Goal: Task Accomplishment & Management: Manage account settings

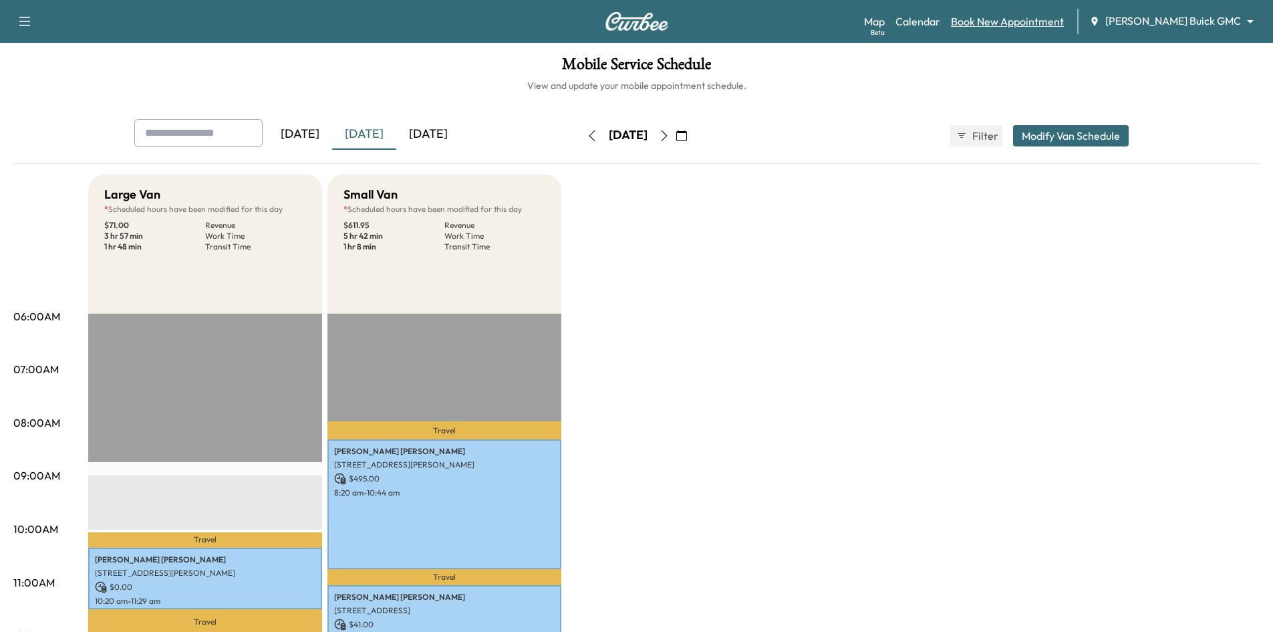
click at [1023, 21] on link "Book New Appointment" at bounding box center [1007, 21] width 113 height 16
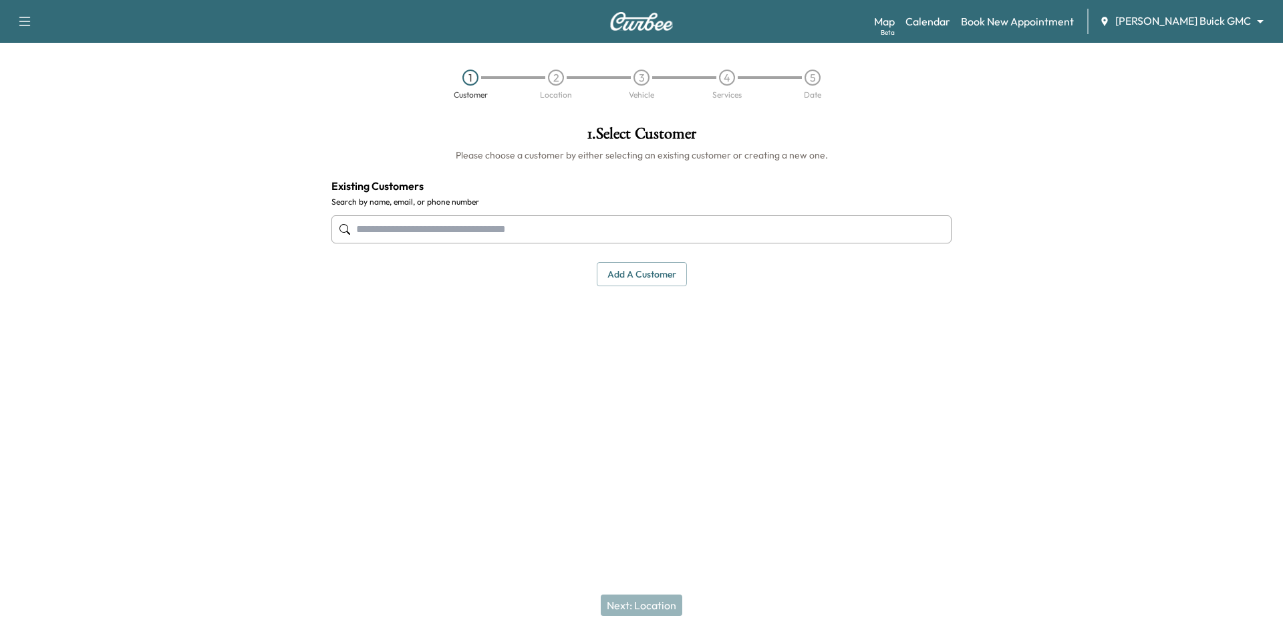
click at [430, 239] on input "text" at bounding box center [641, 229] width 620 height 28
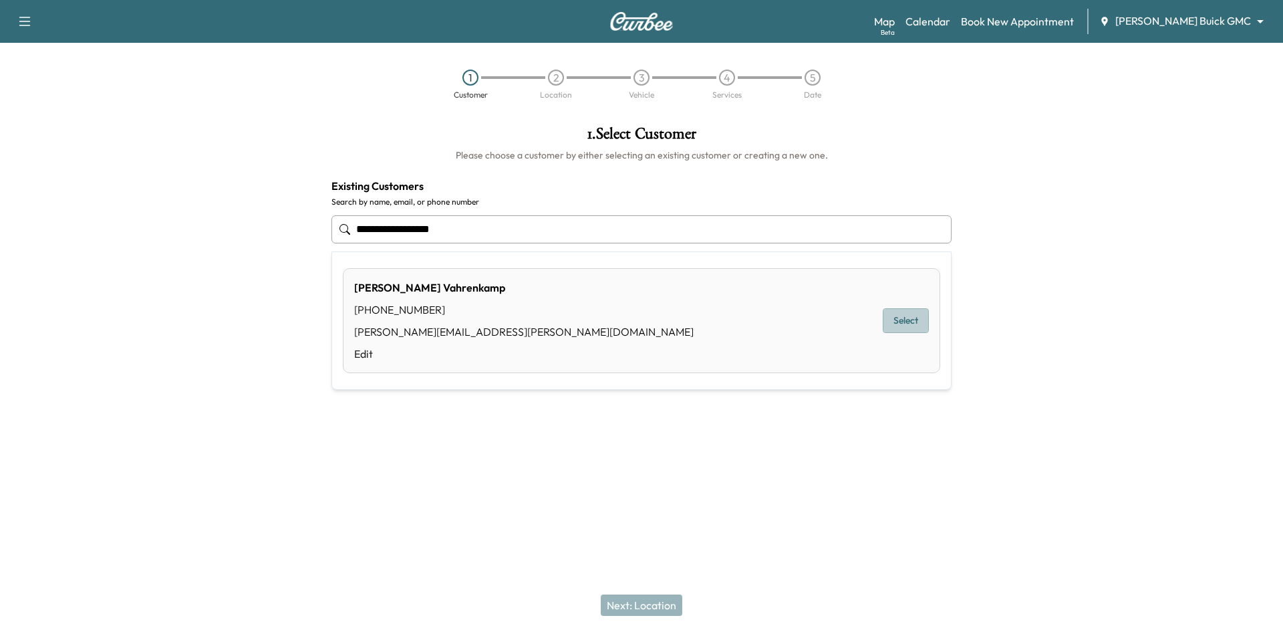
click at [912, 324] on button "Select" at bounding box center [906, 320] width 46 height 25
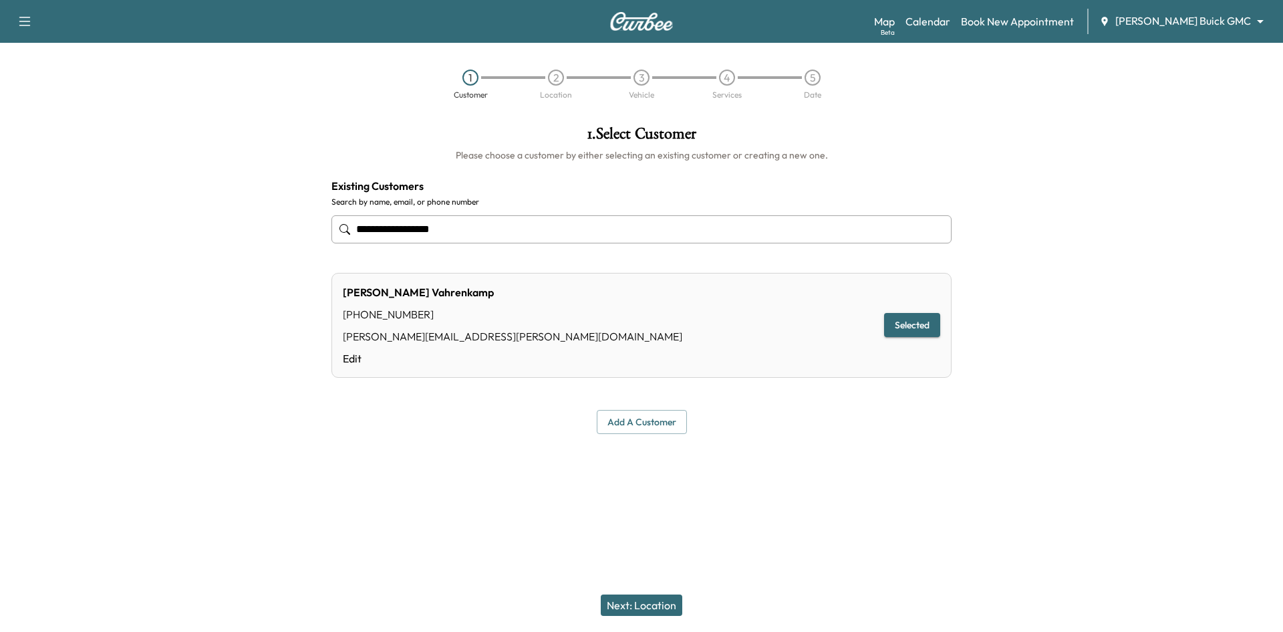
type input "**********"
click at [659, 603] on button "Next: Location" at bounding box center [642, 604] width 82 height 21
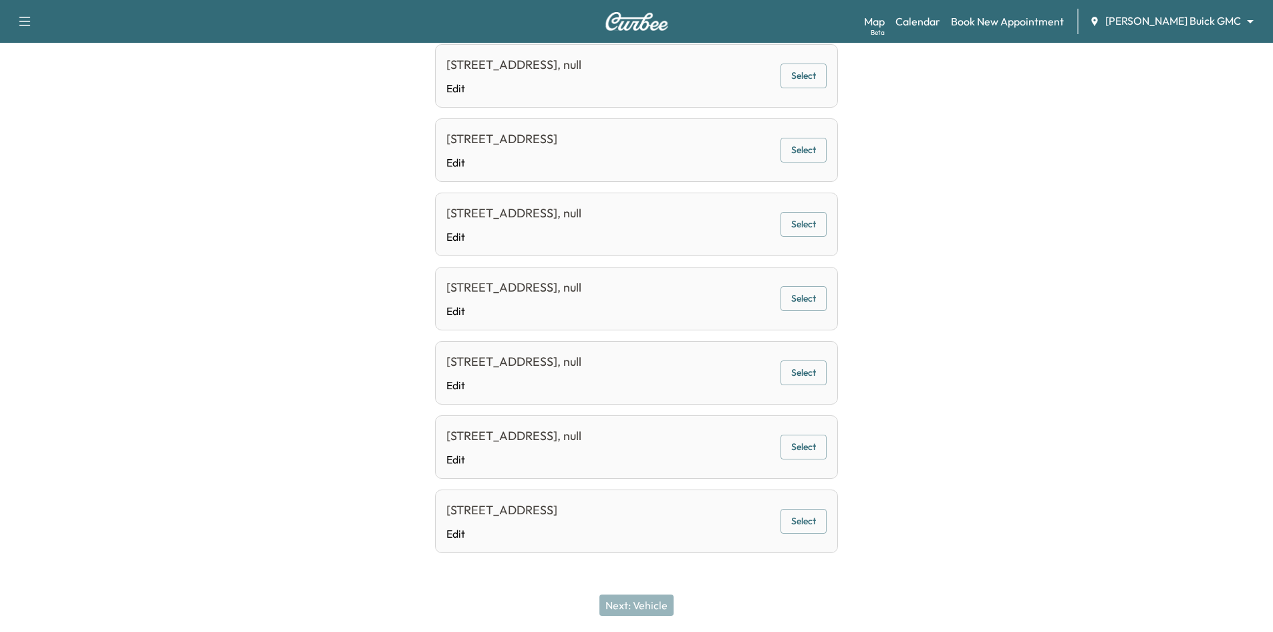
scroll to position [377, 0]
click at [809, 517] on button "Select" at bounding box center [804, 519] width 46 height 25
click at [670, 607] on button "Next: Vehicle" at bounding box center [636, 604] width 74 height 21
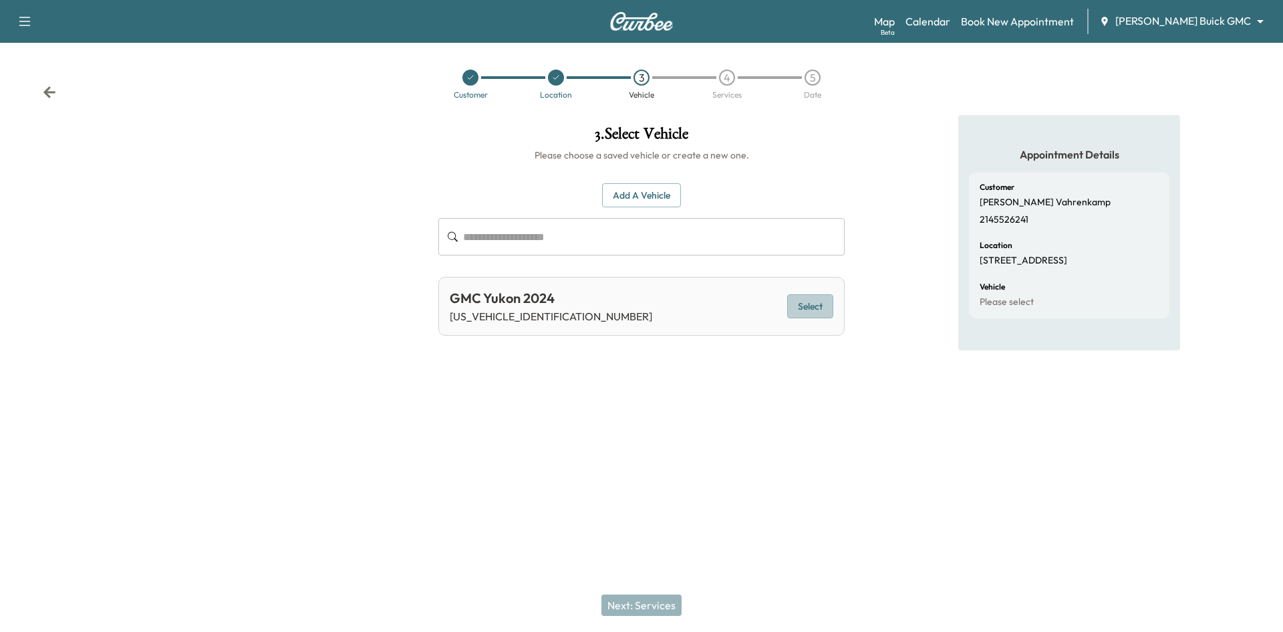
click at [813, 305] on button "Select" at bounding box center [810, 306] width 46 height 25
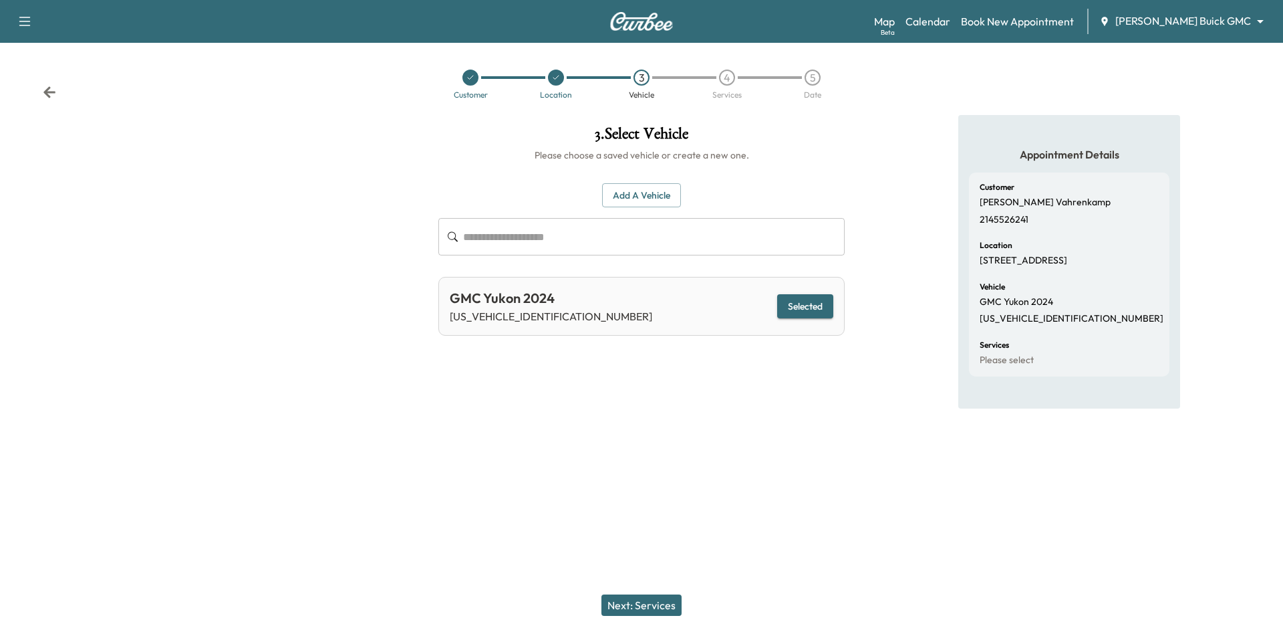
click at [647, 603] on button "Next: Services" at bounding box center [641, 604] width 80 height 21
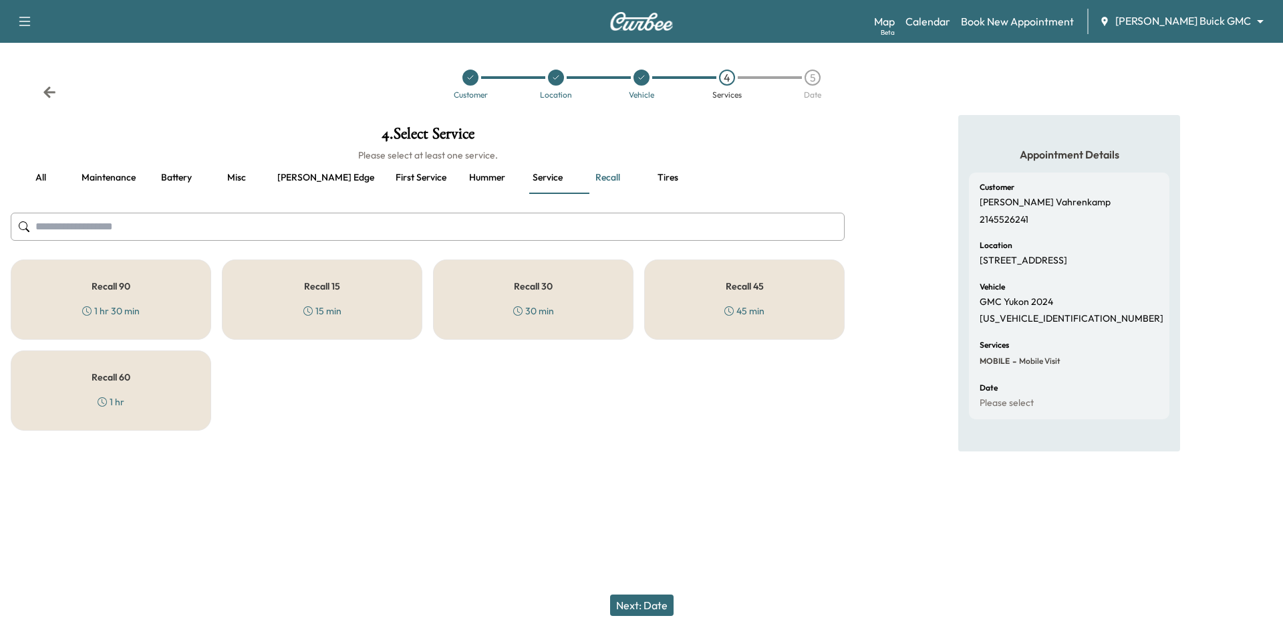
click at [1042, 325] on p "1GKS2EKLXRR132574" at bounding box center [1072, 319] width 184 height 12
copy p "1GKS2EKLXRR132574"
click at [675, 308] on div "Recall 45 45 min" at bounding box center [744, 299] width 200 height 80
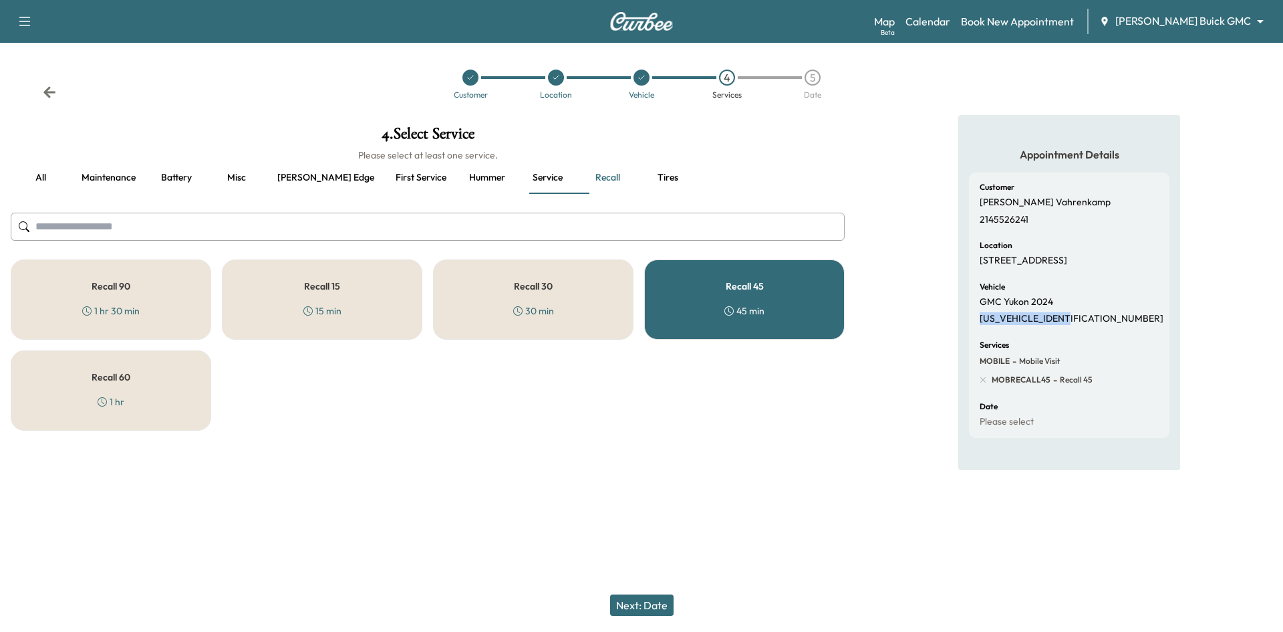
drag, startPoint x: 622, startPoint y: 602, endPoint x: 624, endPoint y: 580, distance: 22.1
click at [624, 601] on button "Next: Date" at bounding box center [641, 604] width 63 height 21
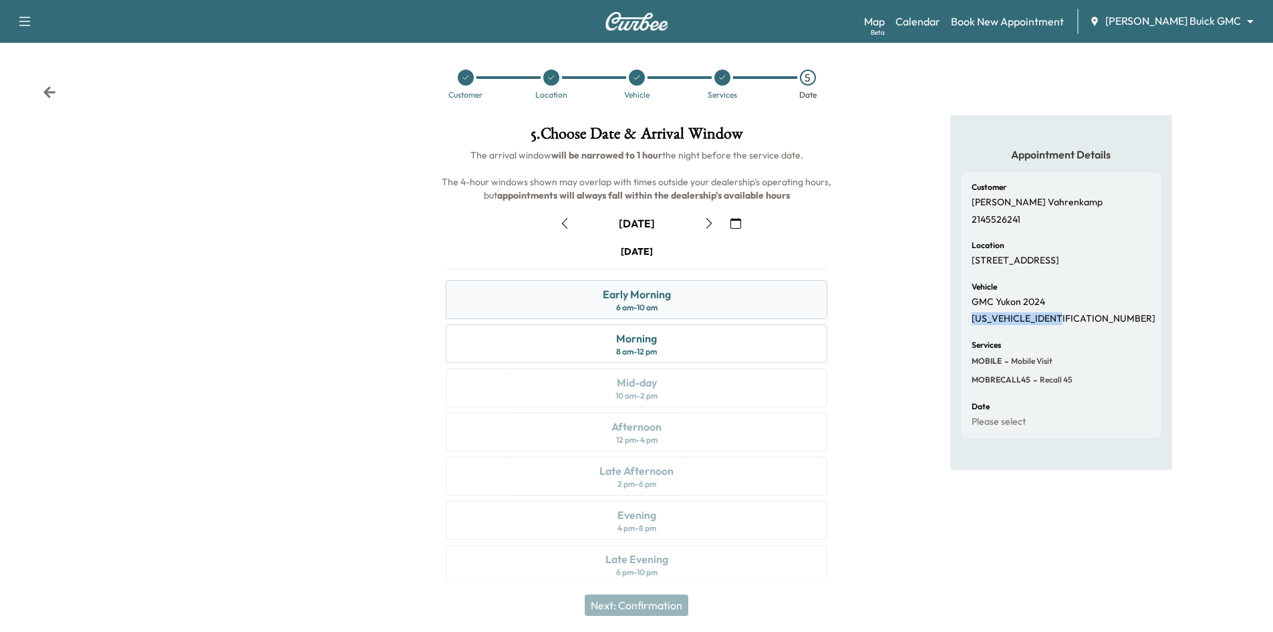
click at [674, 301] on div "Early Morning 6 am - 10 am" at bounding box center [637, 299] width 382 height 39
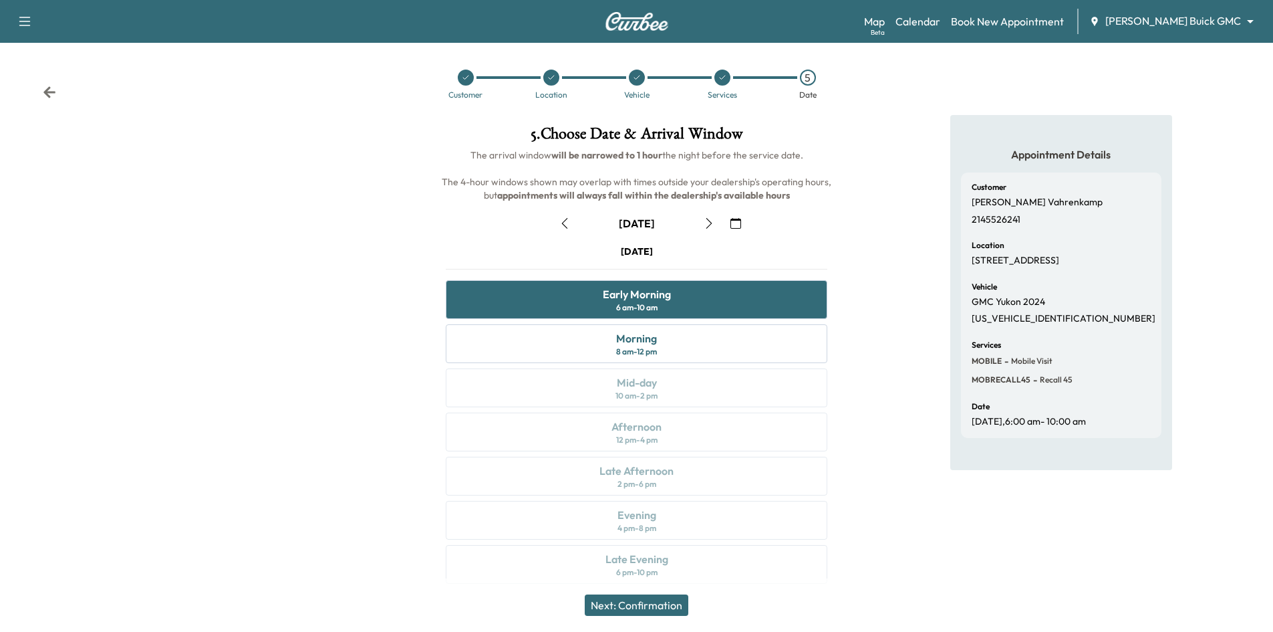
click at [465, 78] on icon at bounding box center [466, 78] width 8 height 8
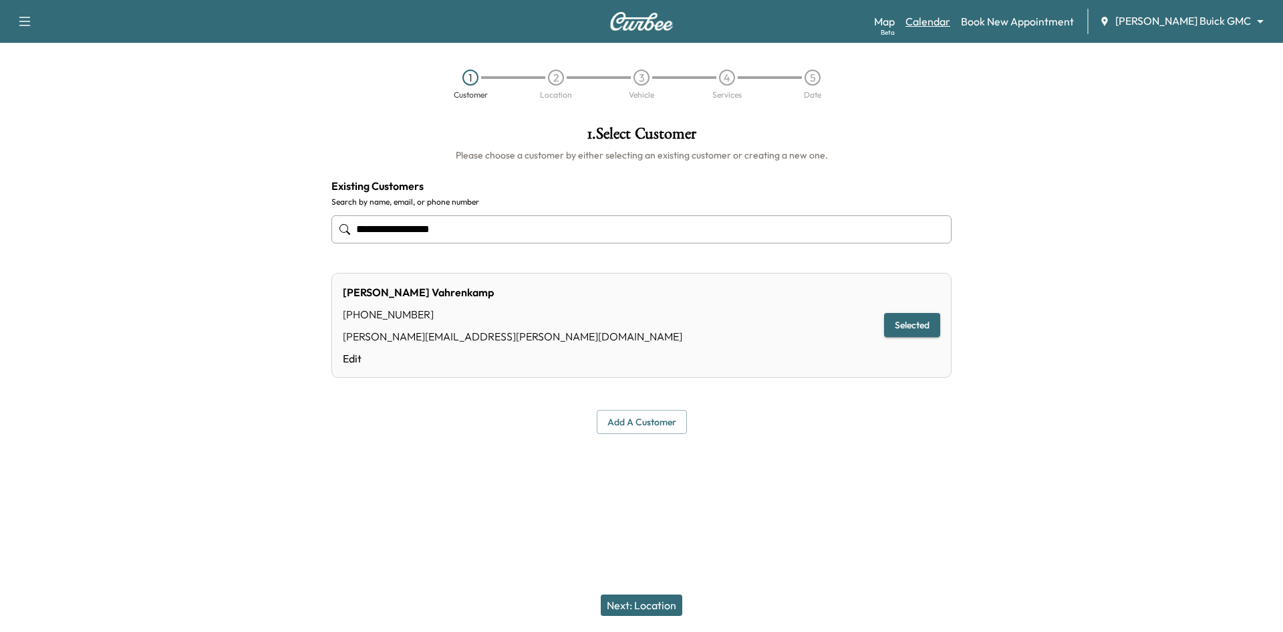
click at [950, 25] on link "Calendar" at bounding box center [928, 21] width 45 height 16
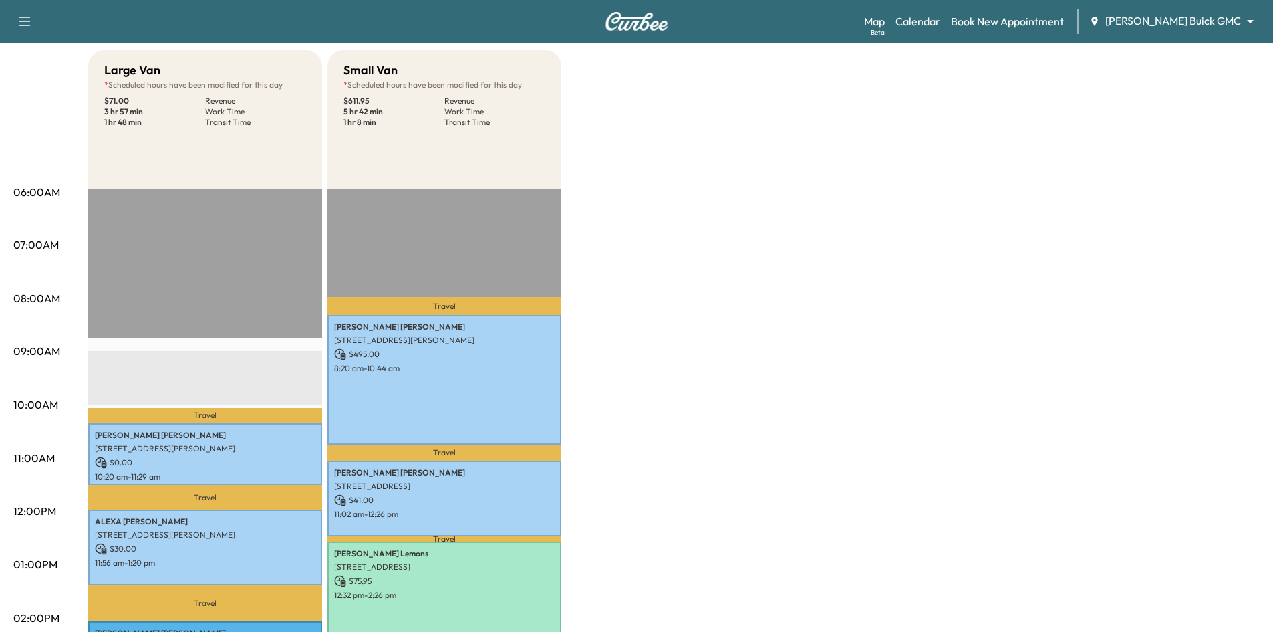
scroll to position [67, 0]
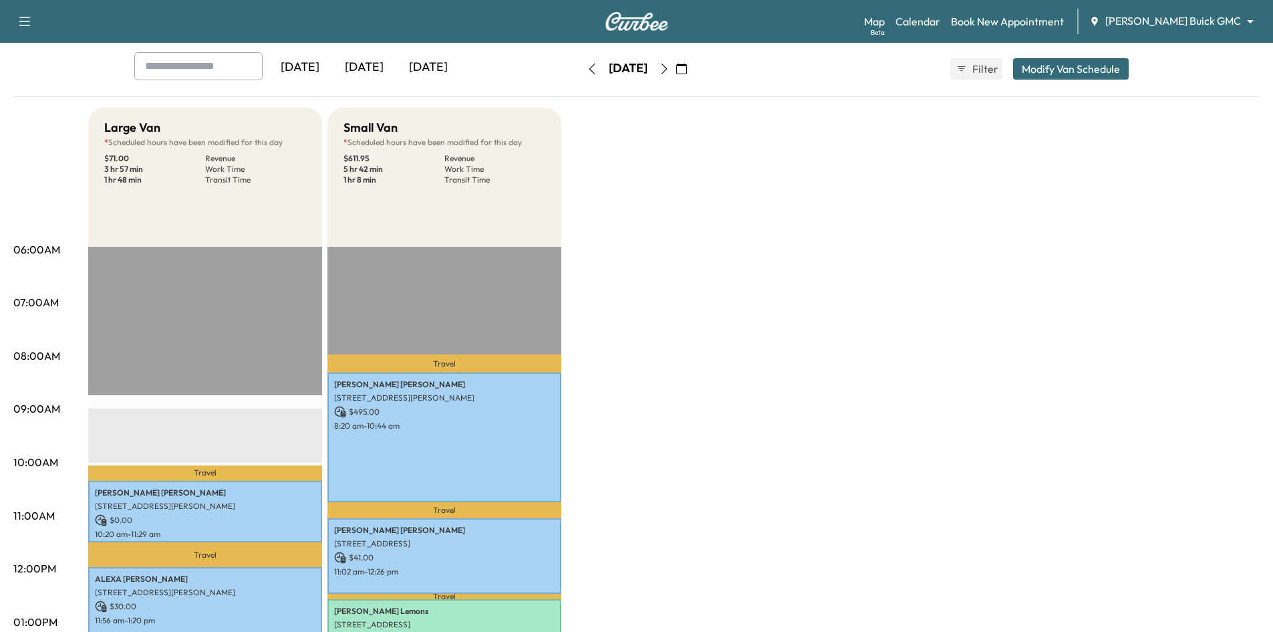
click at [670, 70] on icon "button" at bounding box center [664, 68] width 11 height 11
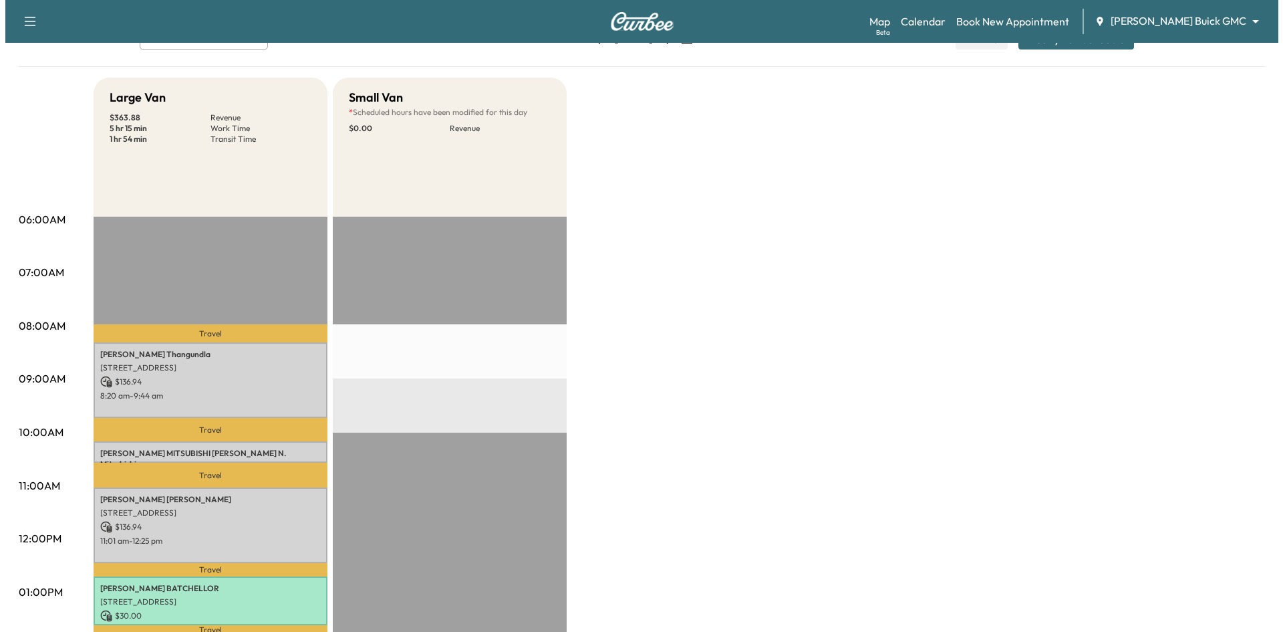
scroll to position [67, 0]
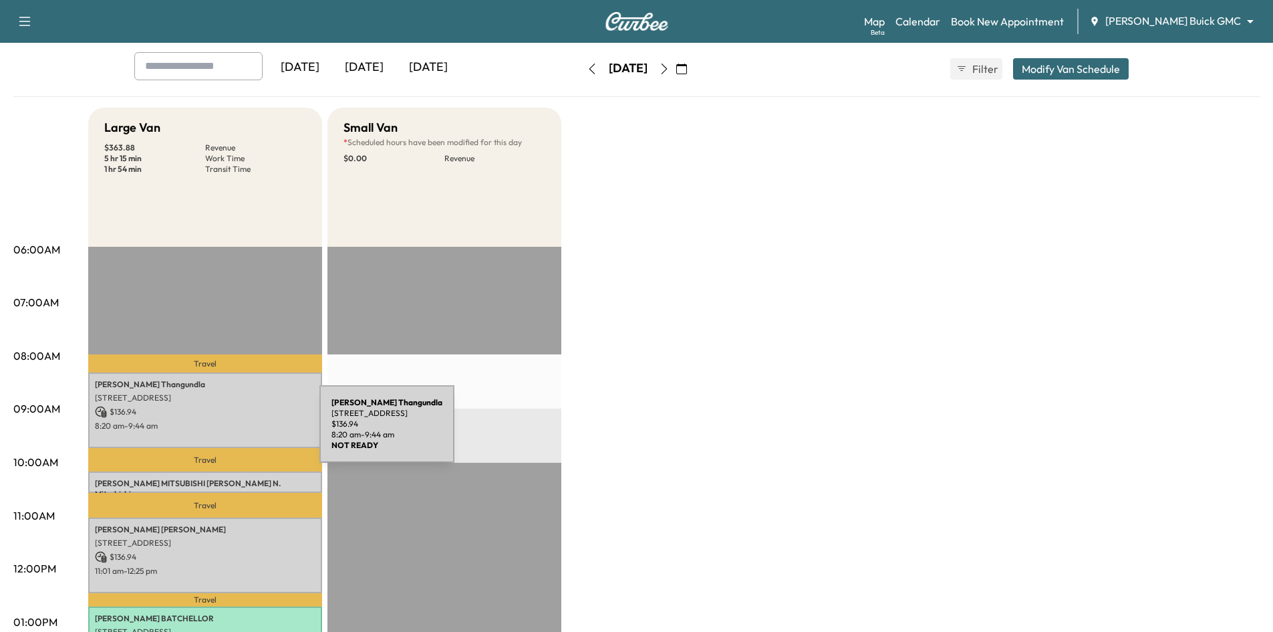
click at [219, 431] on div "Kavitha Thangundla 12274 Pond Cypress Ln, Frisco, TX 75035, us $ 136.94 8:20 am…" at bounding box center [205, 410] width 234 height 76
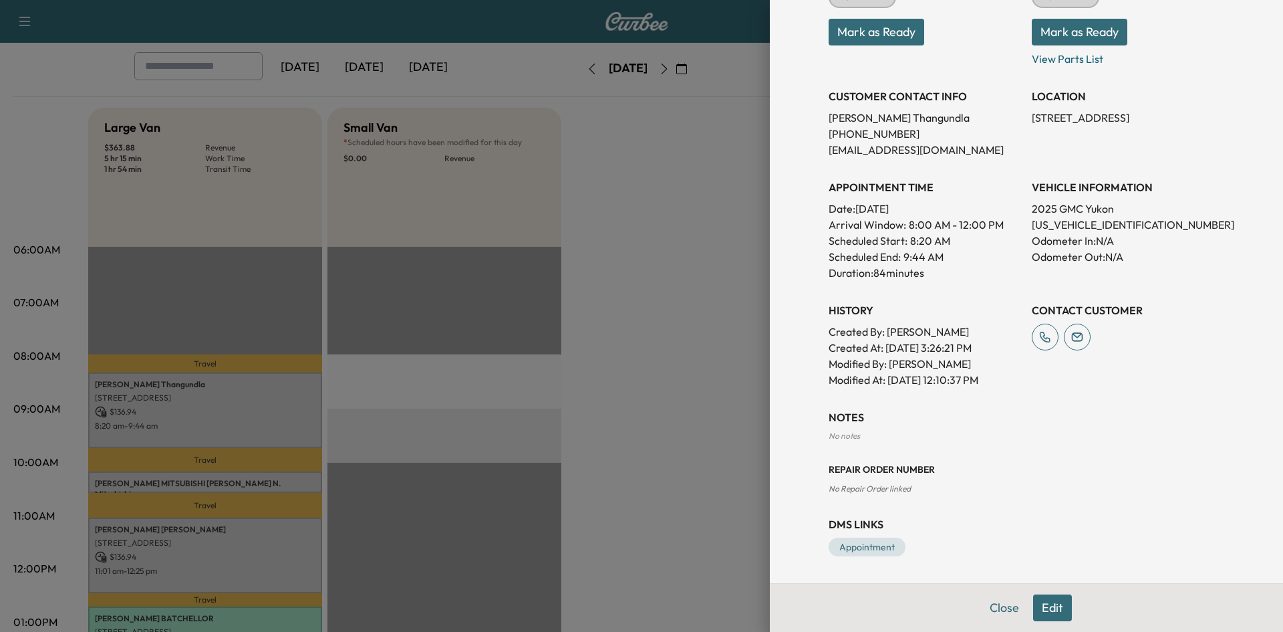
scroll to position [152, 0]
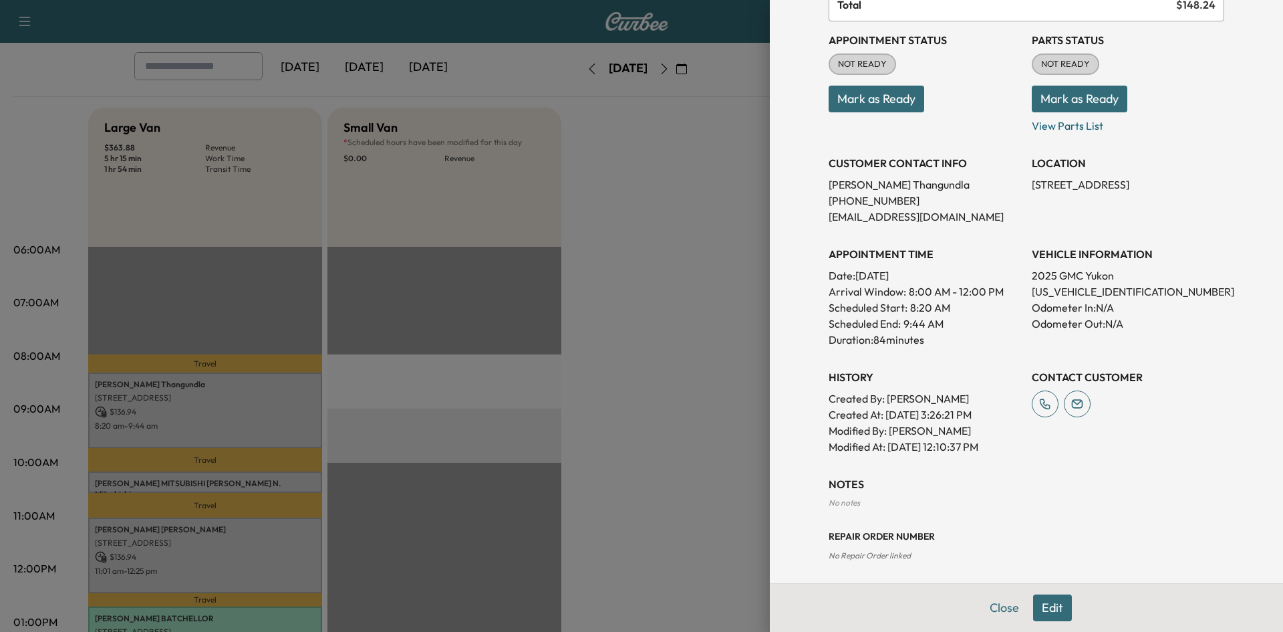
click at [703, 352] on div at bounding box center [641, 316] width 1283 height 632
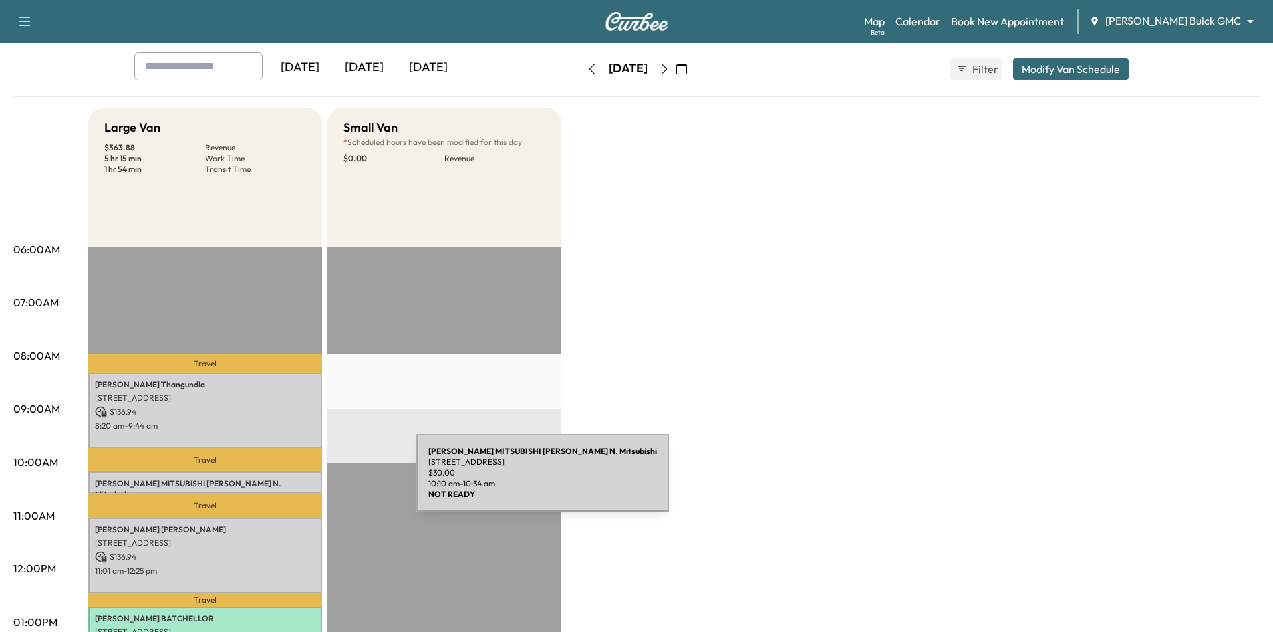
click at [316, 481] on div "DON HERRING N. MITSUBISHI Don Herring N. Mitsubishi 4225 W PLANO PKWY, PLANO, T…" at bounding box center [205, 481] width 234 height 21
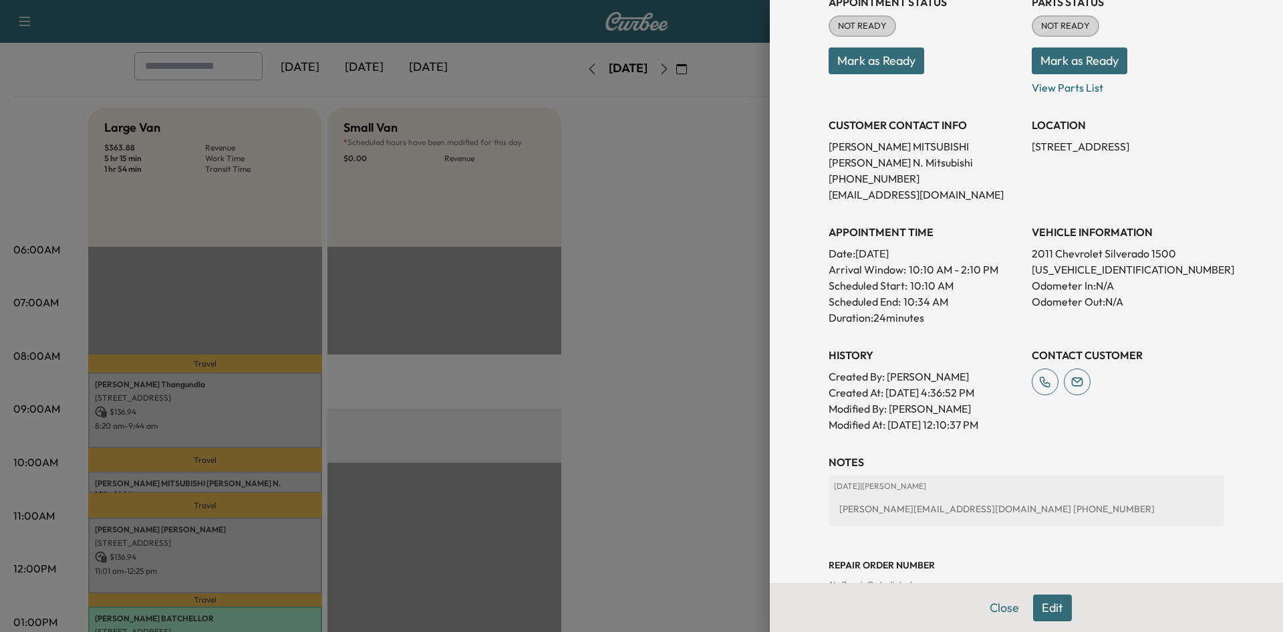
scroll to position [269, 0]
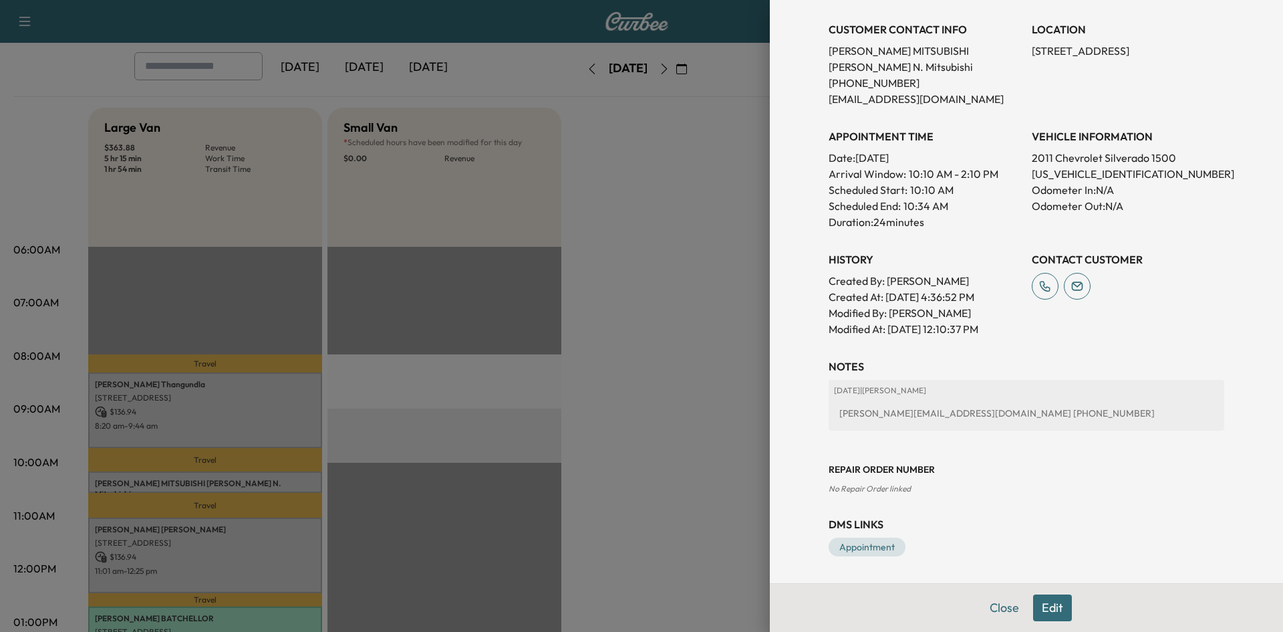
click at [591, 375] on div at bounding box center [641, 316] width 1283 height 632
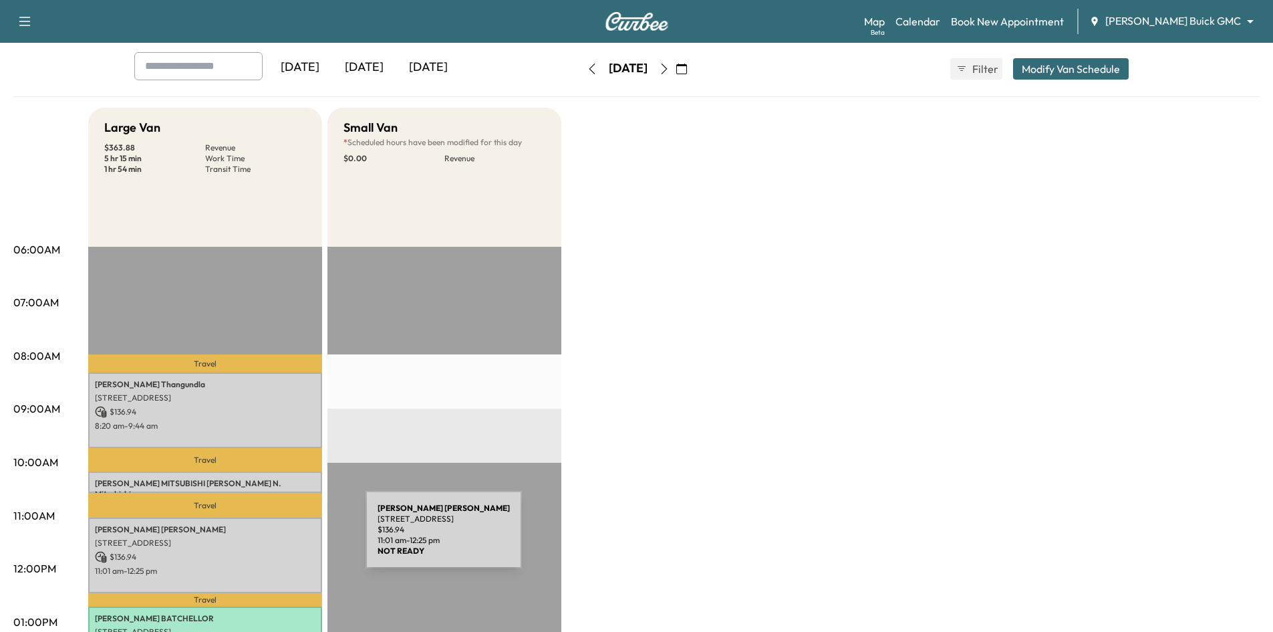
click at [265, 537] on p "[STREET_ADDRESS]" at bounding box center [205, 542] width 221 height 11
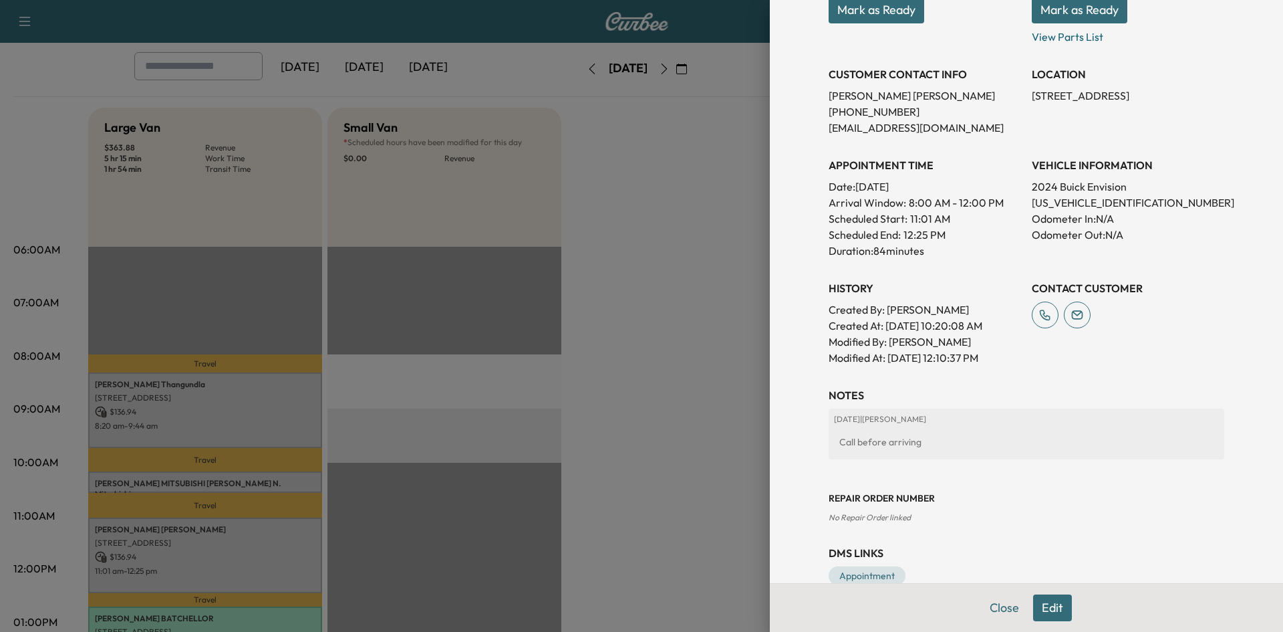
scroll to position [267, 0]
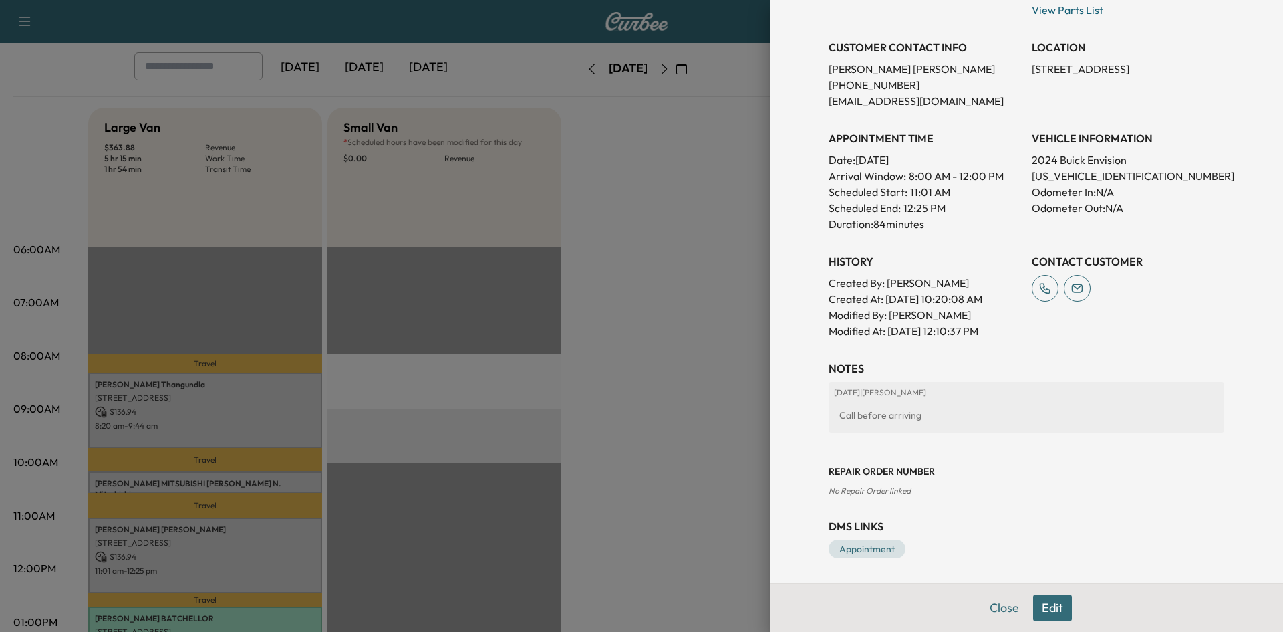
click at [741, 368] on div at bounding box center [641, 316] width 1283 height 632
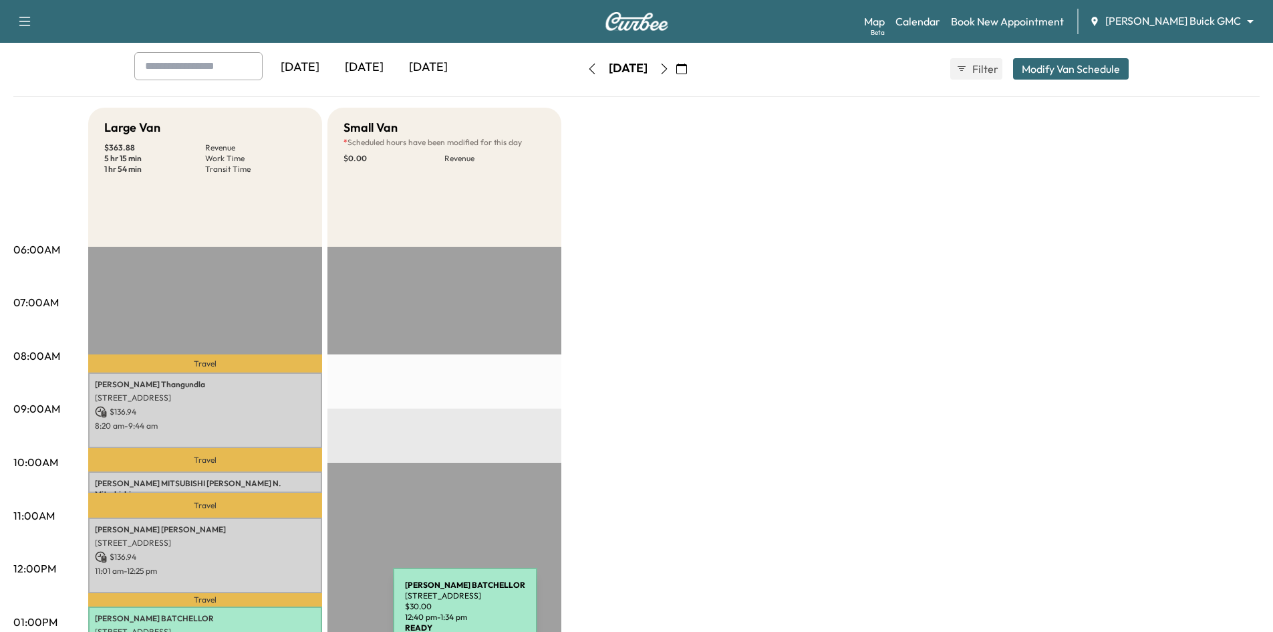
click at [293, 614] on p "MICHAEL BATCHELLOR" at bounding box center [205, 618] width 221 height 11
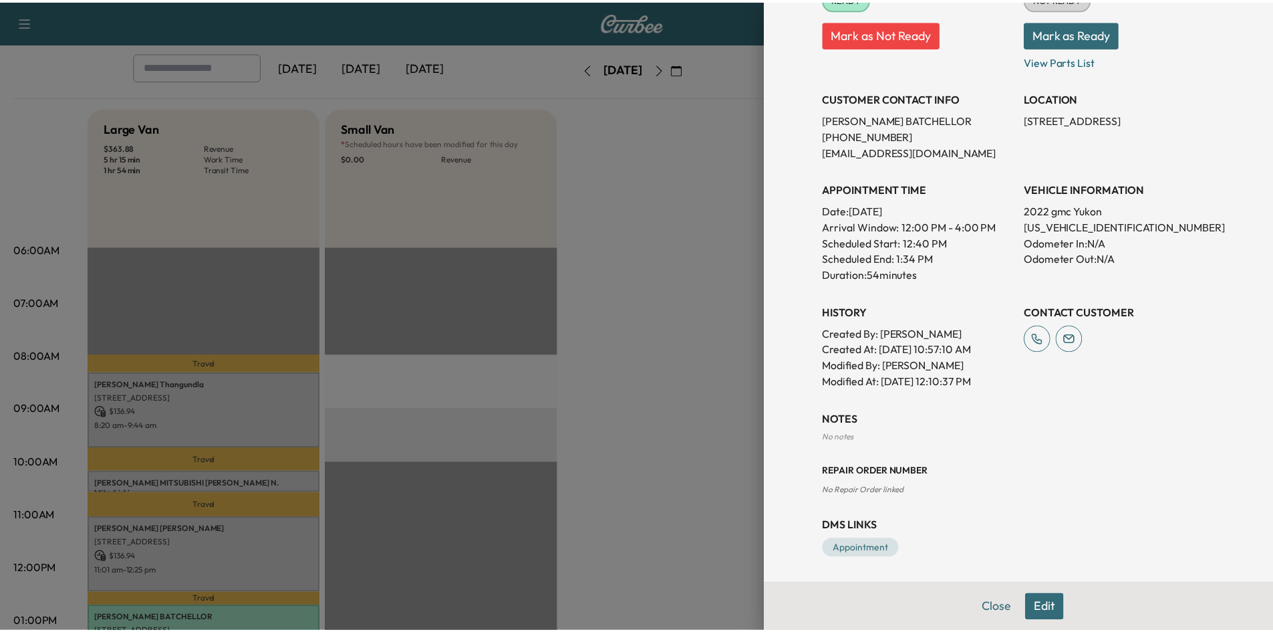
scroll to position [219, 0]
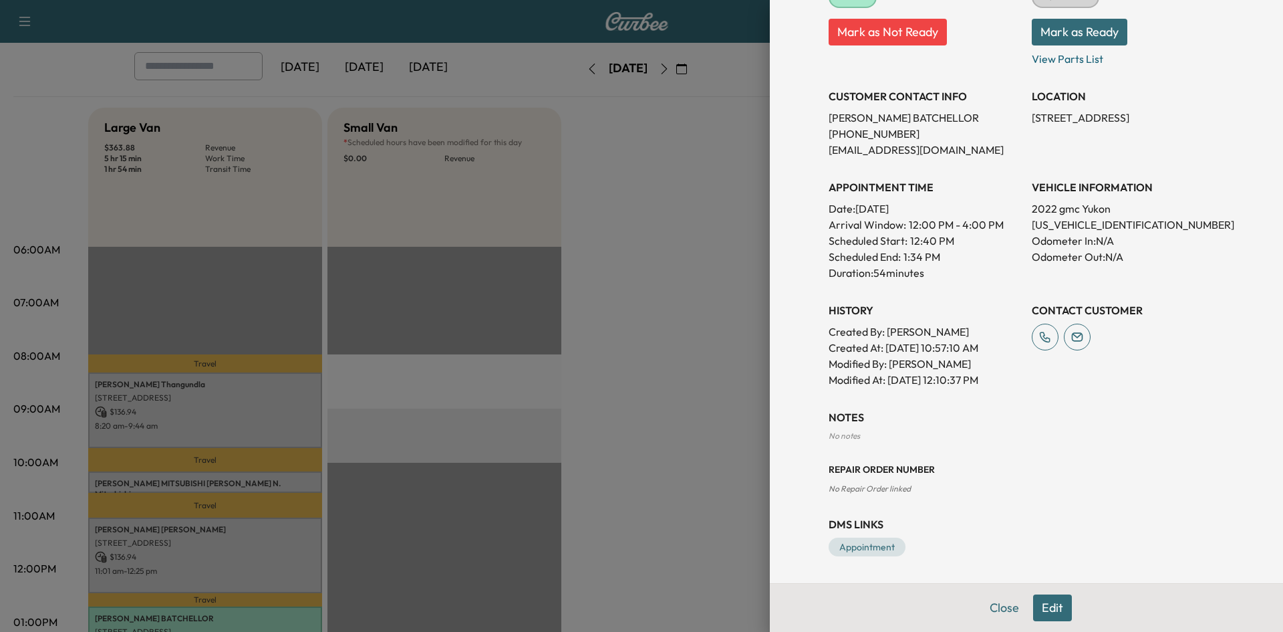
click at [517, 479] on div at bounding box center [641, 316] width 1283 height 632
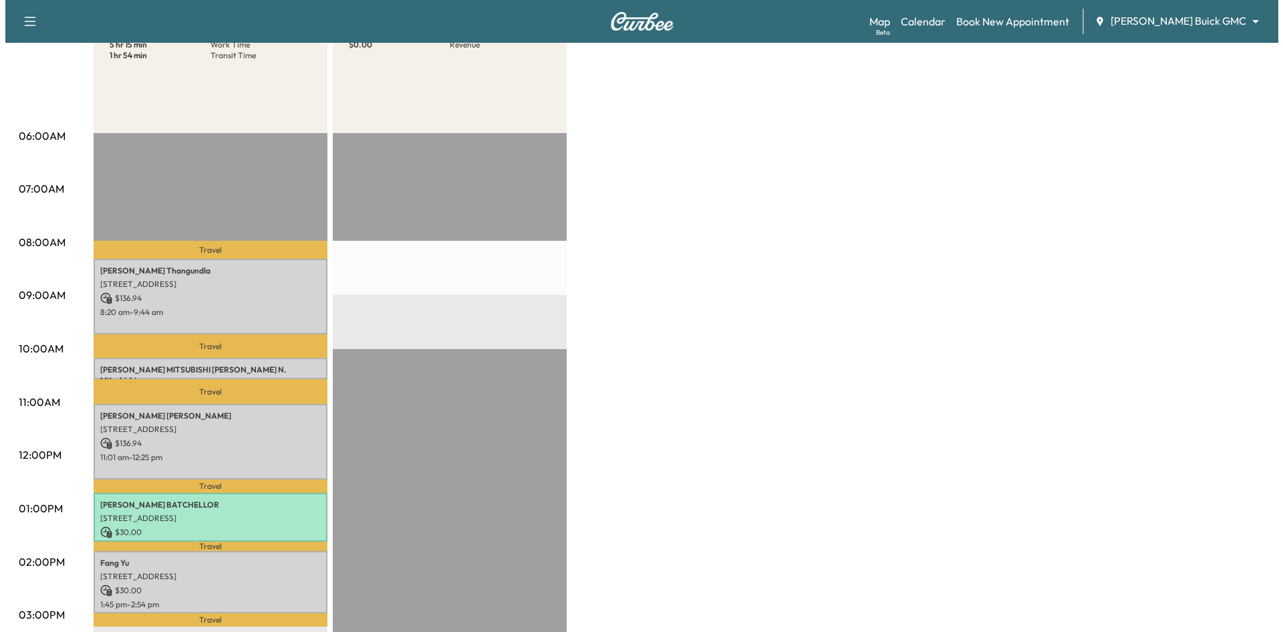
scroll to position [401, 0]
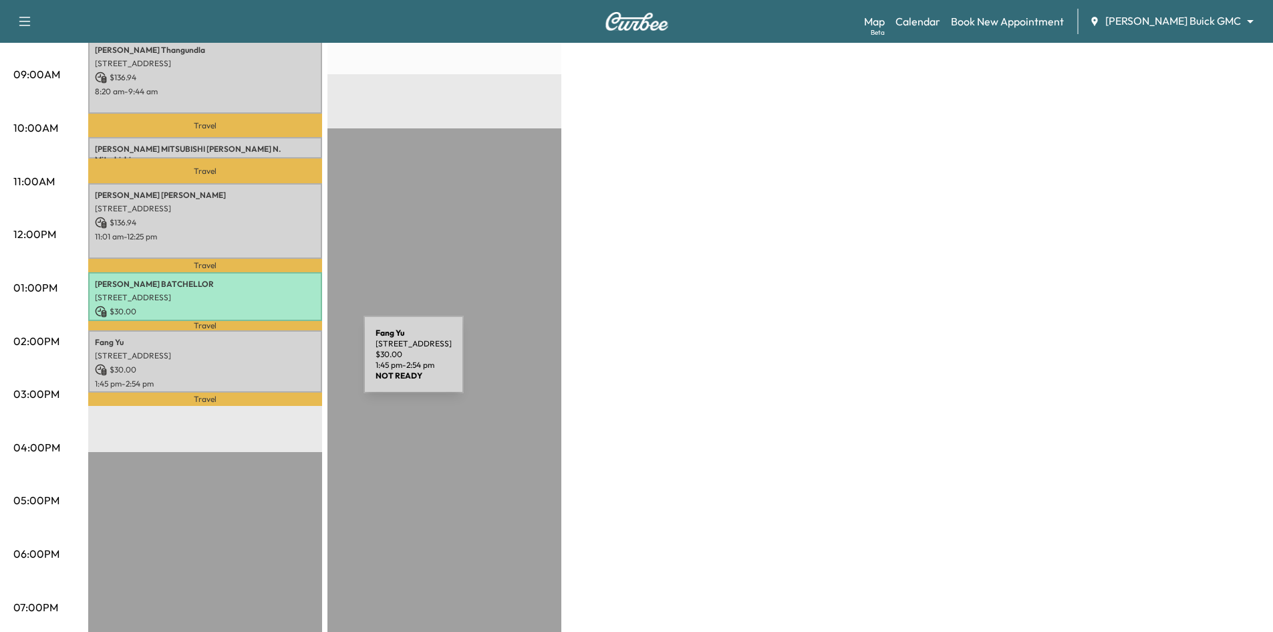
click at [263, 364] on p "$ 30.00" at bounding box center [205, 370] width 221 height 12
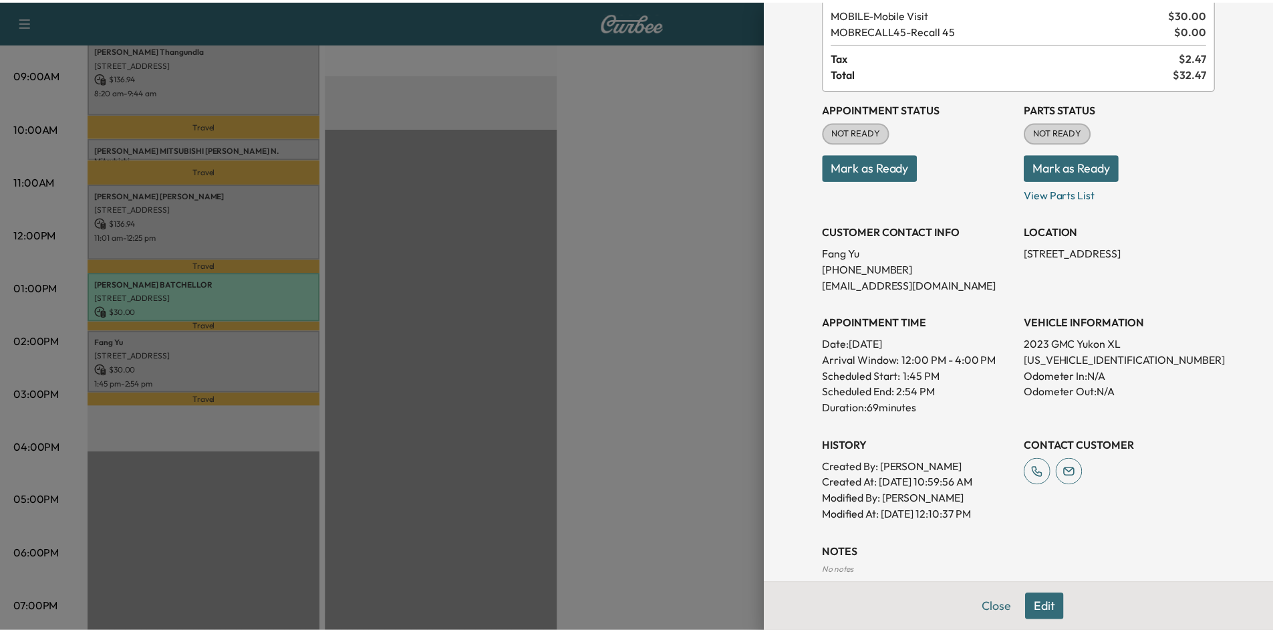
scroll to position [200, 0]
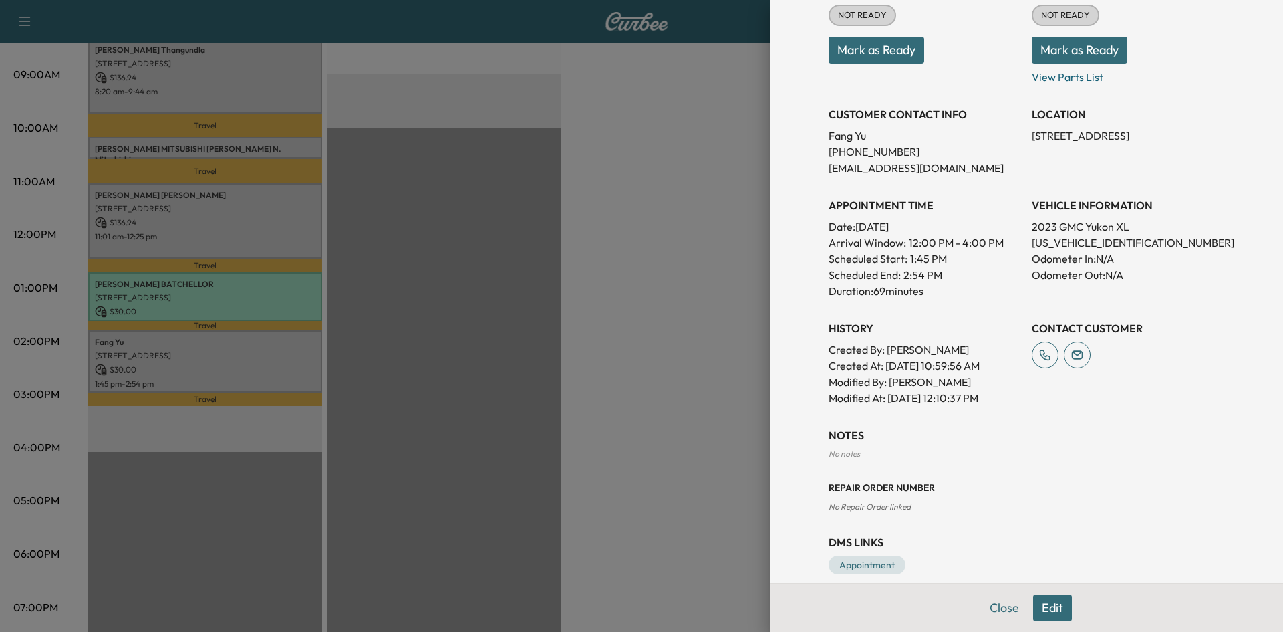
click at [616, 341] on div at bounding box center [641, 316] width 1283 height 632
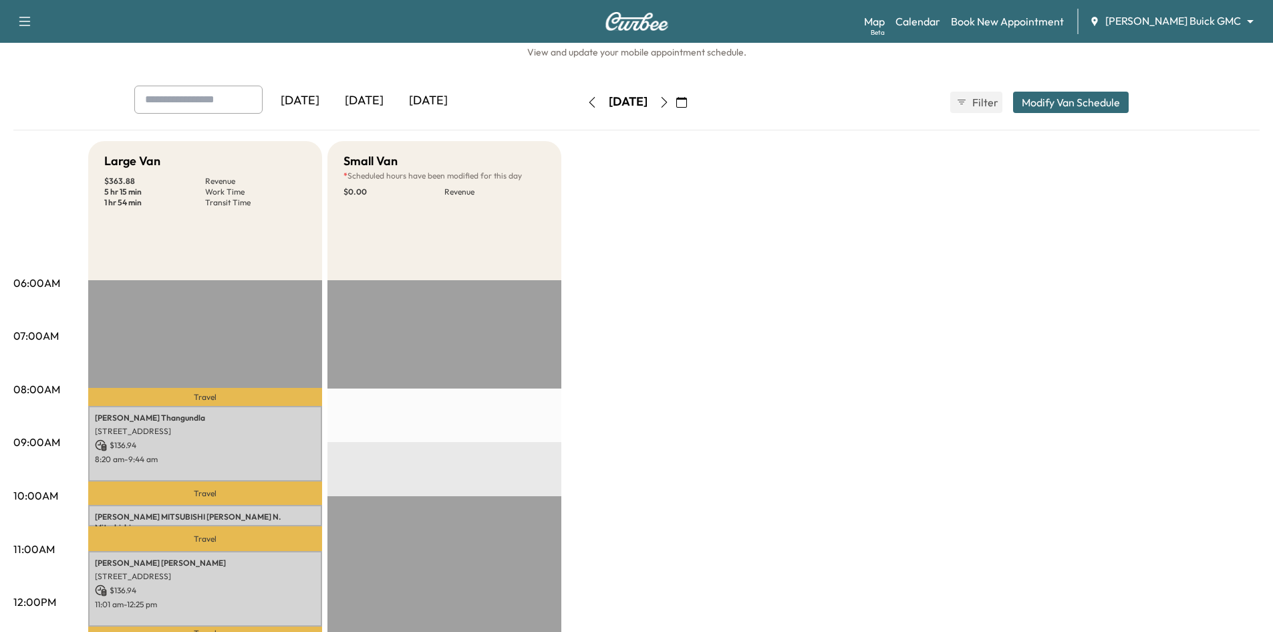
scroll to position [0, 0]
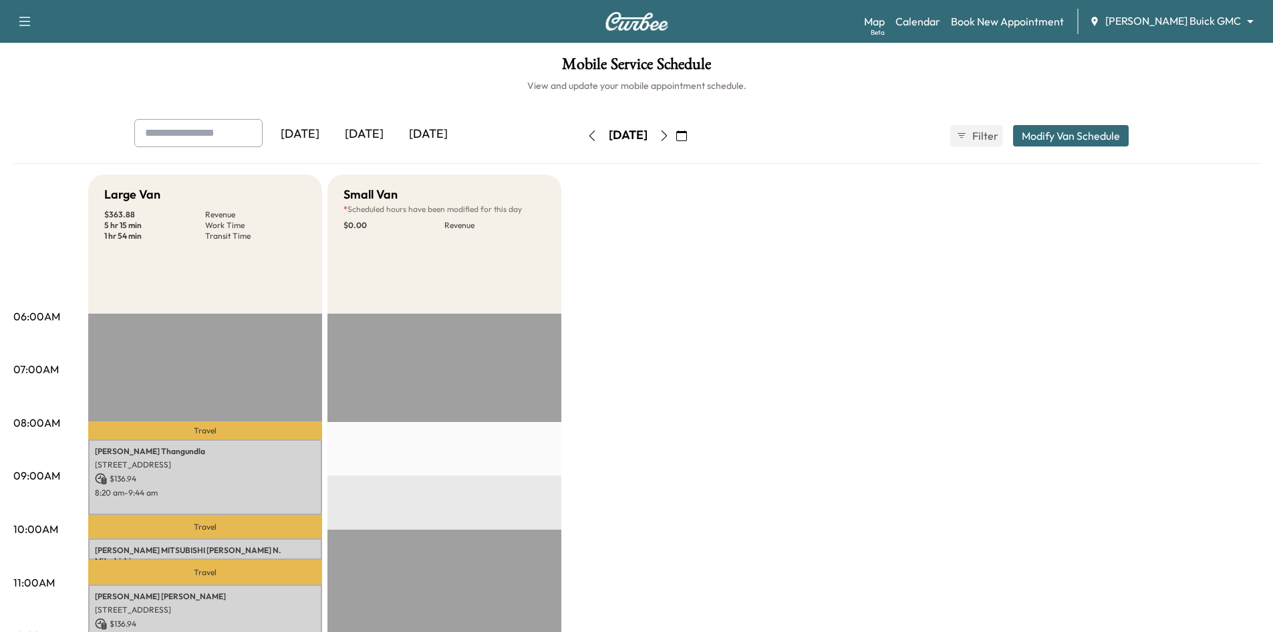
click at [373, 135] on div "[DATE]" at bounding box center [364, 134] width 64 height 31
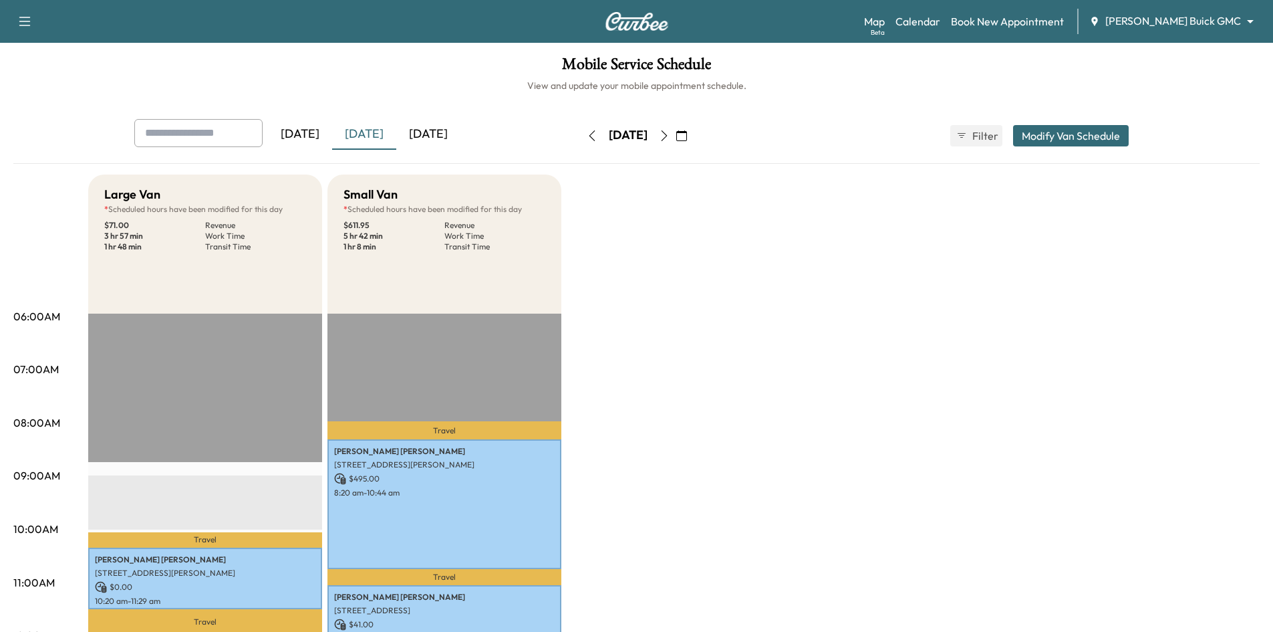
click at [434, 134] on div "[DATE]" at bounding box center [428, 134] width 64 height 31
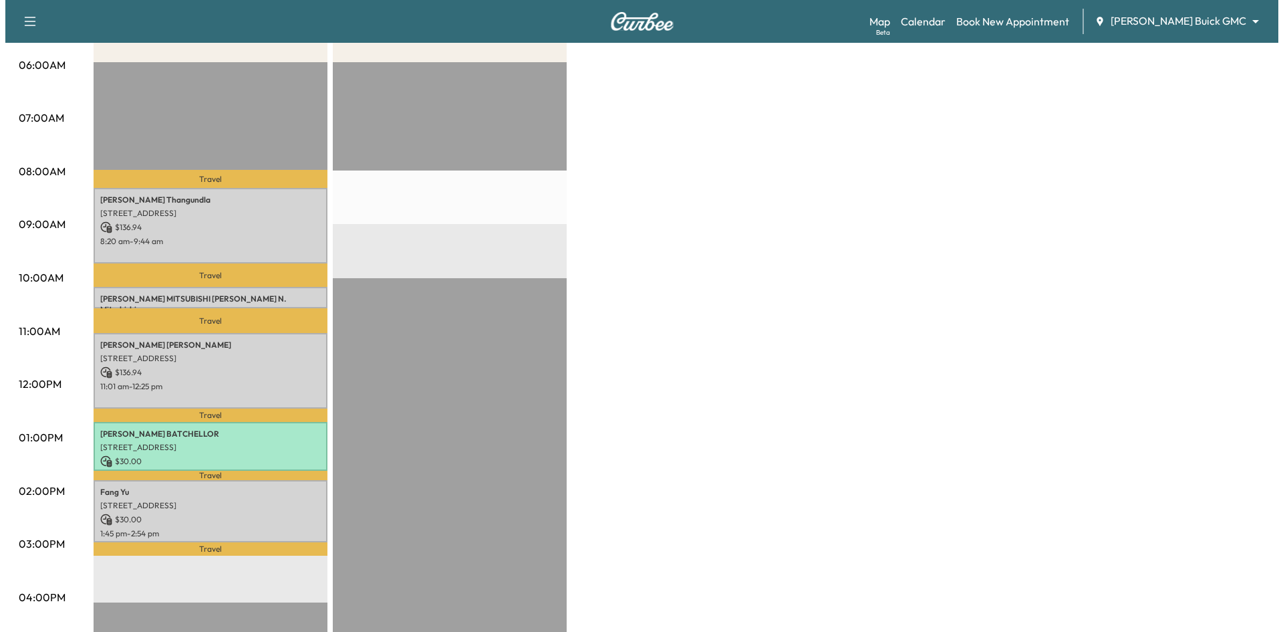
scroll to position [267, 0]
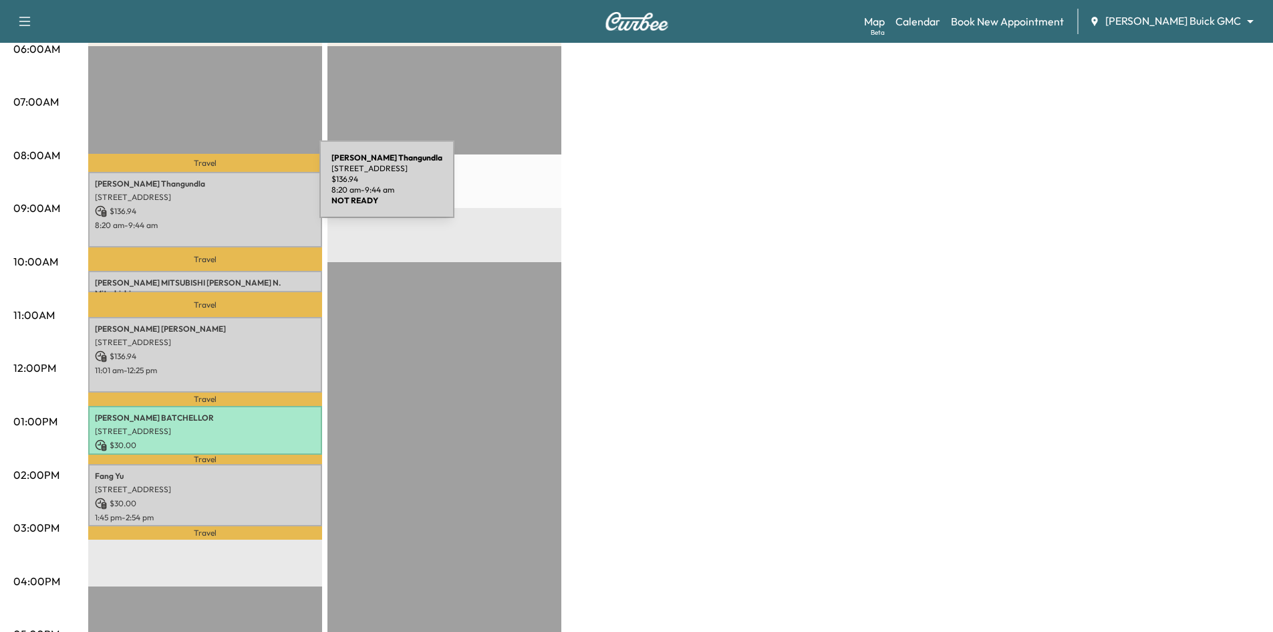
click at [219, 187] on p "Kavitha Thangundla" at bounding box center [205, 183] width 221 height 11
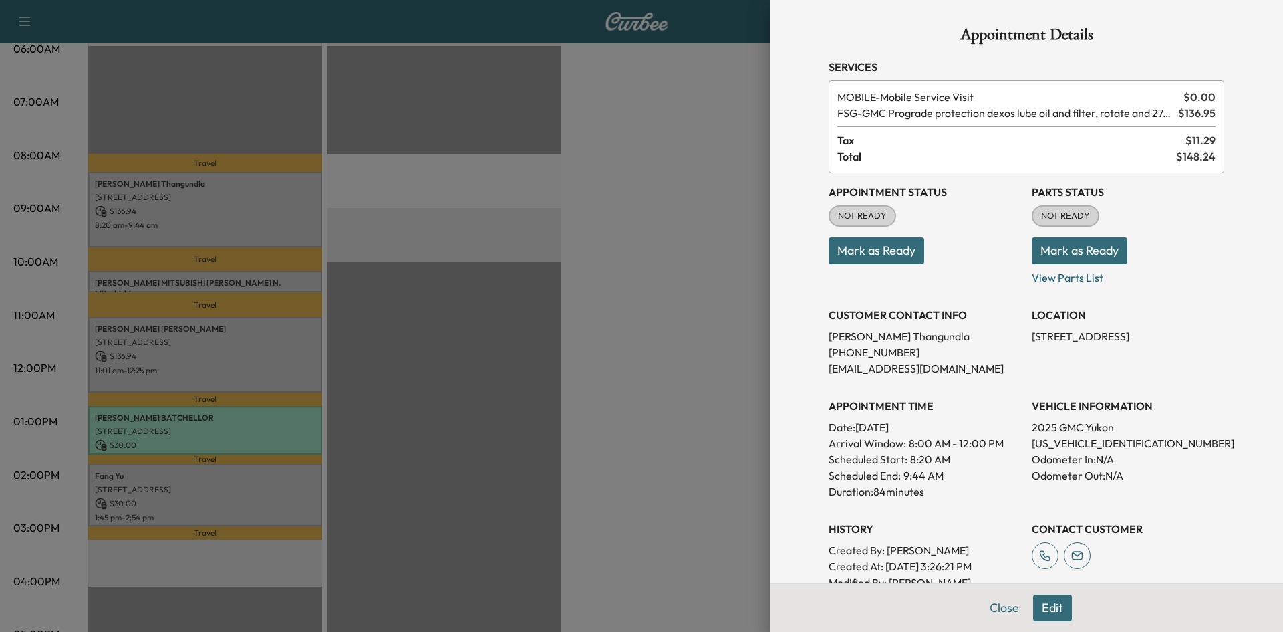
drag, startPoint x: 849, startPoint y: 247, endPoint x: 839, endPoint y: 249, distance: 10.4
click at [848, 249] on button "Mark as Ready" at bounding box center [877, 250] width 96 height 27
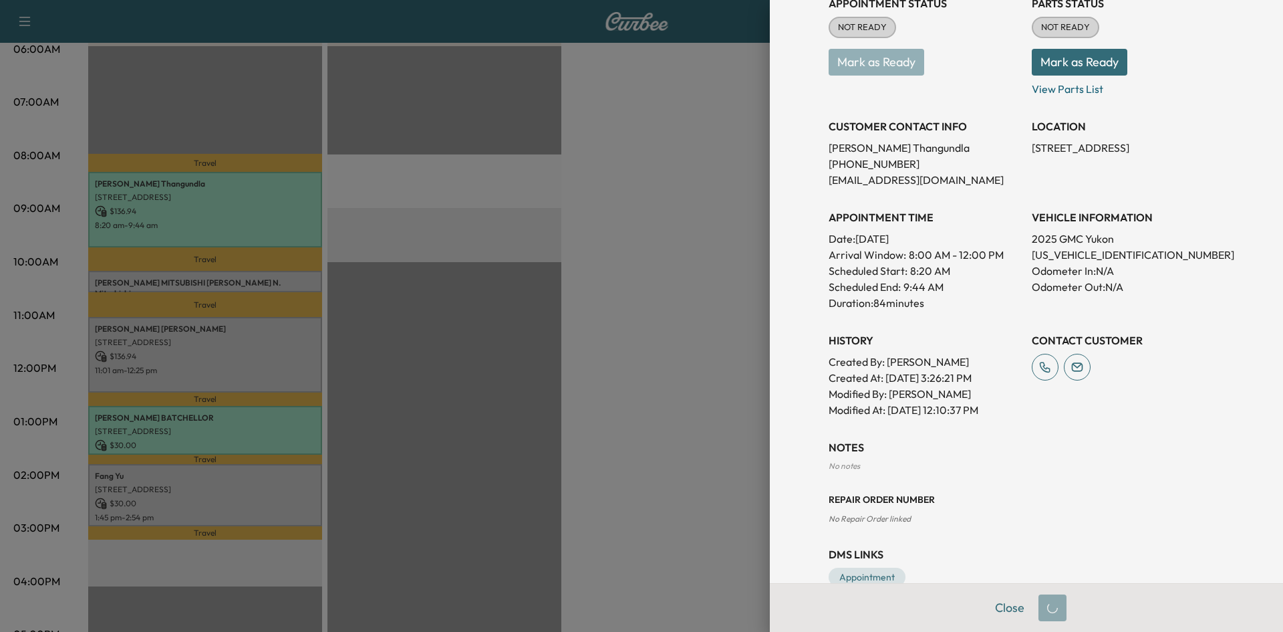
scroll to position [219, 0]
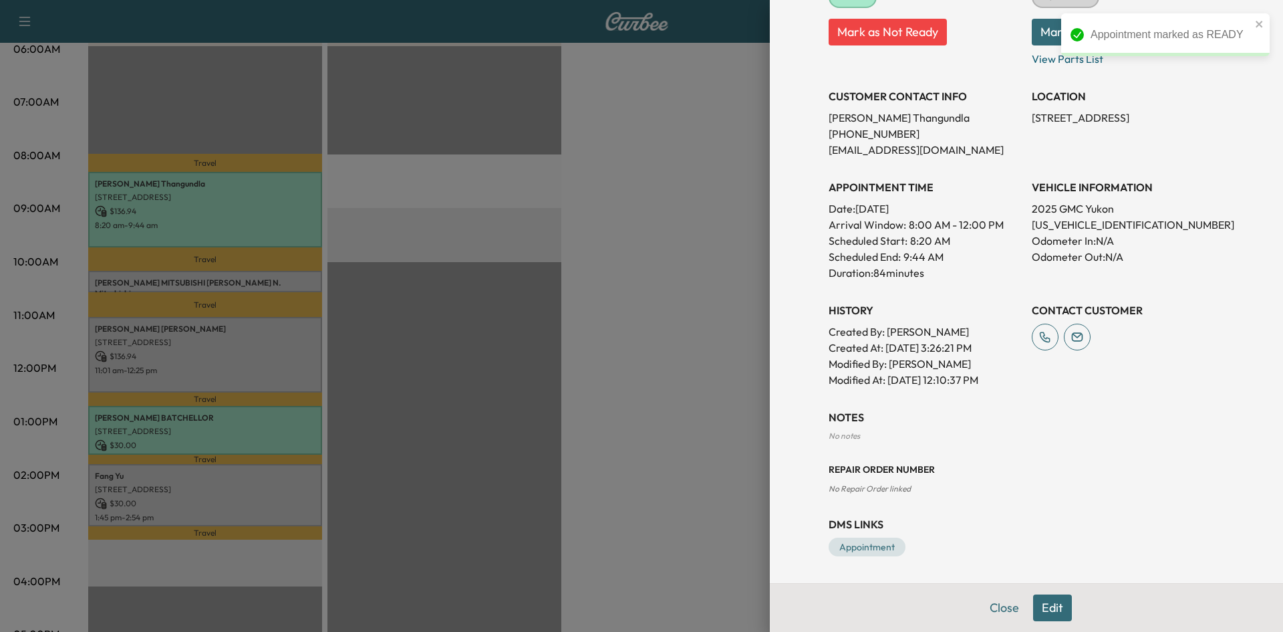
click at [273, 341] on div at bounding box center [641, 316] width 1283 height 632
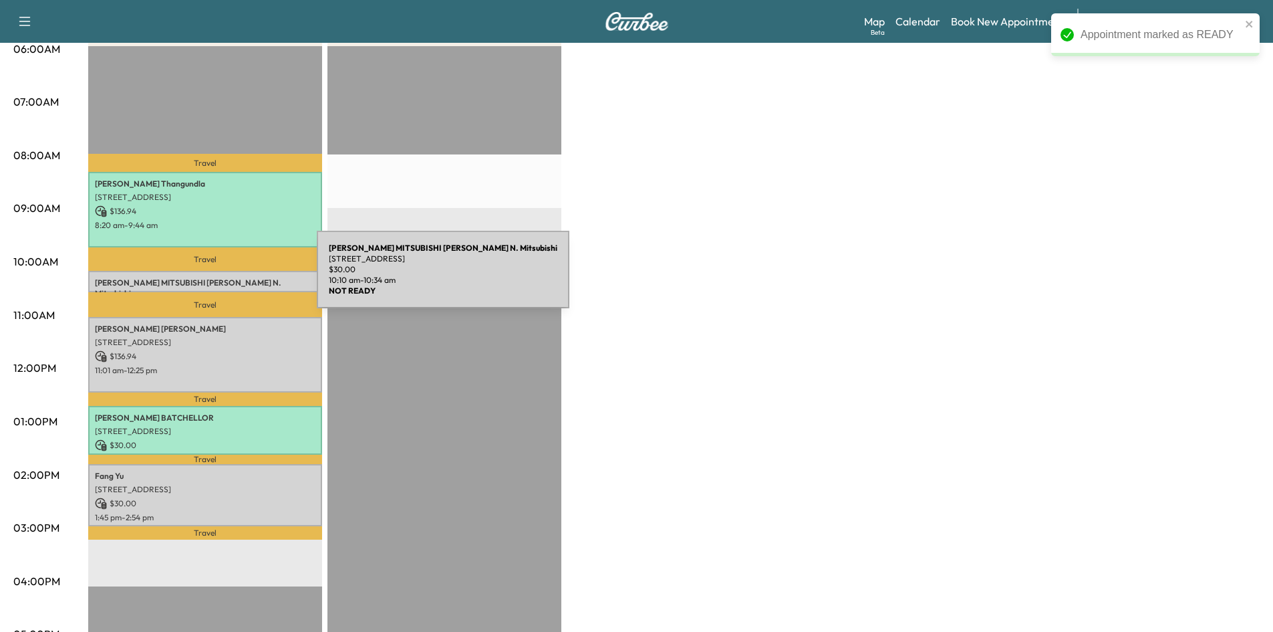
click at [217, 277] on p "DON HERRING N. MITSUBISHI Don Herring N. Mitsubishi" at bounding box center [205, 287] width 221 height 21
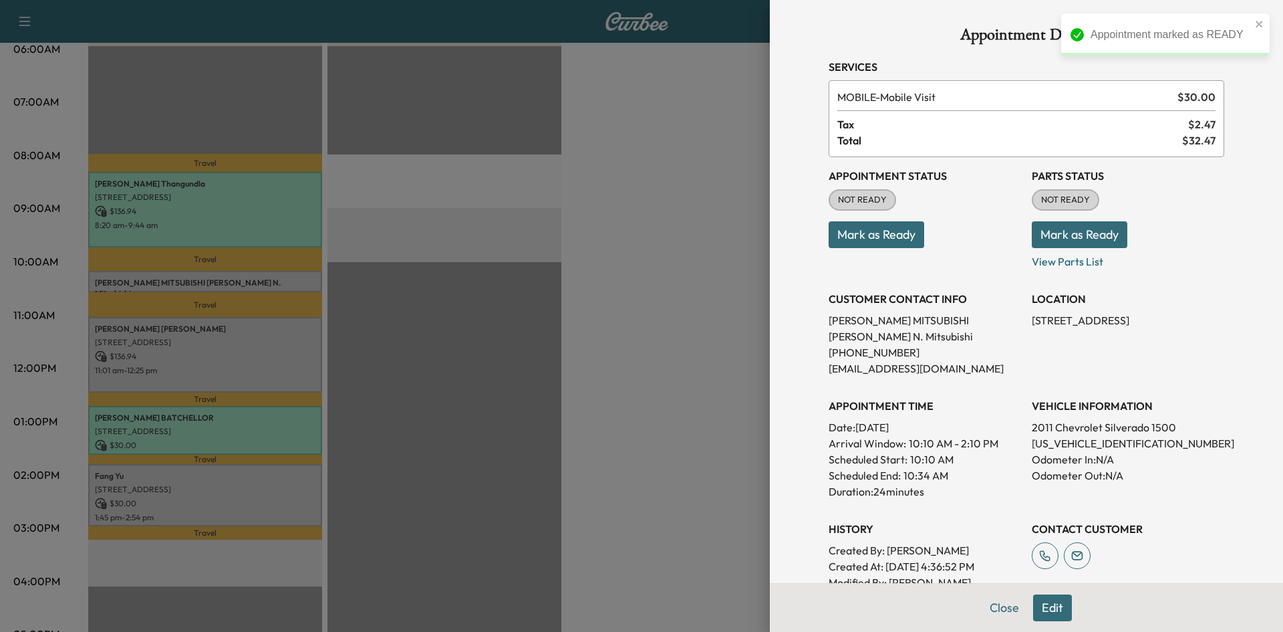
drag, startPoint x: 898, startPoint y: 231, endPoint x: 850, endPoint y: 247, distance: 50.3
click at [897, 231] on button "Mark as Ready" at bounding box center [877, 234] width 96 height 27
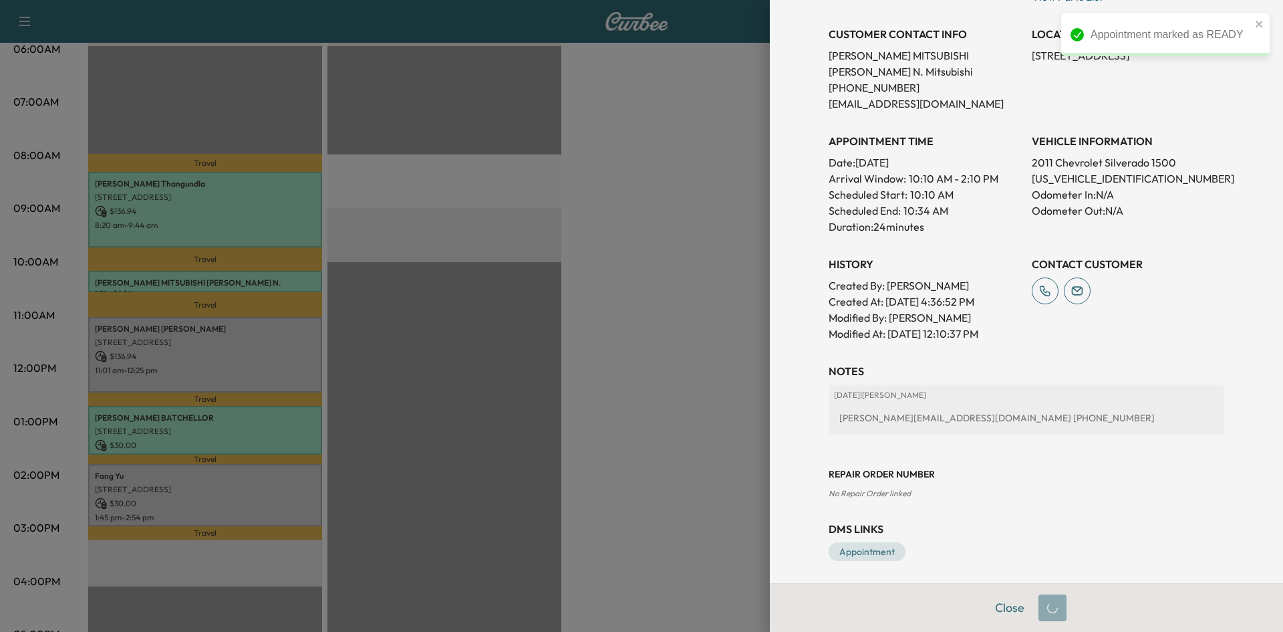
scroll to position [269, 0]
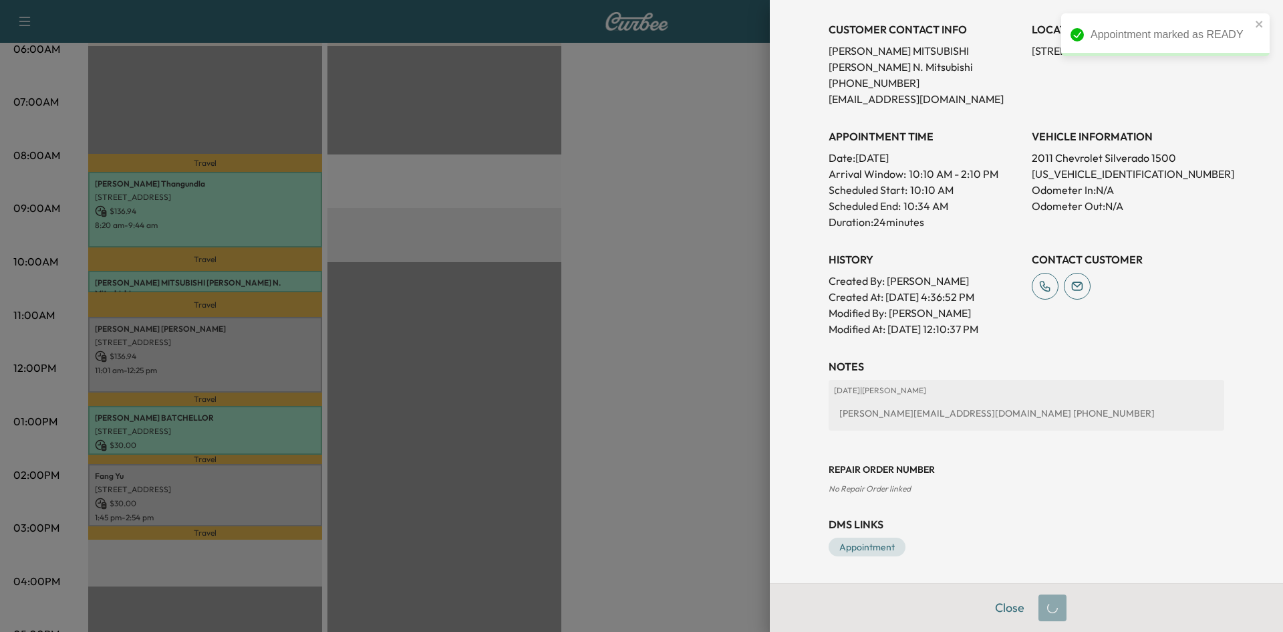
drag, startPoint x: 682, startPoint y: 414, endPoint x: 485, endPoint y: 402, distance: 198.2
click at [681, 414] on div at bounding box center [641, 316] width 1283 height 632
click at [161, 339] on div at bounding box center [641, 316] width 1283 height 632
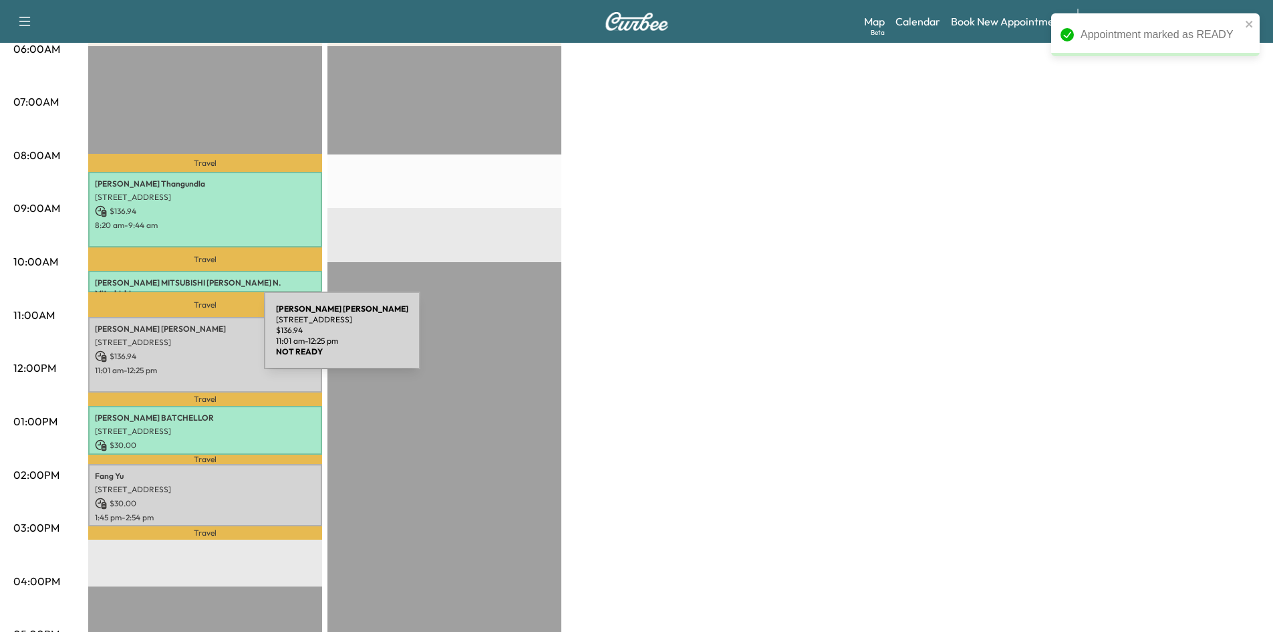
click at [164, 338] on p "[STREET_ADDRESS]" at bounding box center [205, 342] width 221 height 11
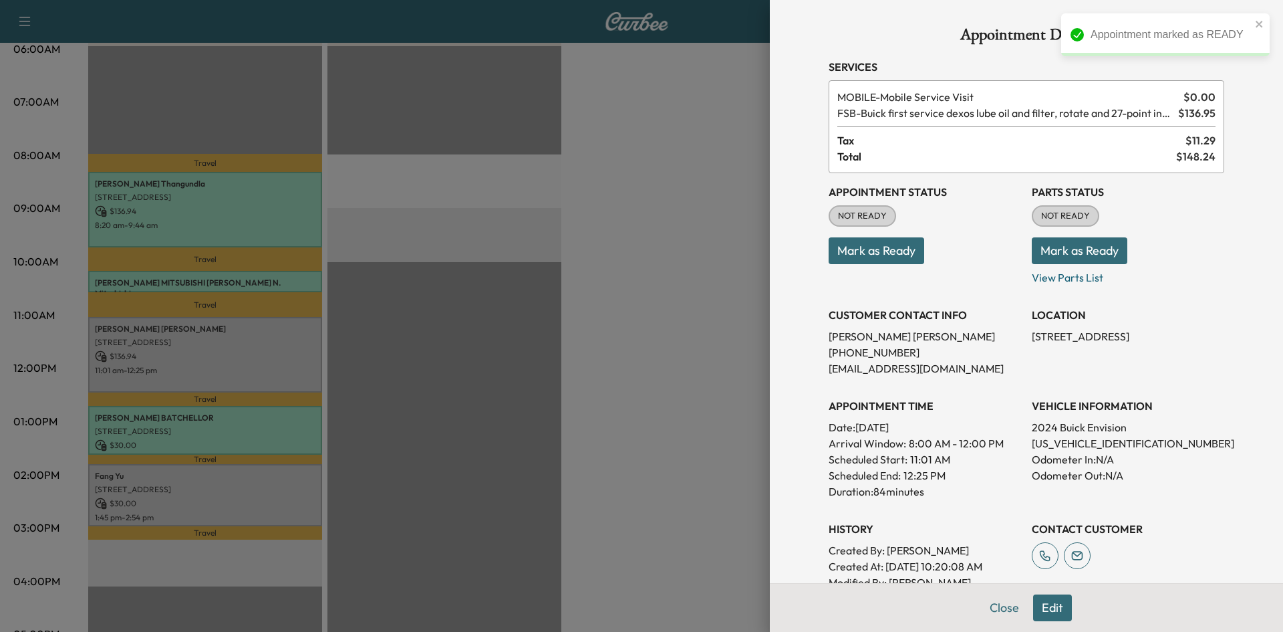
click at [884, 245] on button "Mark as Ready" at bounding box center [877, 250] width 96 height 27
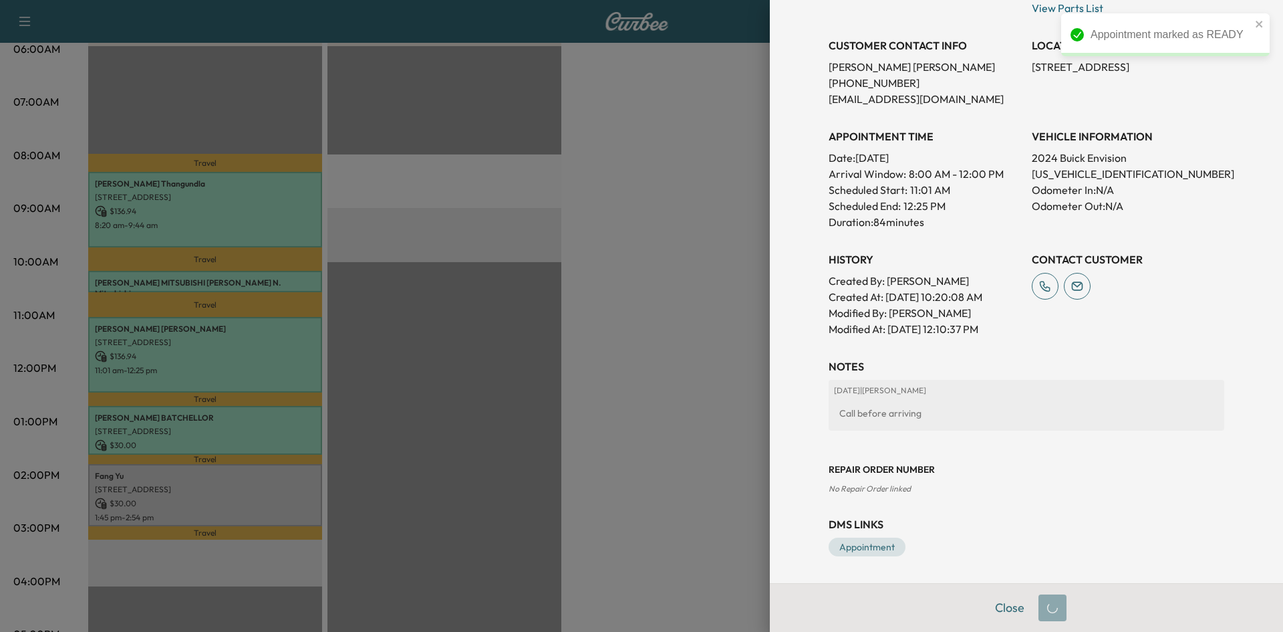
click at [632, 378] on div at bounding box center [641, 316] width 1283 height 632
click at [633, 376] on div at bounding box center [641, 316] width 1283 height 632
click at [241, 497] on div at bounding box center [641, 316] width 1283 height 632
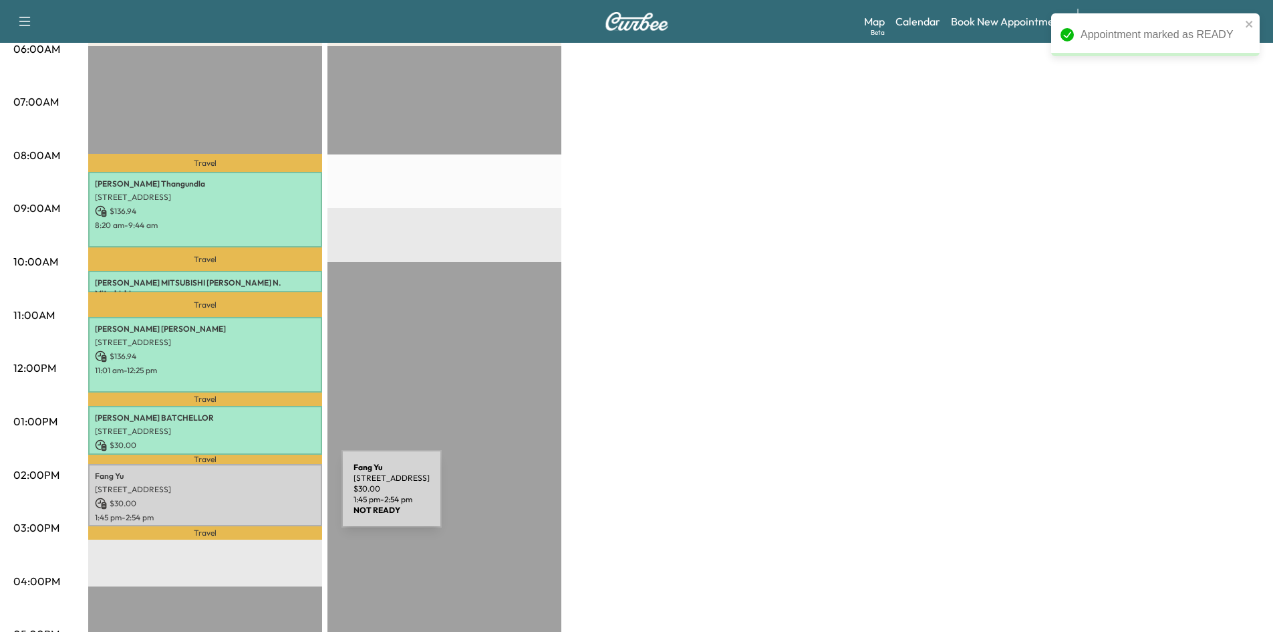
click at [241, 497] on p "$ 30.00" at bounding box center [205, 503] width 221 height 12
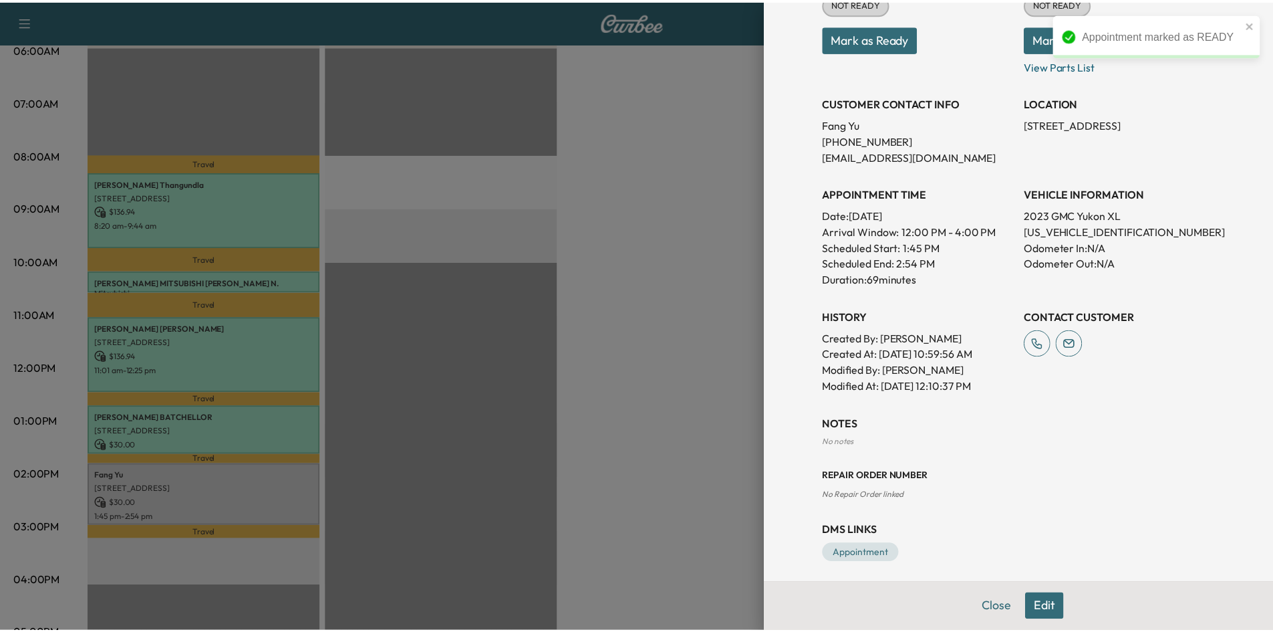
scroll to position [219, 0]
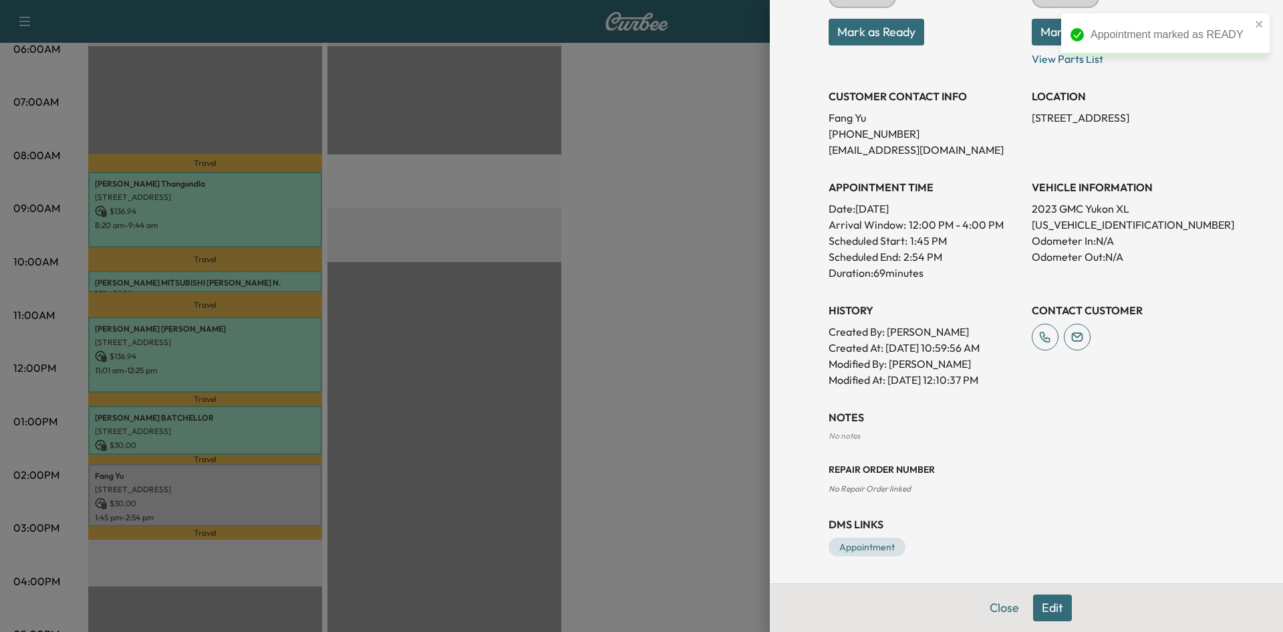
drag, startPoint x: 904, startPoint y: 37, endPoint x: 895, endPoint y: 41, distance: 10.2
click at [904, 37] on button "Mark as Ready" at bounding box center [877, 32] width 96 height 27
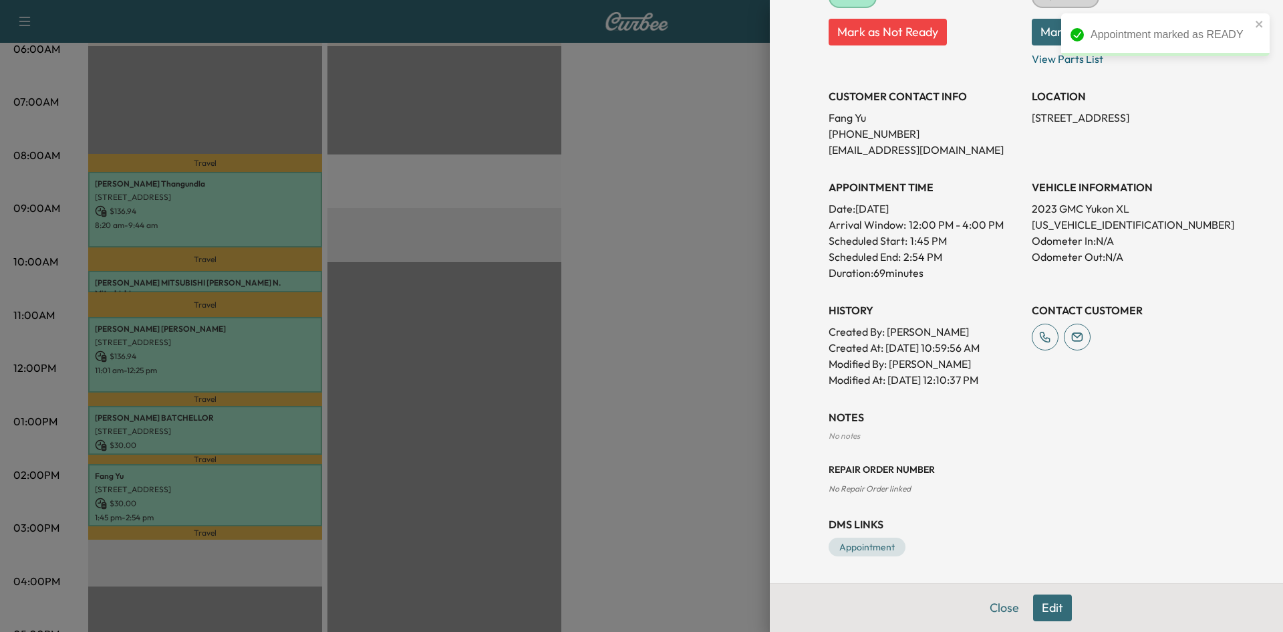
click at [701, 252] on div at bounding box center [641, 316] width 1283 height 632
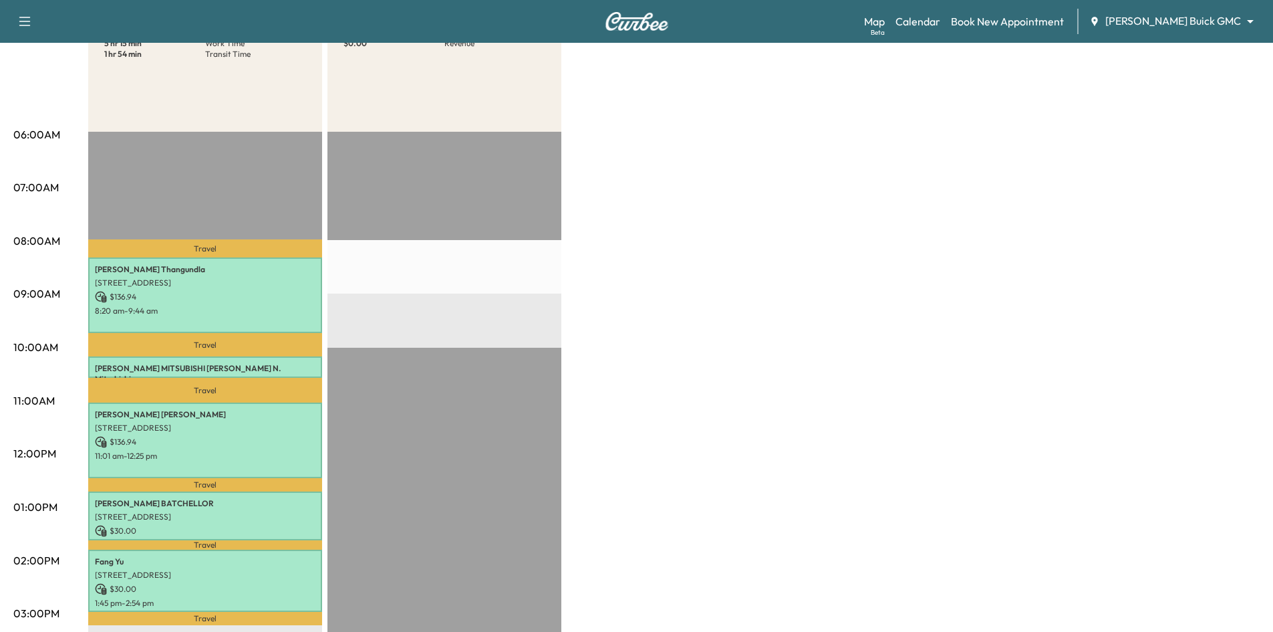
scroll to position [0, 0]
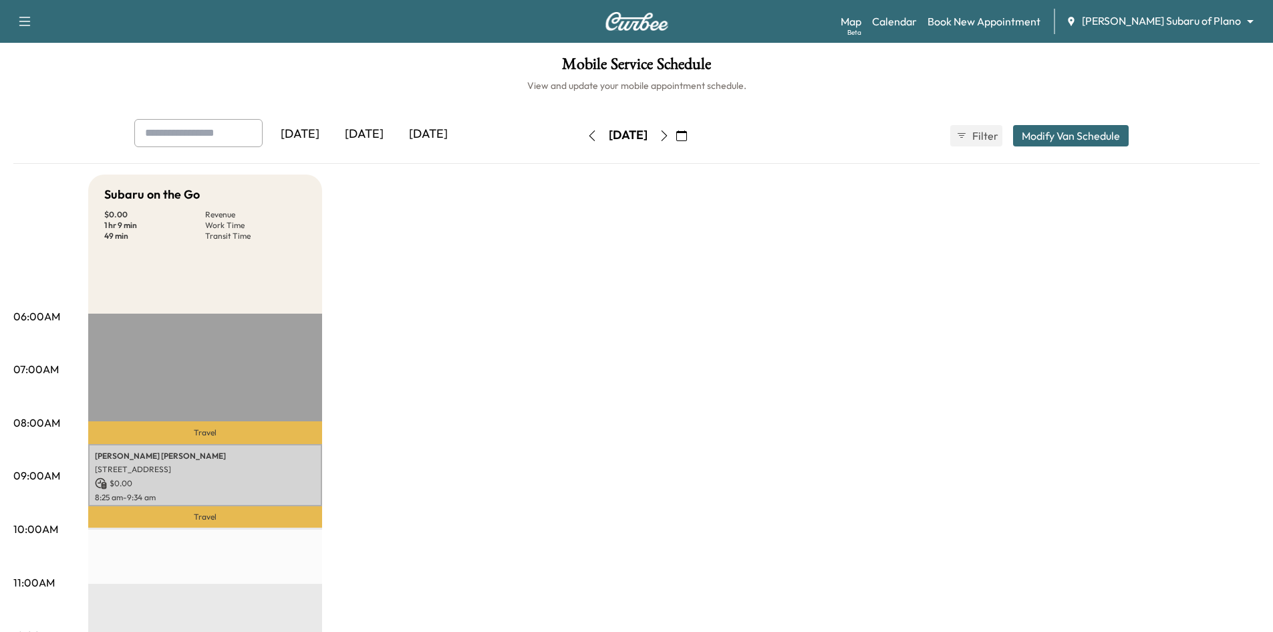
click at [1178, 10] on div "Map Beta Calendar Book New Appointment [PERSON_NAME] Subaru of Plano ******** ​" at bounding box center [1052, 21] width 422 height 25
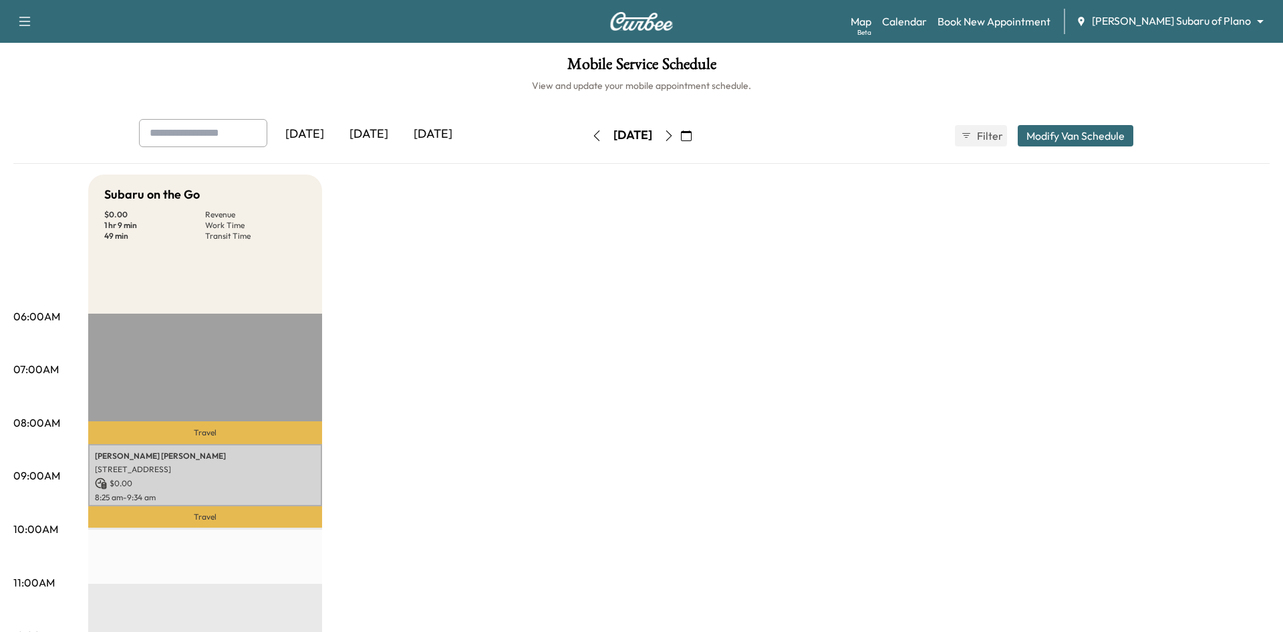
click at [1173, 22] on body "Support Log Out Map Beta Calendar Book New Appointment [PERSON_NAME] Subaru of …" at bounding box center [641, 316] width 1283 height 632
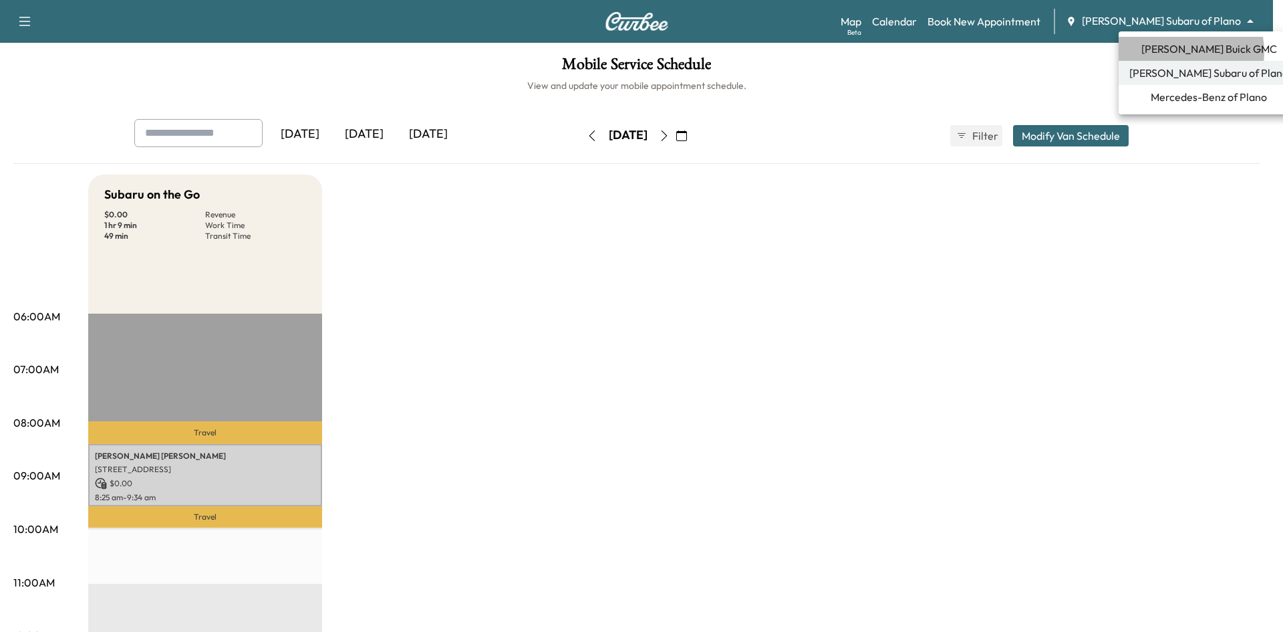
click at [1183, 51] on span "[PERSON_NAME] Buick GMC" at bounding box center [1210, 49] width 136 height 16
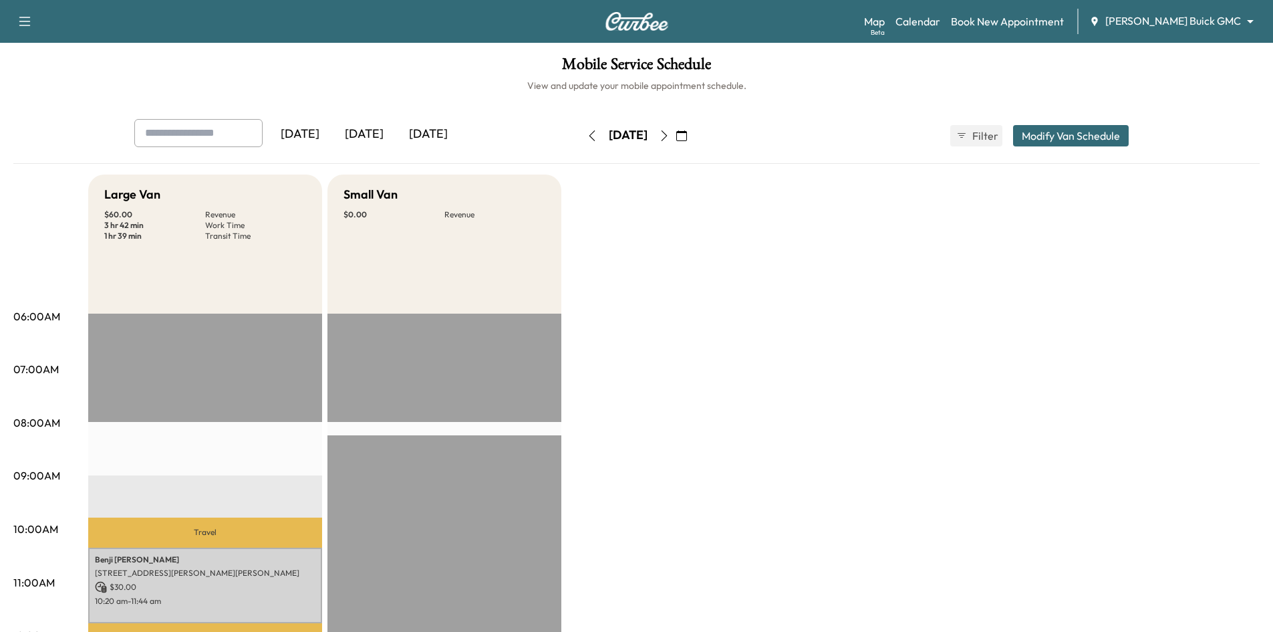
click at [587, 133] on icon "button" at bounding box center [592, 135] width 11 height 11
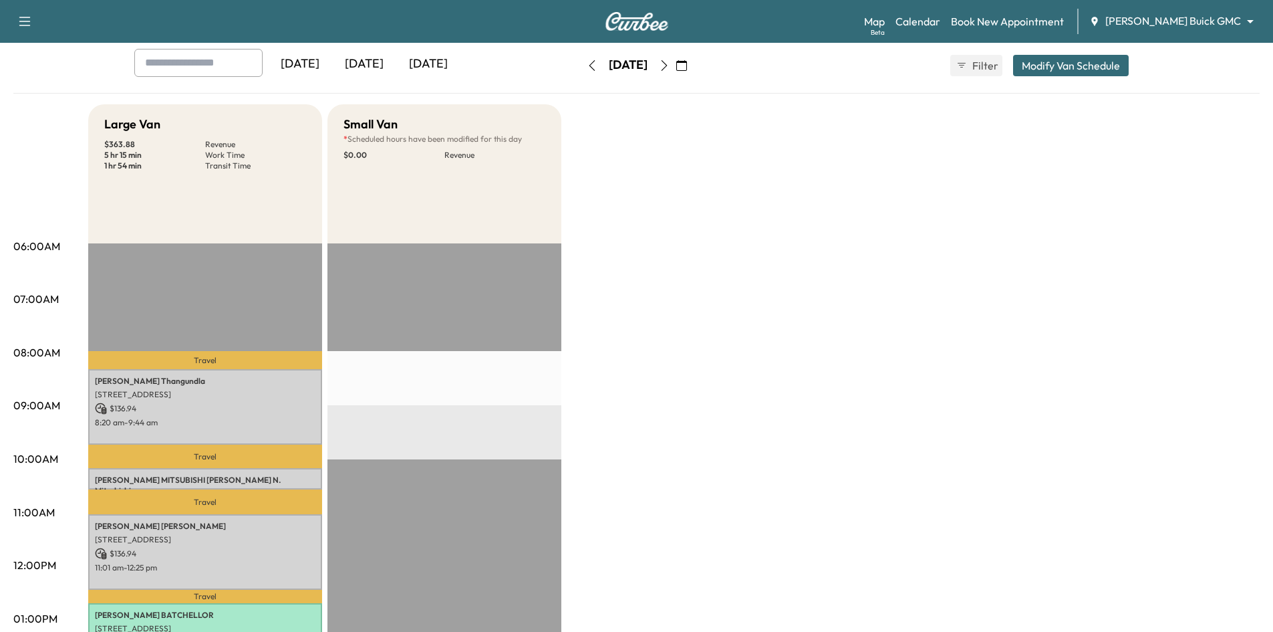
scroll to position [67, 0]
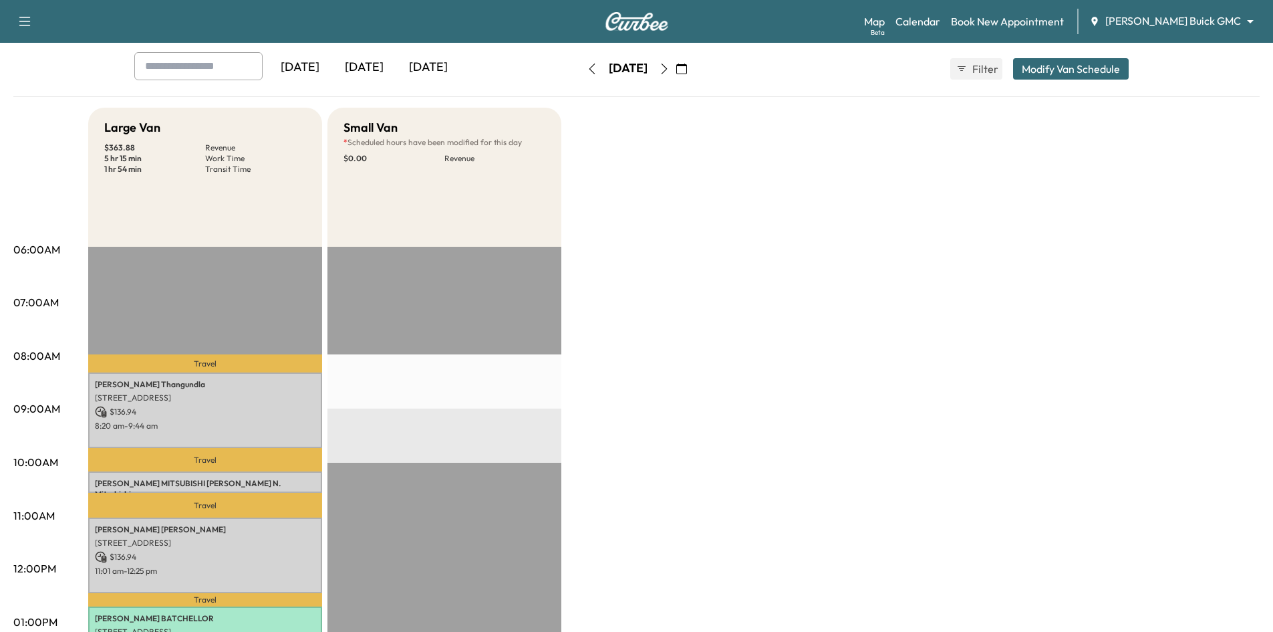
click at [670, 70] on icon "button" at bounding box center [664, 68] width 11 height 11
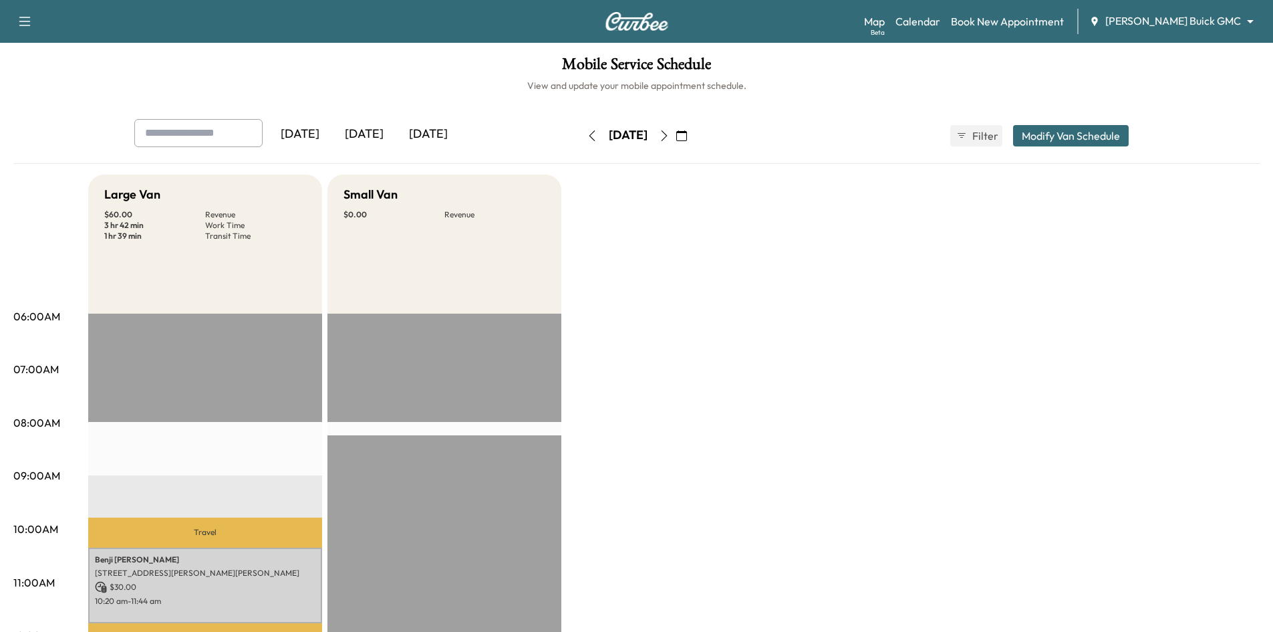
click at [667, 136] on icon "button" at bounding box center [664, 135] width 6 height 11
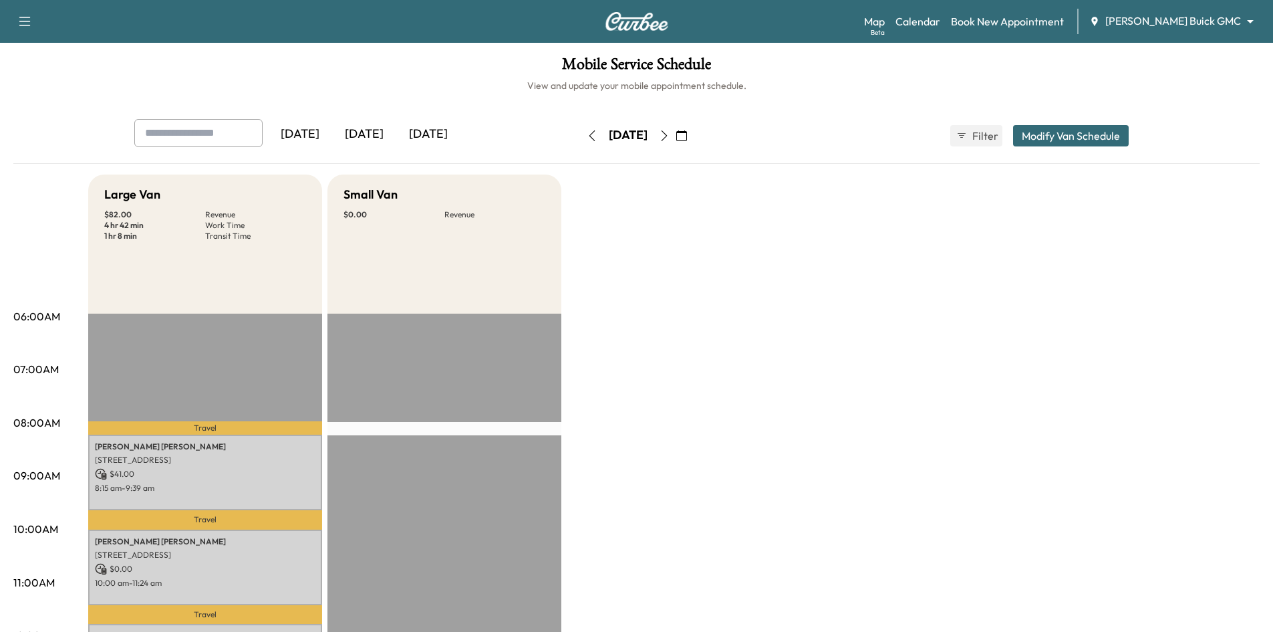
click at [587, 138] on icon "button" at bounding box center [592, 135] width 11 height 11
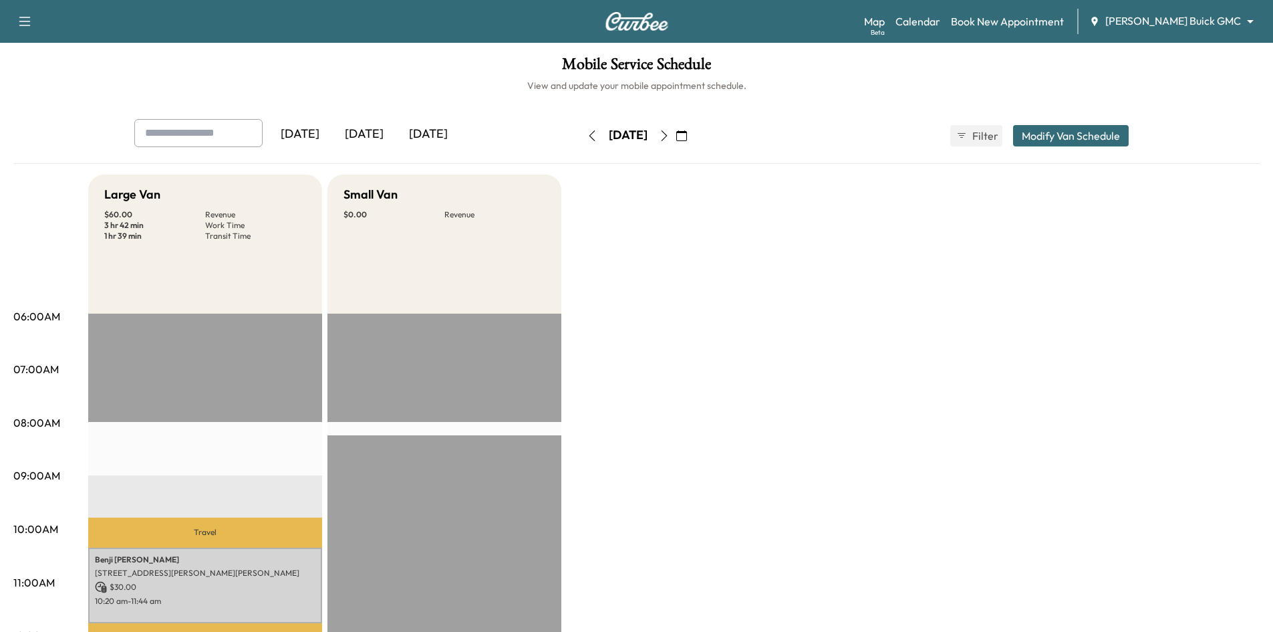
click at [587, 138] on icon "button" at bounding box center [592, 135] width 11 height 11
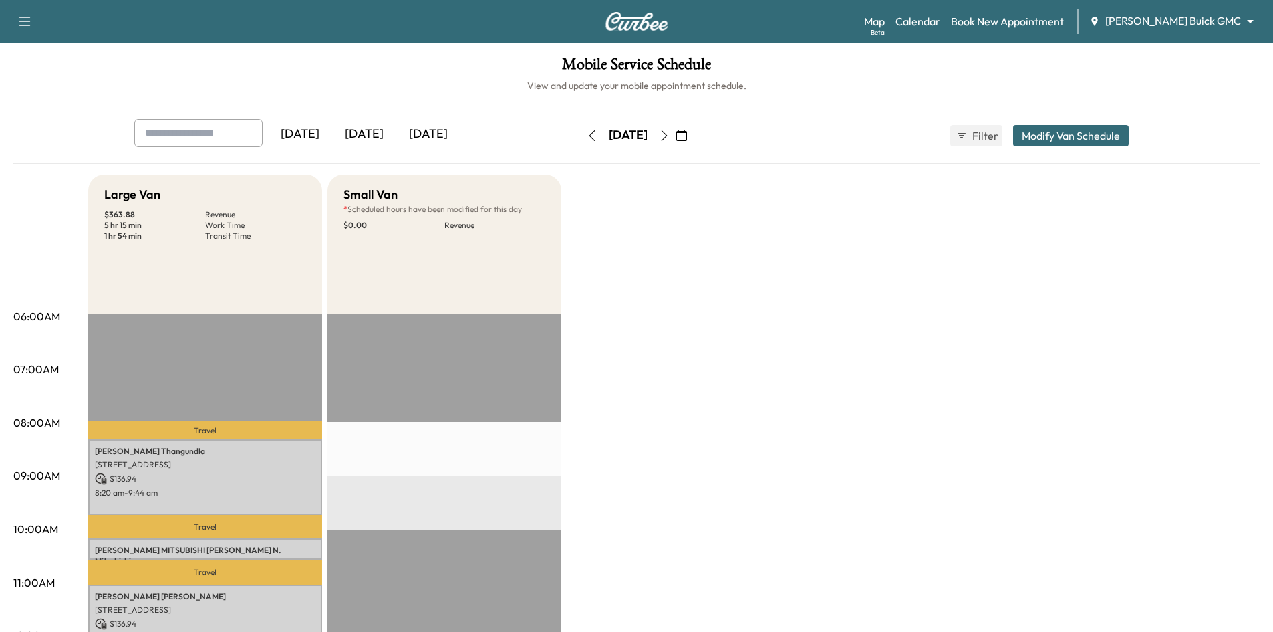
click at [670, 140] on icon "button" at bounding box center [664, 135] width 11 height 11
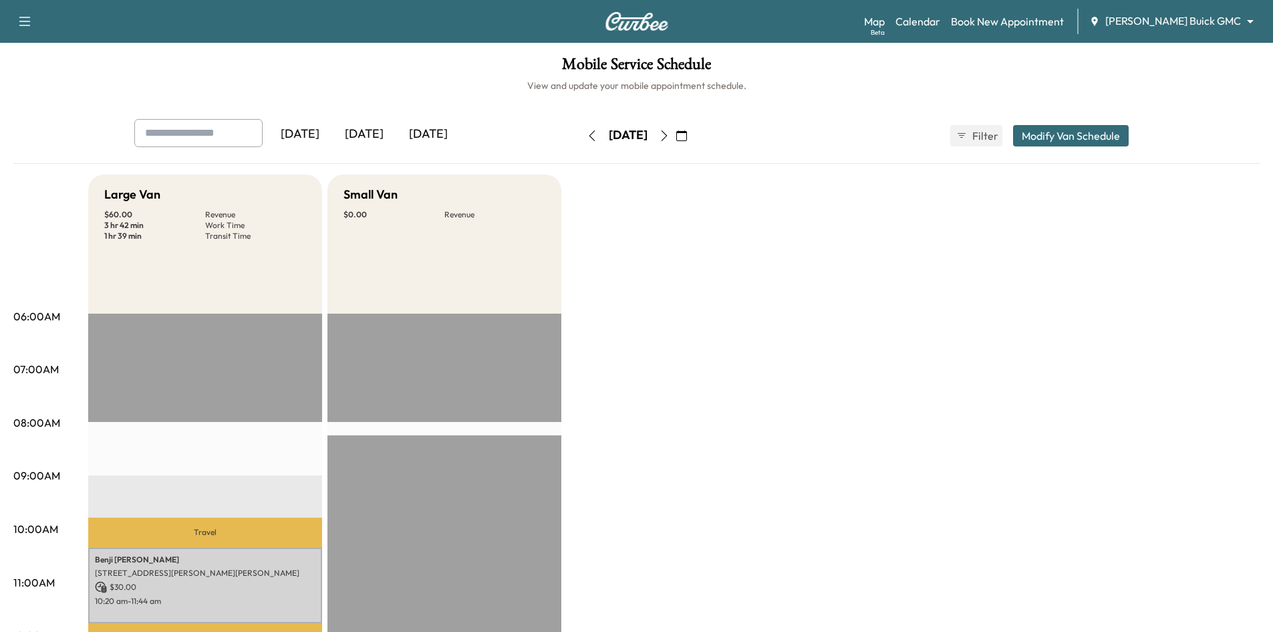
click at [676, 140] on button "button" at bounding box center [664, 135] width 23 height 21
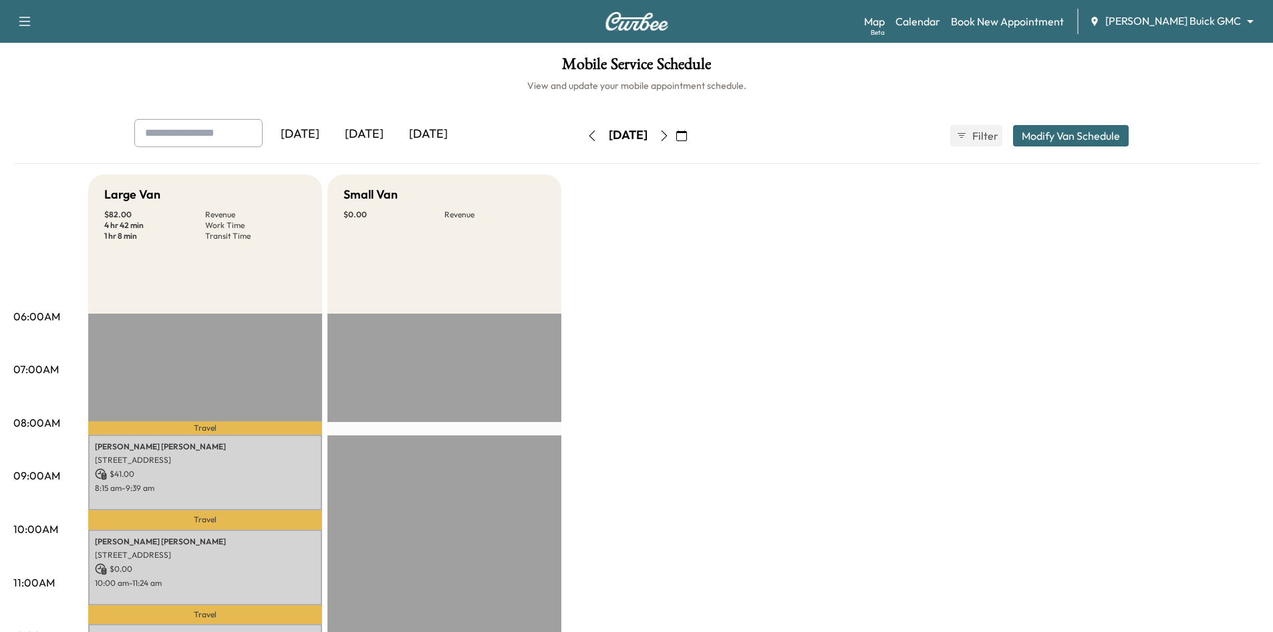
click at [670, 140] on icon "button" at bounding box center [664, 135] width 11 height 11
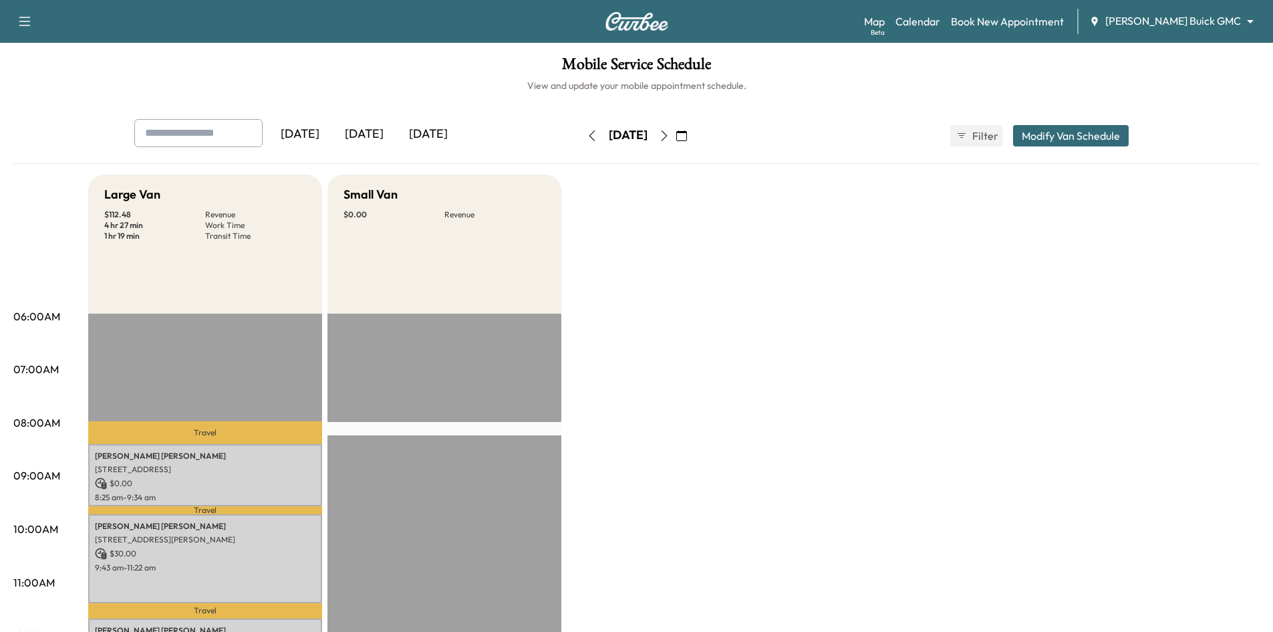
click at [670, 140] on icon "button" at bounding box center [664, 135] width 11 height 11
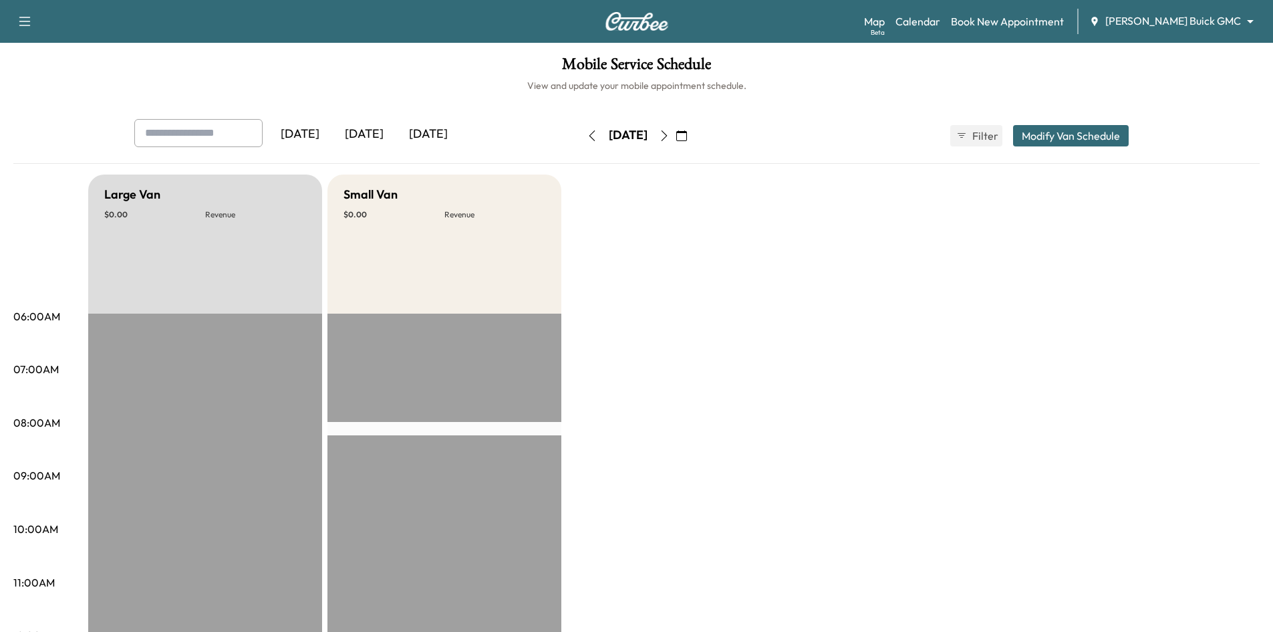
click at [581, 140] on button "button" at bounding box center [592, 135] width 23 height 21
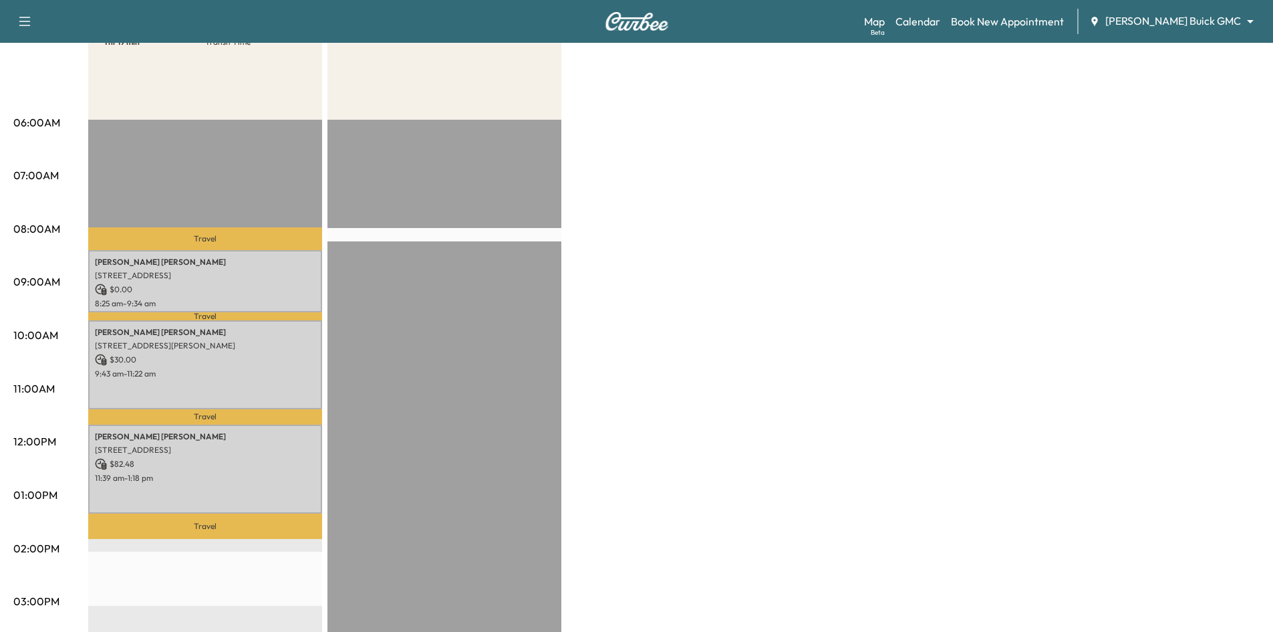
scroll to position [67, 0]
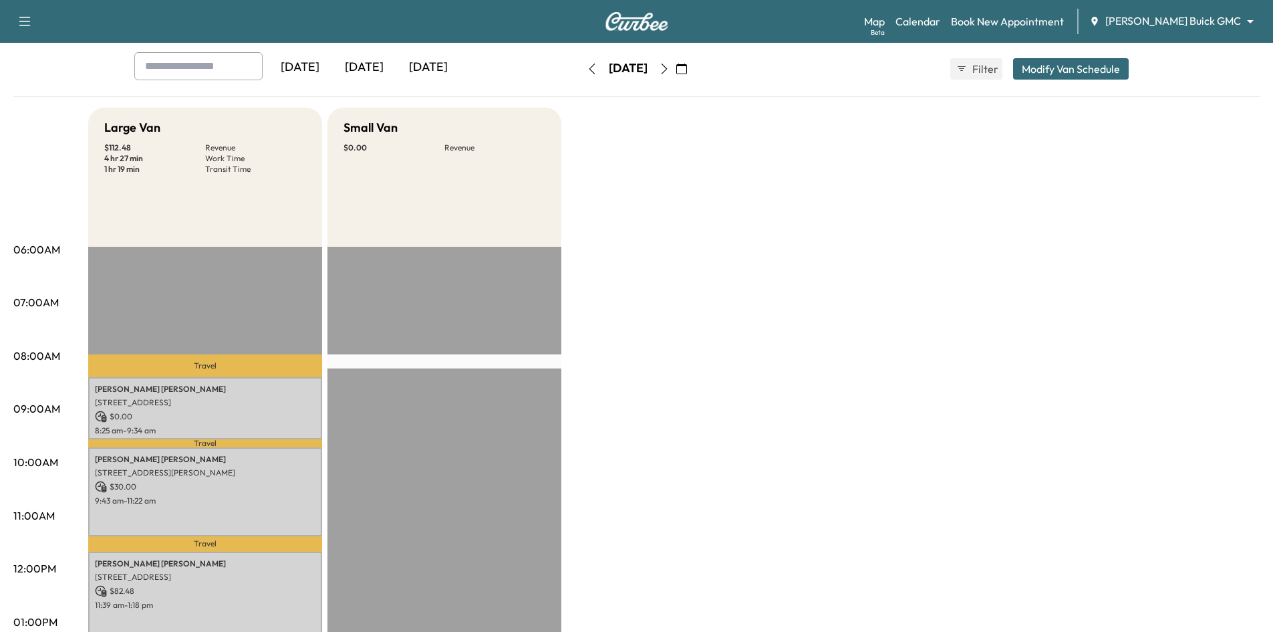
click at [587, 71] on icon "button" at bounding box center [592, 68] width 11 height 11
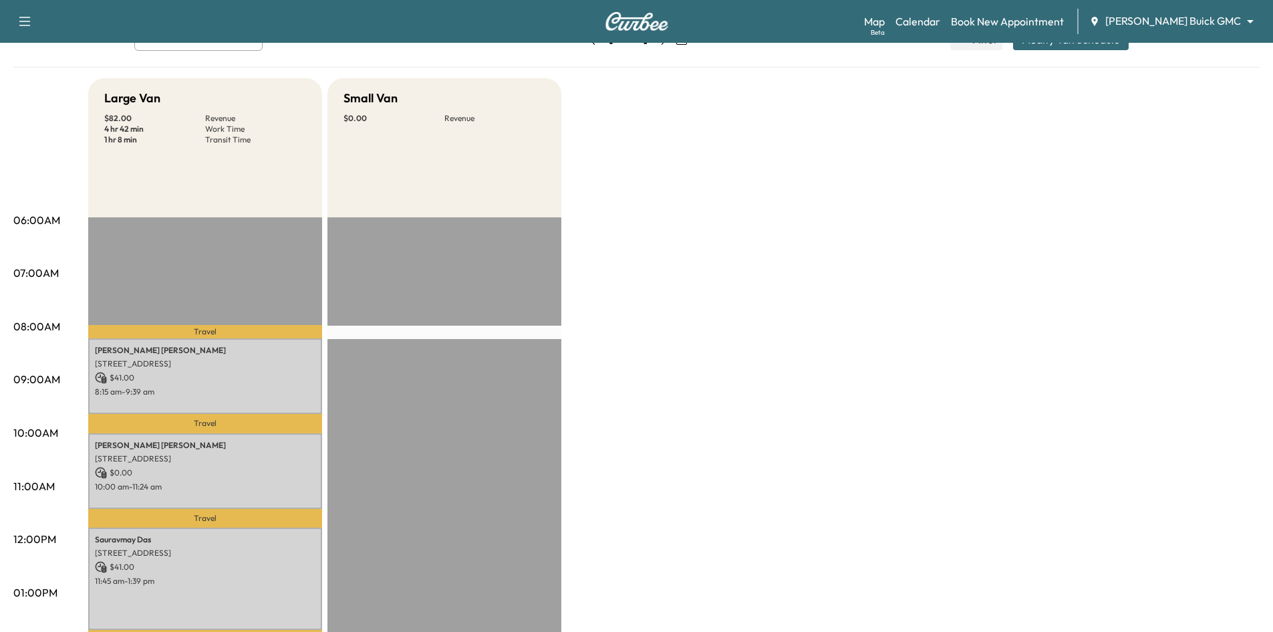
scroll to position [67, 0]
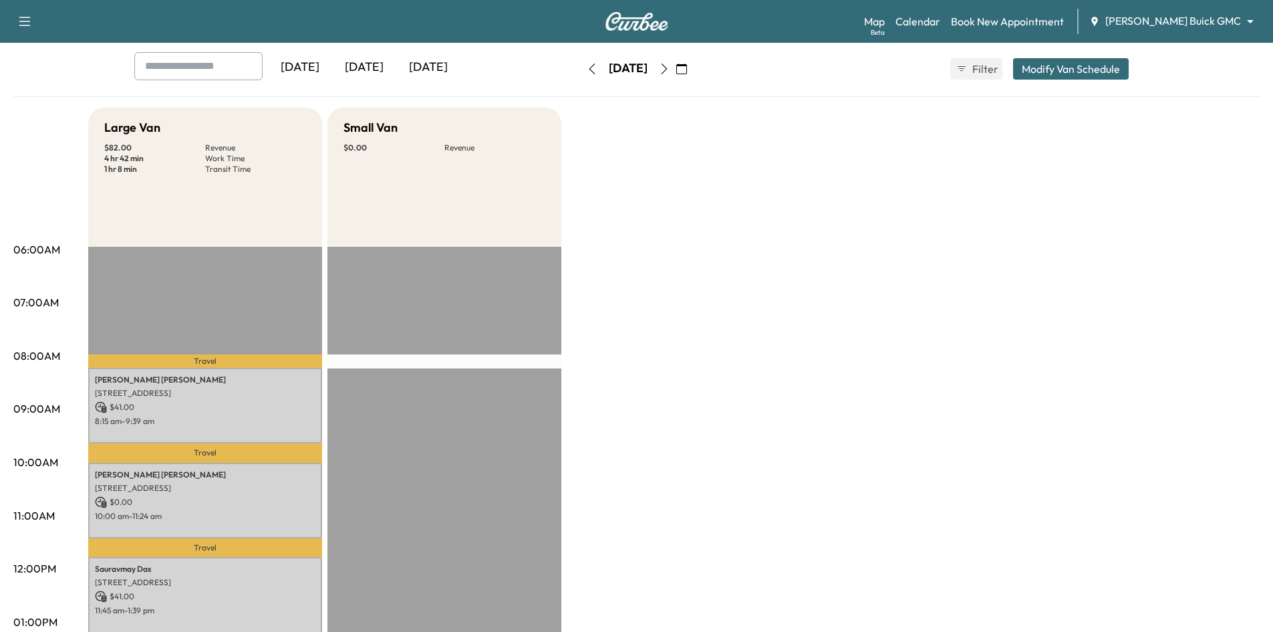
click at [589, 68] on icon "button" at bounding box center [592, 68] width 6 height 11
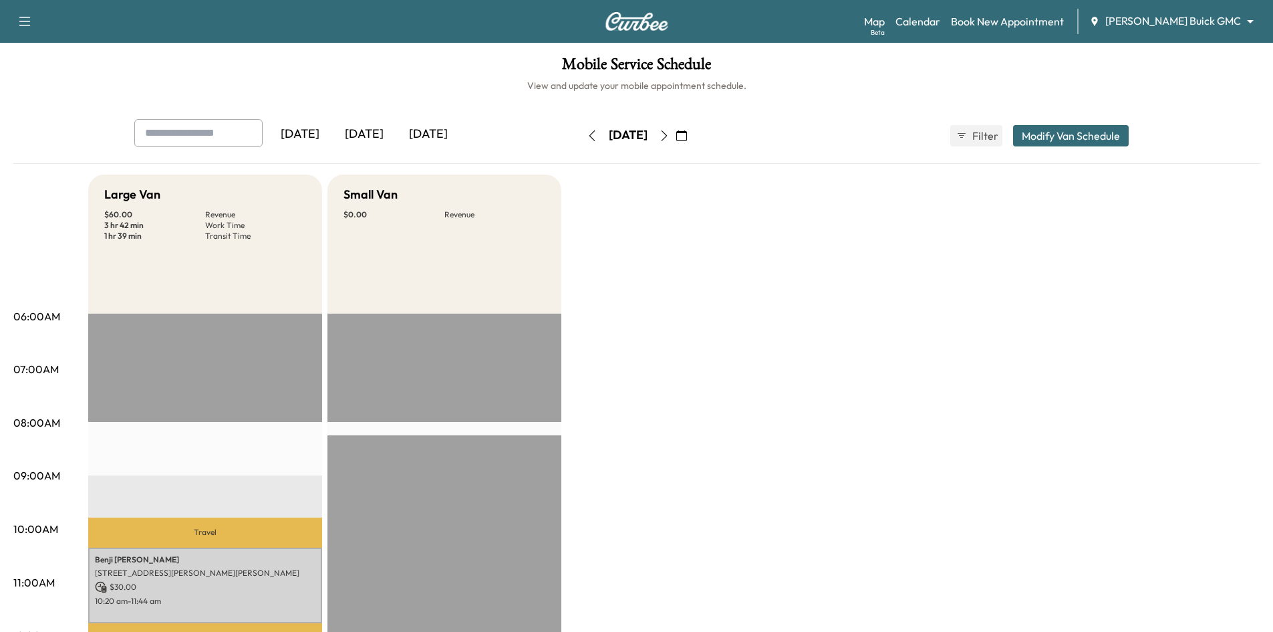
click at [587, 136] on icon "button" at bounding box center [592, 135] width 11 height 11
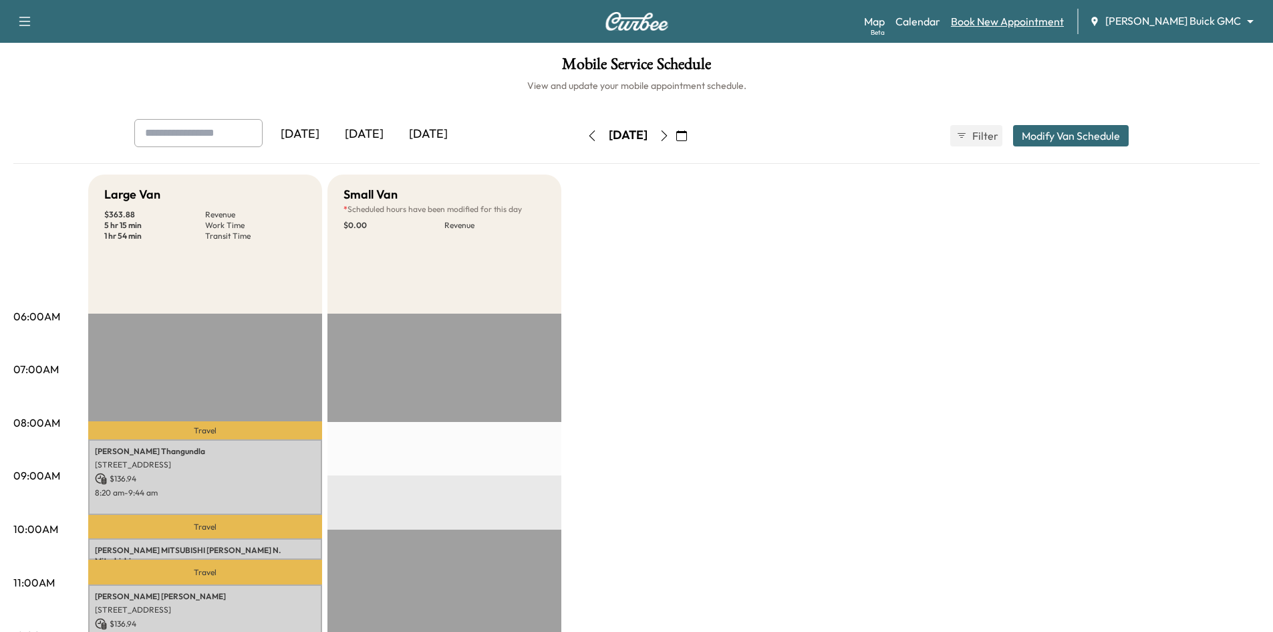
click at [1023, 17] on link "Book New Appointment" at bounding box center [1007, 21] width 113 height 16
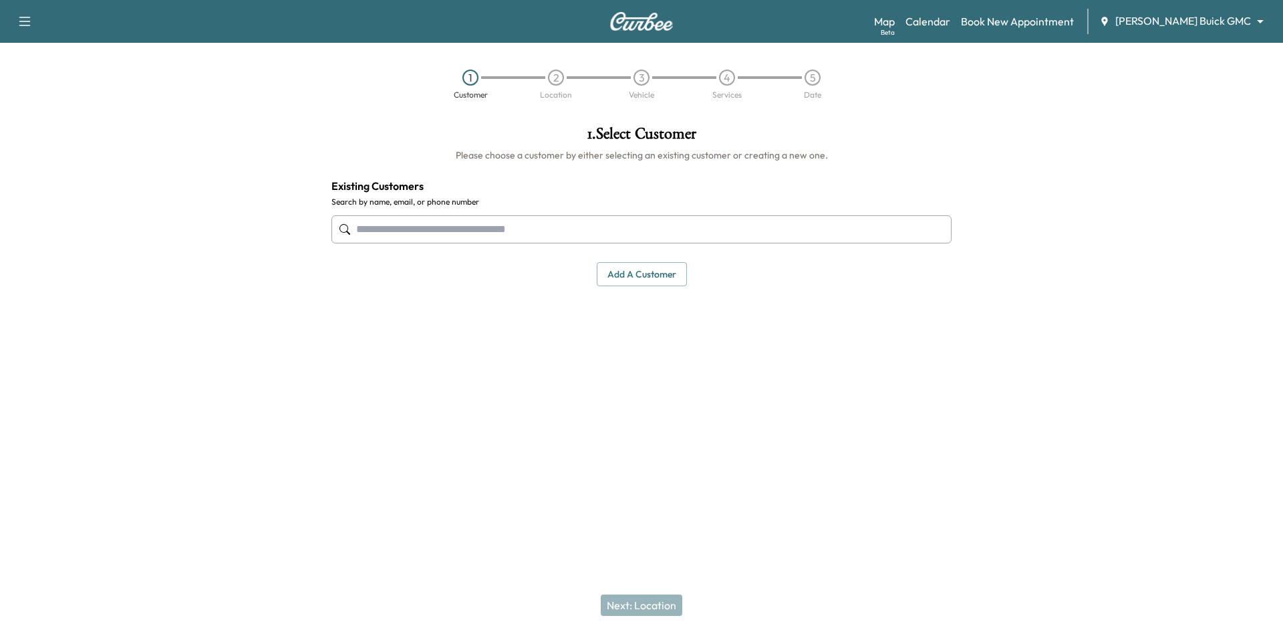
click at [577, 235] on input "text" at bounding box center [641, 229] width 620 height 28
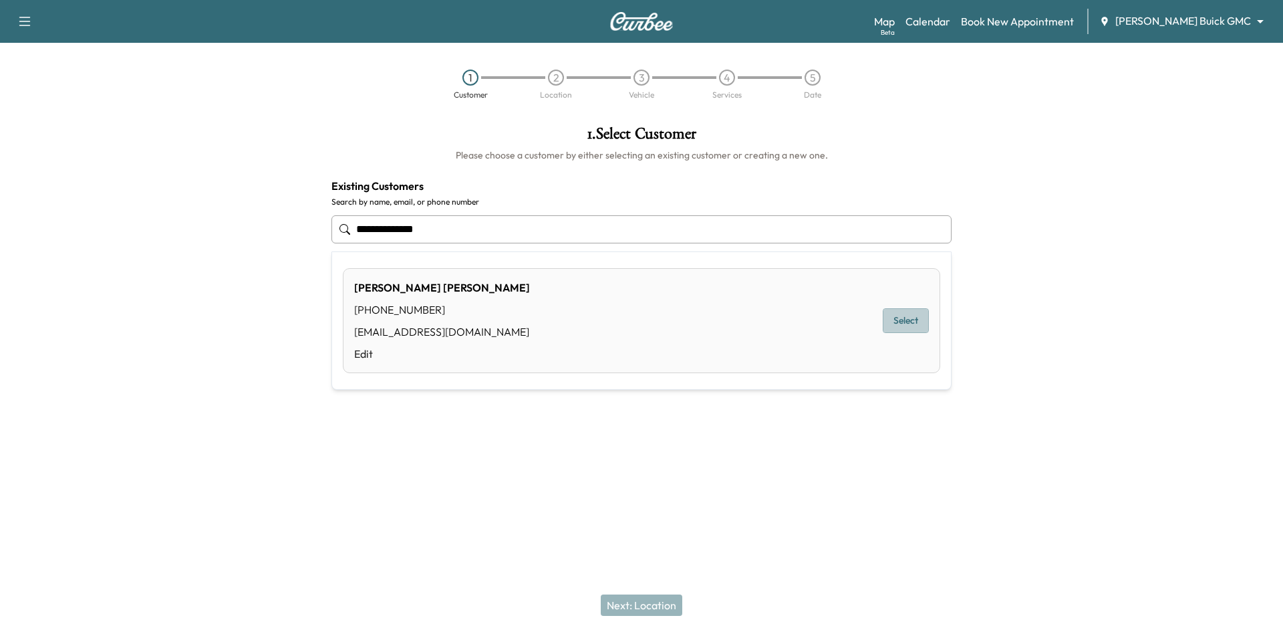
click at [899, 327] on button "Select" at bounding box center [906, 320] width 46 height 25
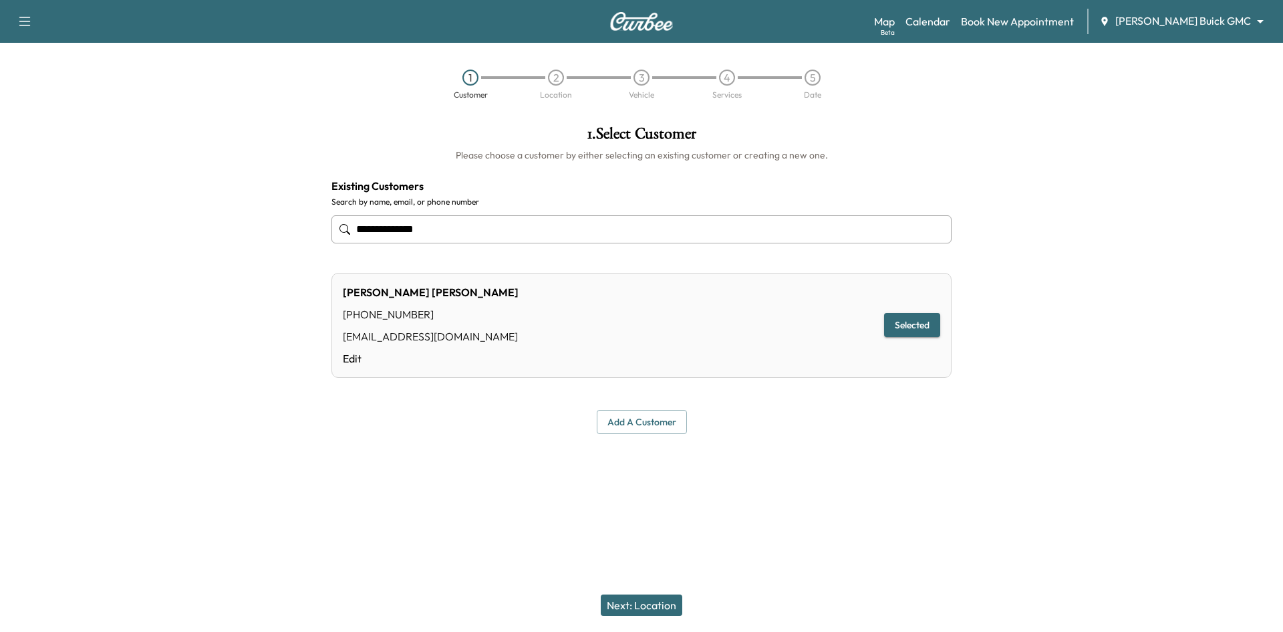
type input "**********"
click at [616, 600] on button "Next: Location" at bounding box center [642, 604] width 82 height 21
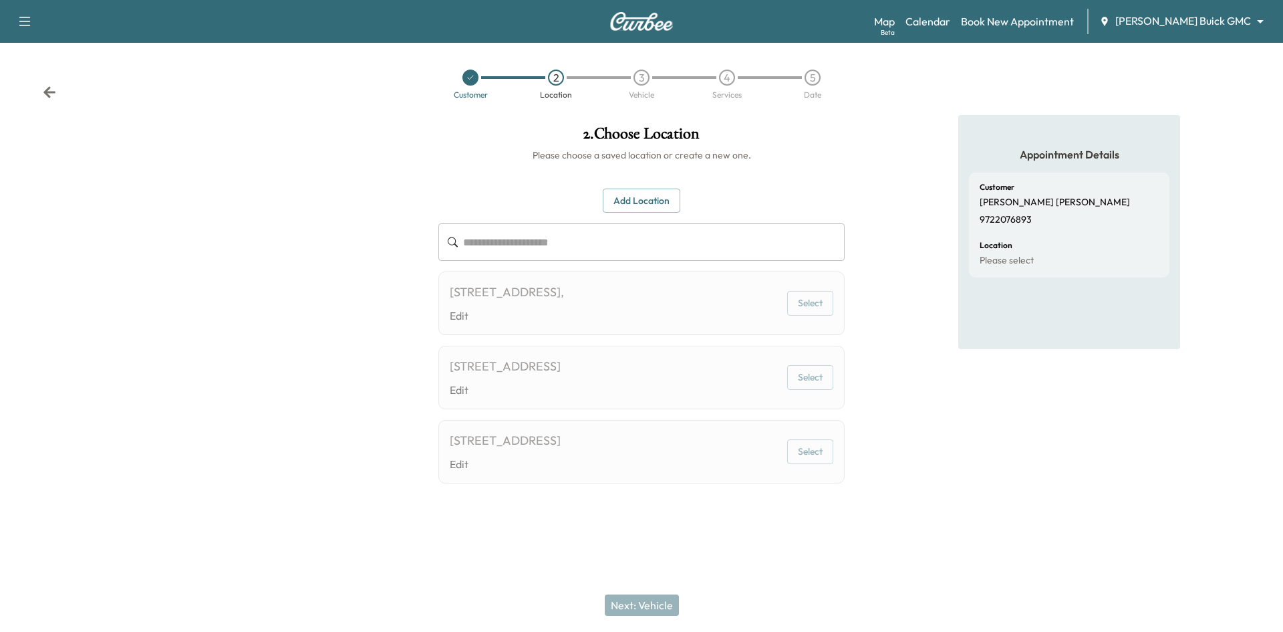
click at [805, 305] on button "Select" at bounding box center [810, 303] width 46 height 25
click at [807, 380] on button "Select" at bounding box center [810, 377] width 46 height 25
click at [950, 21] on link "Calendar" at bounding box center [928, 21] width 45 height 16
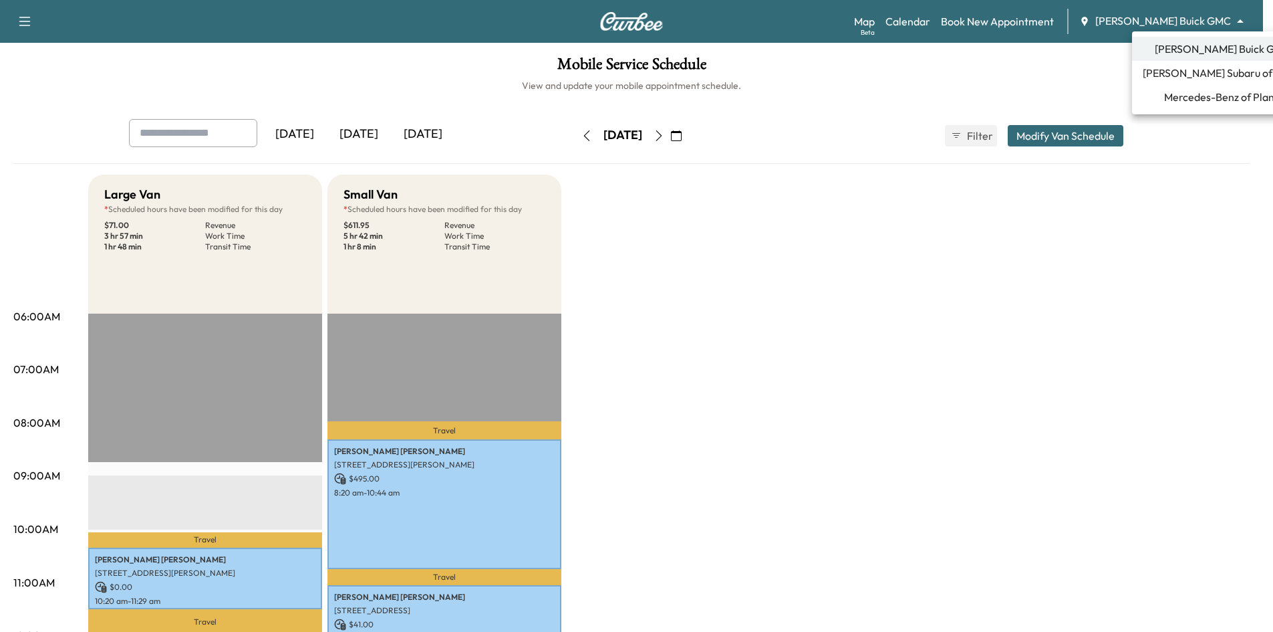
click at [1187, 28] on body "Support Log Out Map Beta Calendar Book New Appointment [PERSON_NAME] Buick GMC …" at bounding box center [636, 316] width 1273 height 632
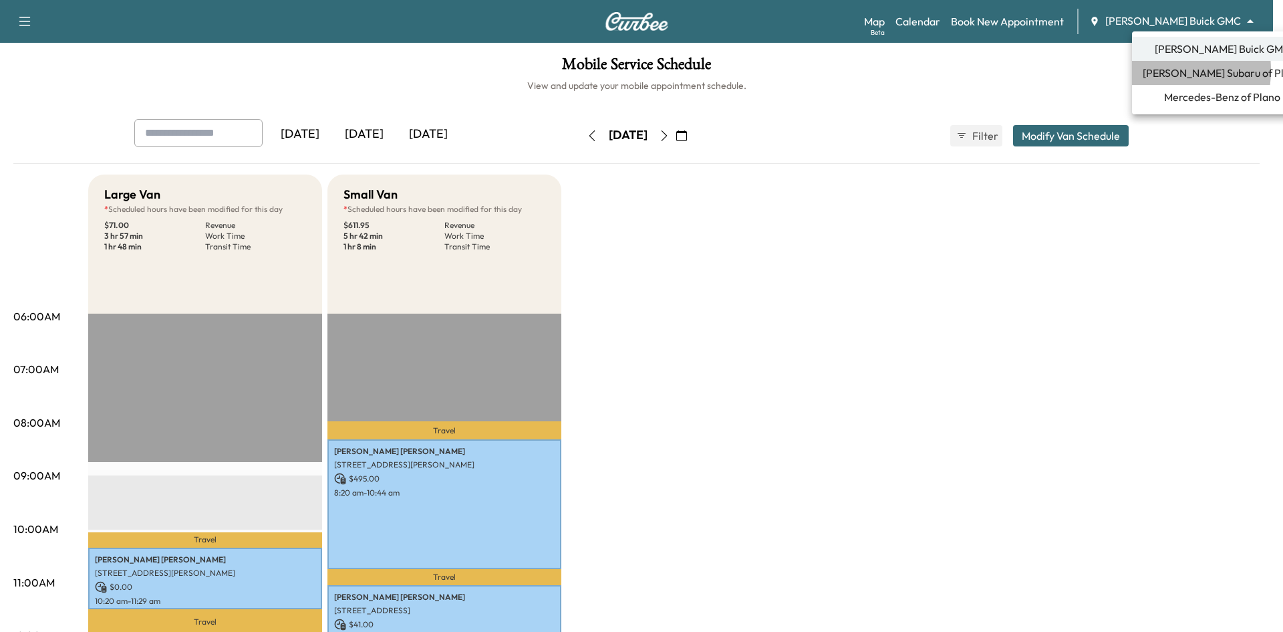
click at [1154, 70] on span "[PERSON_NAME] Subaru of Plano" at bounding box center [1222, 73] width 159 height 16
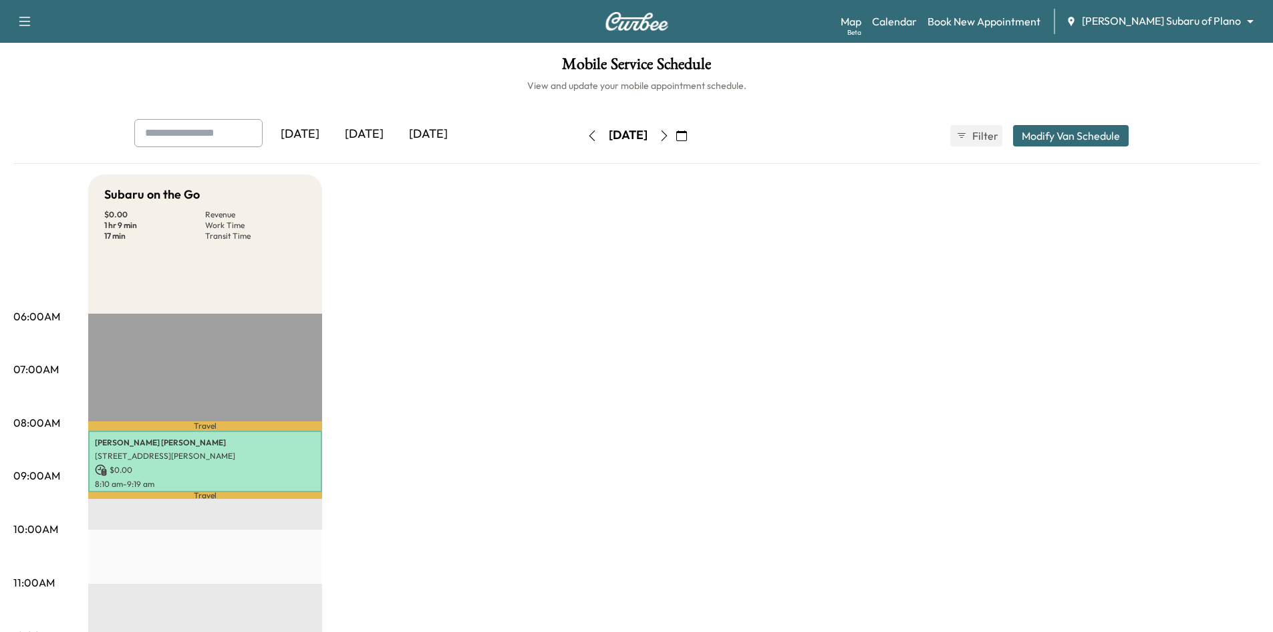
click at [426, 132] on div "[DATE]" at bounding box center [428, 134] width 64 height 31
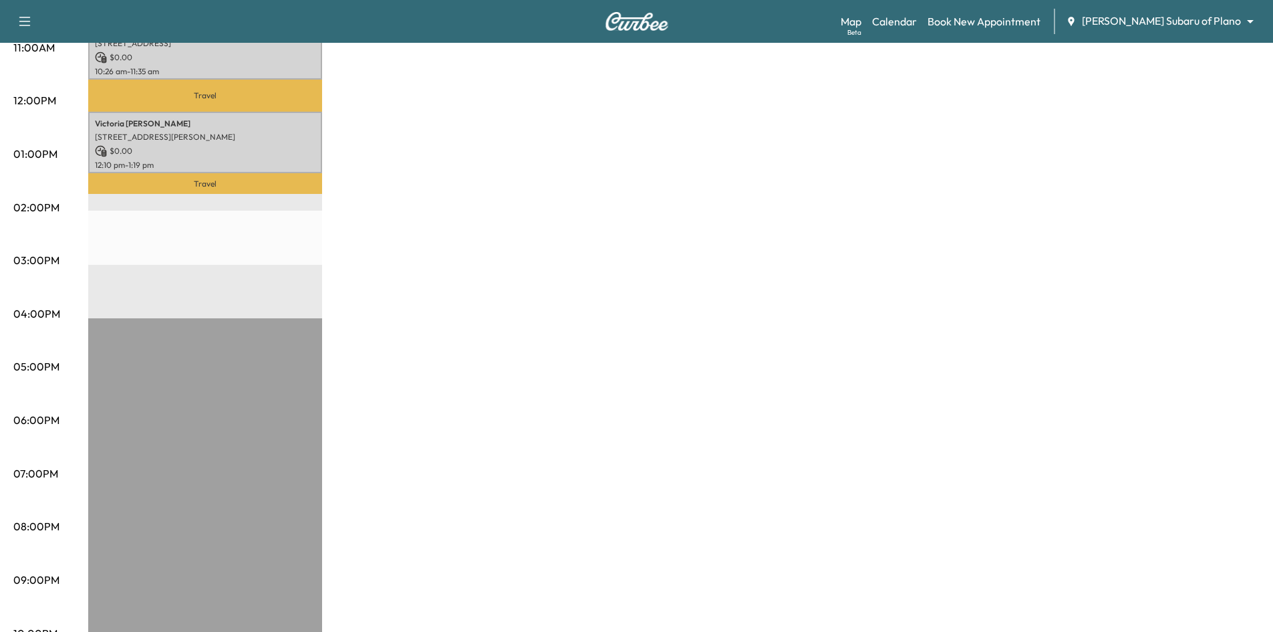
scroll to position [200, 0]
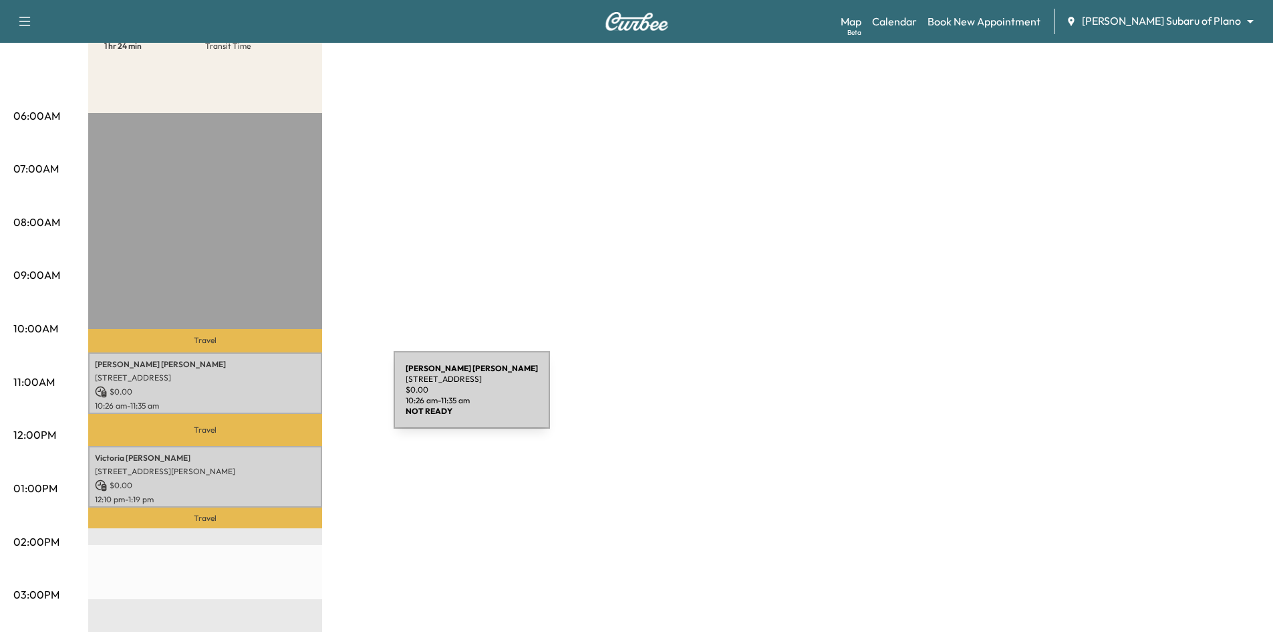
click at [293, 400] on p "10:26 am - 11:35 am" at bounding box center [205, 405] width 221 height 11
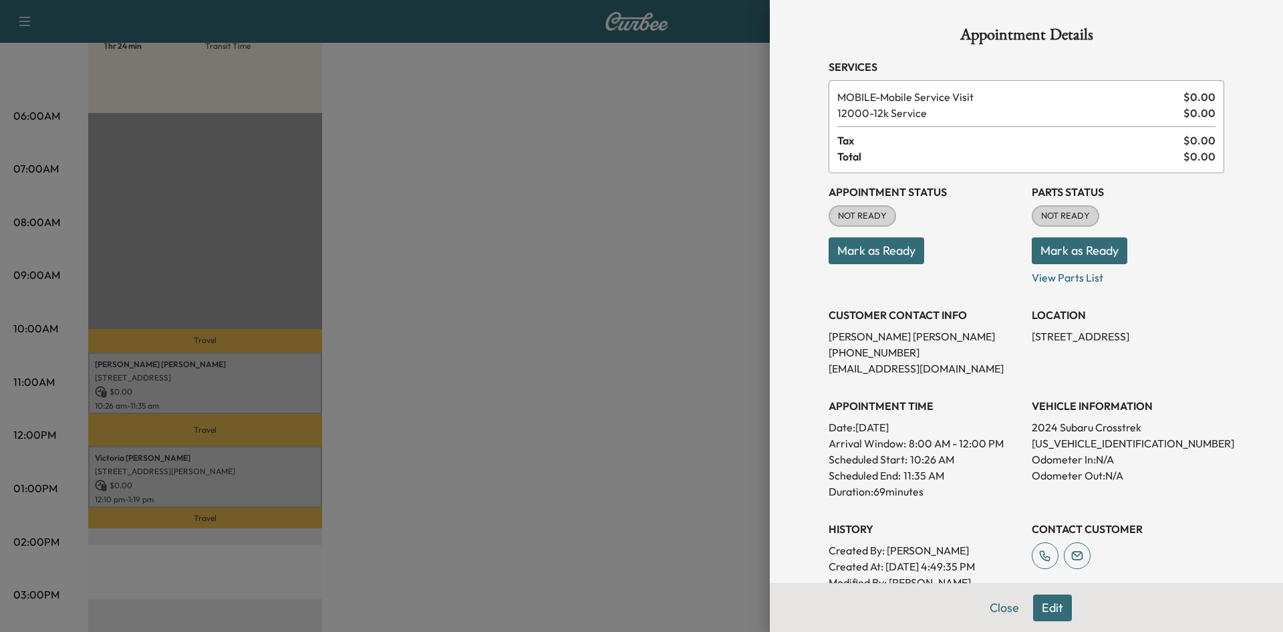
click at [710, 304] on div at bounding box center [641, 316] width 1283 height 632
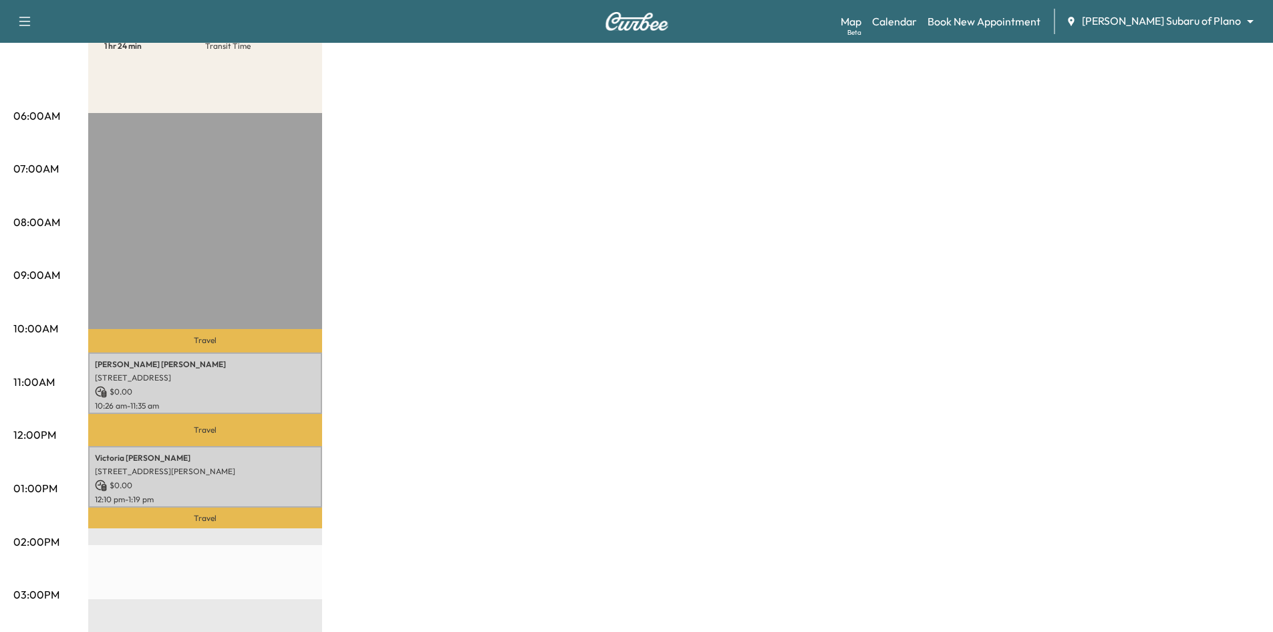
click at [191, 416] on p "Travel" at bounding box center [205, 429] width 234 height 31
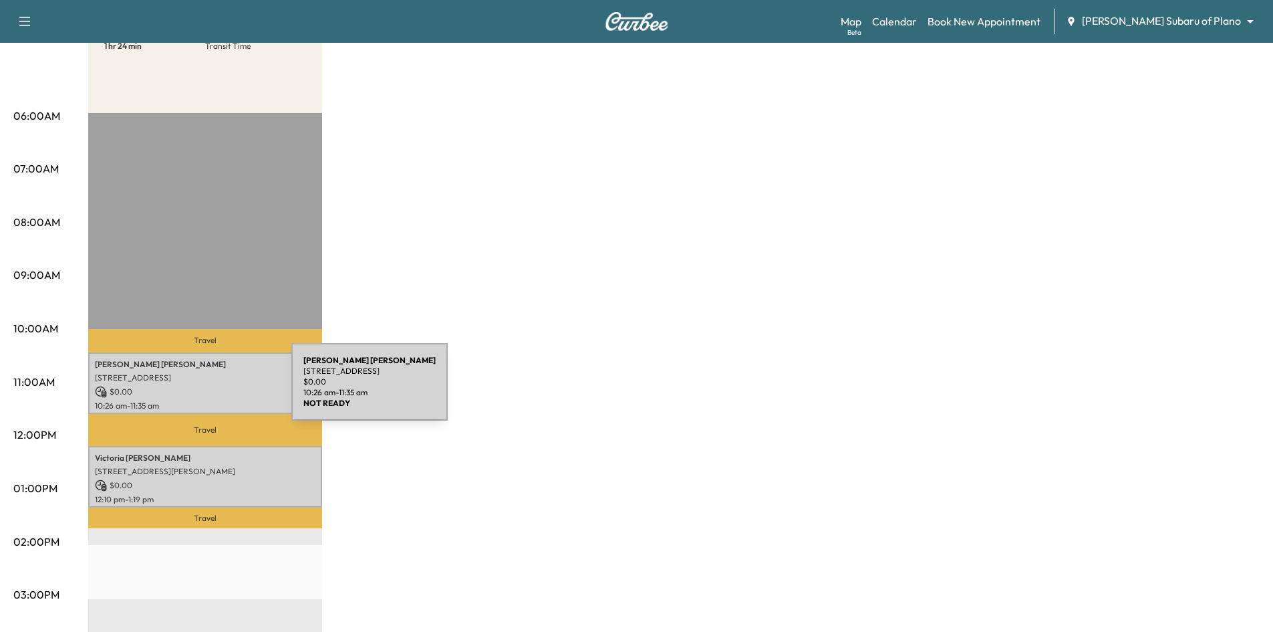
click at [191, 390] on p "$ 0.00" at bounding box center [205, 392] width 221 height 12
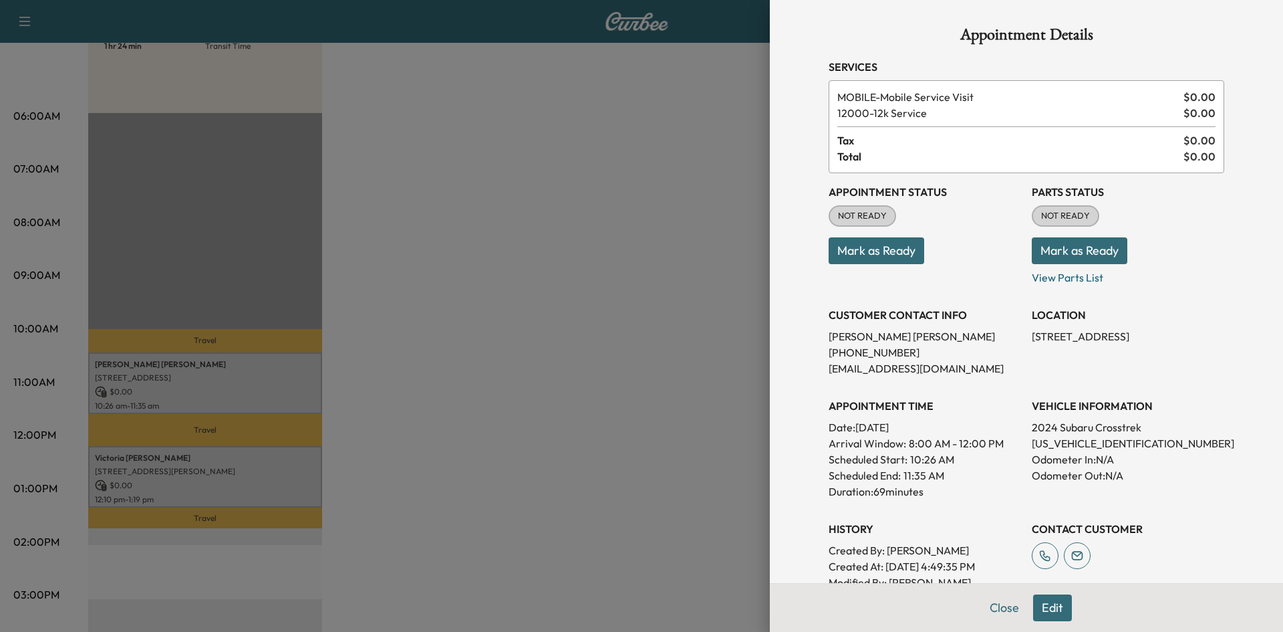
click at [872, 249] on button "Mark as Ready" at bounding box center [877, 250] width 96 height 27
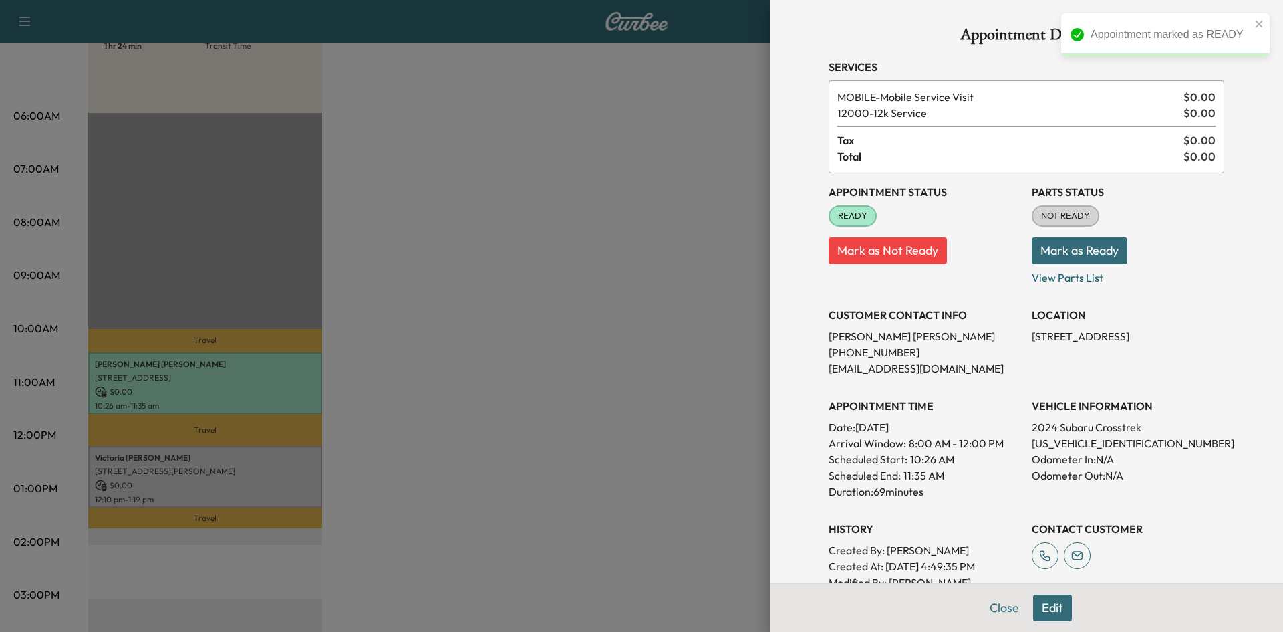
click at [426, 409] on div at bounding box center [641, 316] width 1283 height 632
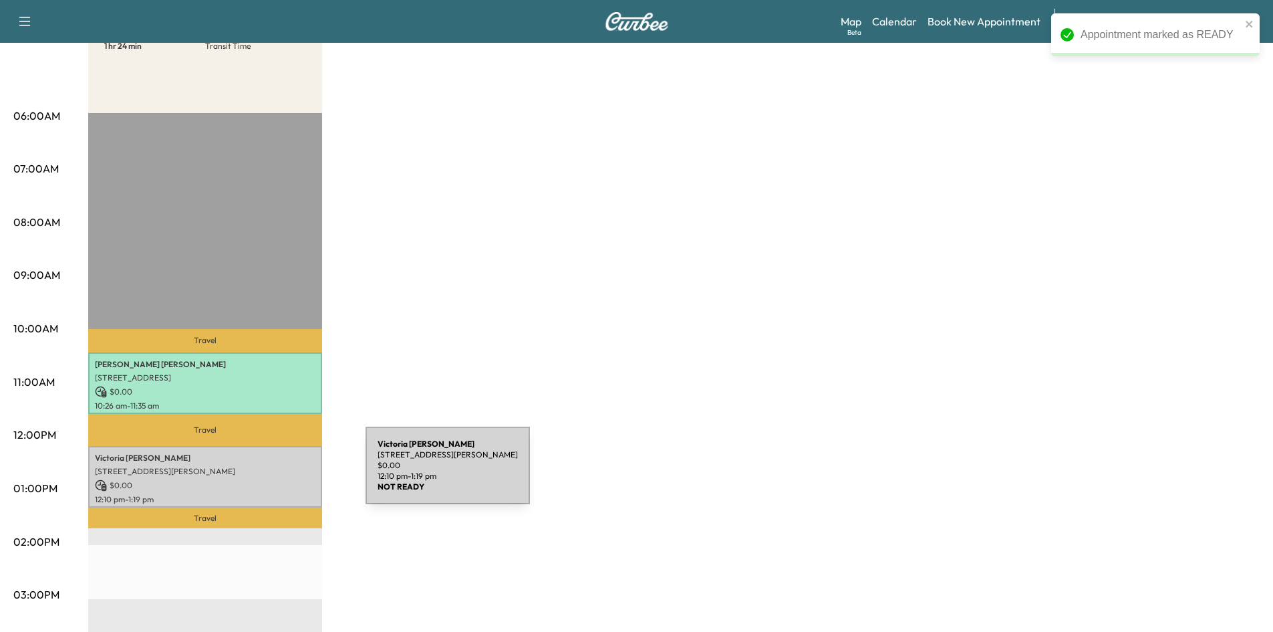
click at [255, 479] on p "$ 0.00" at bounding box center [205, 485] width 221 height 12
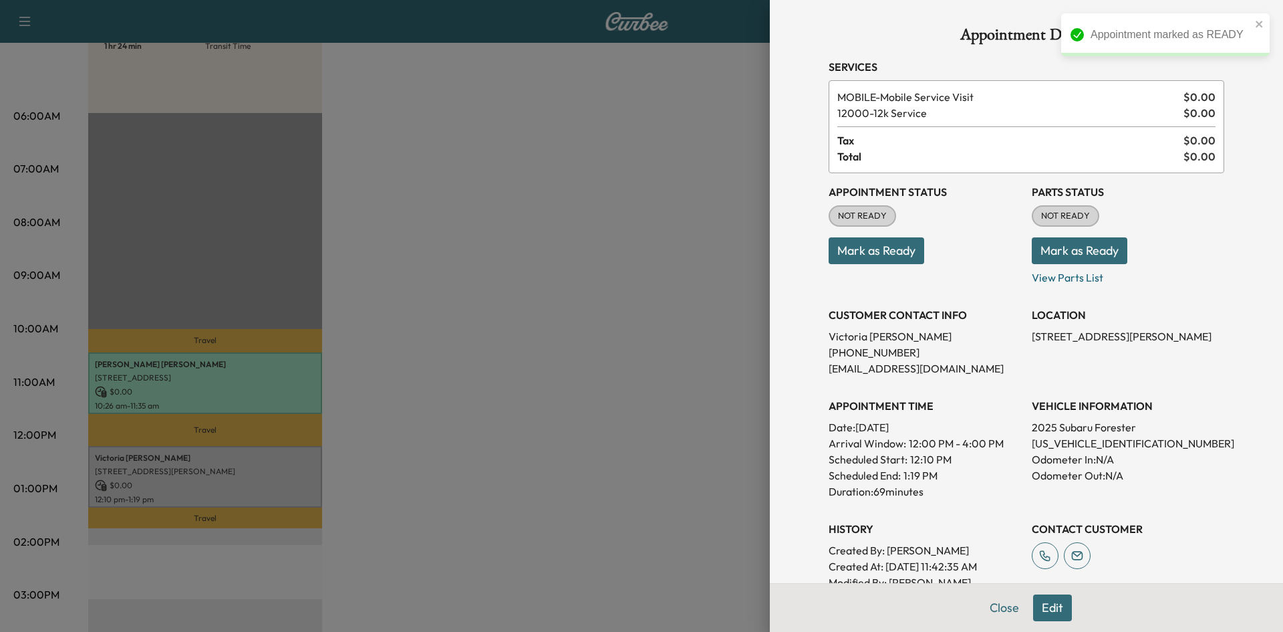
click at [889, 259] on button "Mark as Ready" at bounding box center [877, 250] width 96 height 27
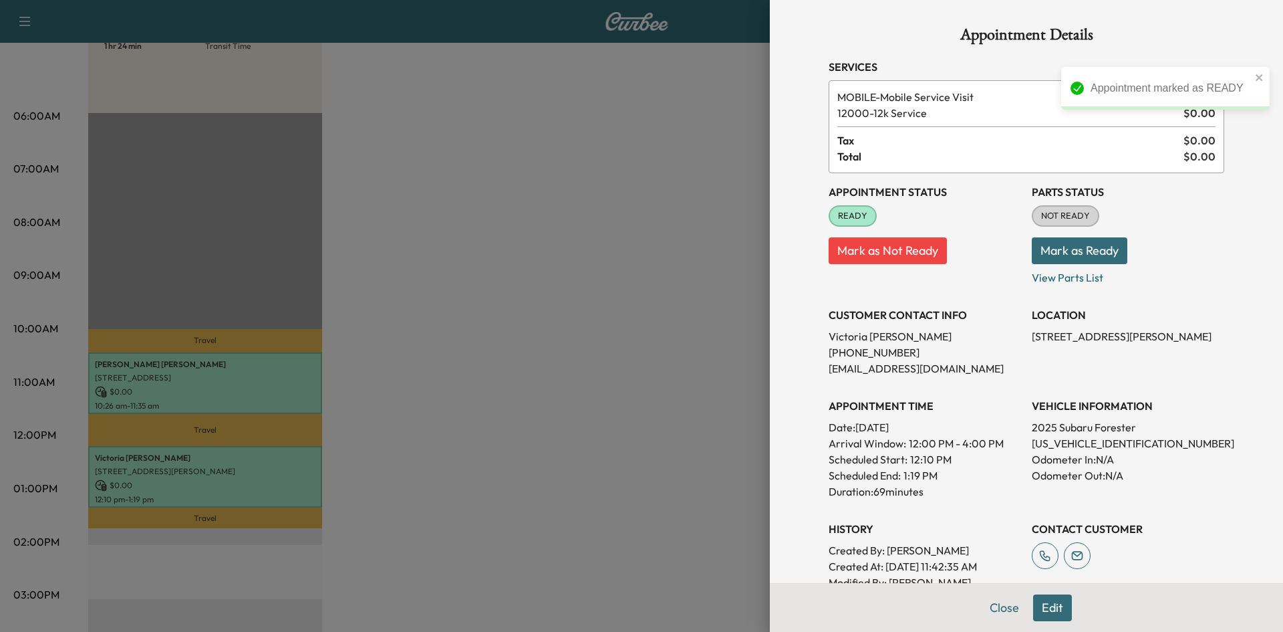
click at [543, 344] on div at bounding box center [641, 316] width 1283 height 632
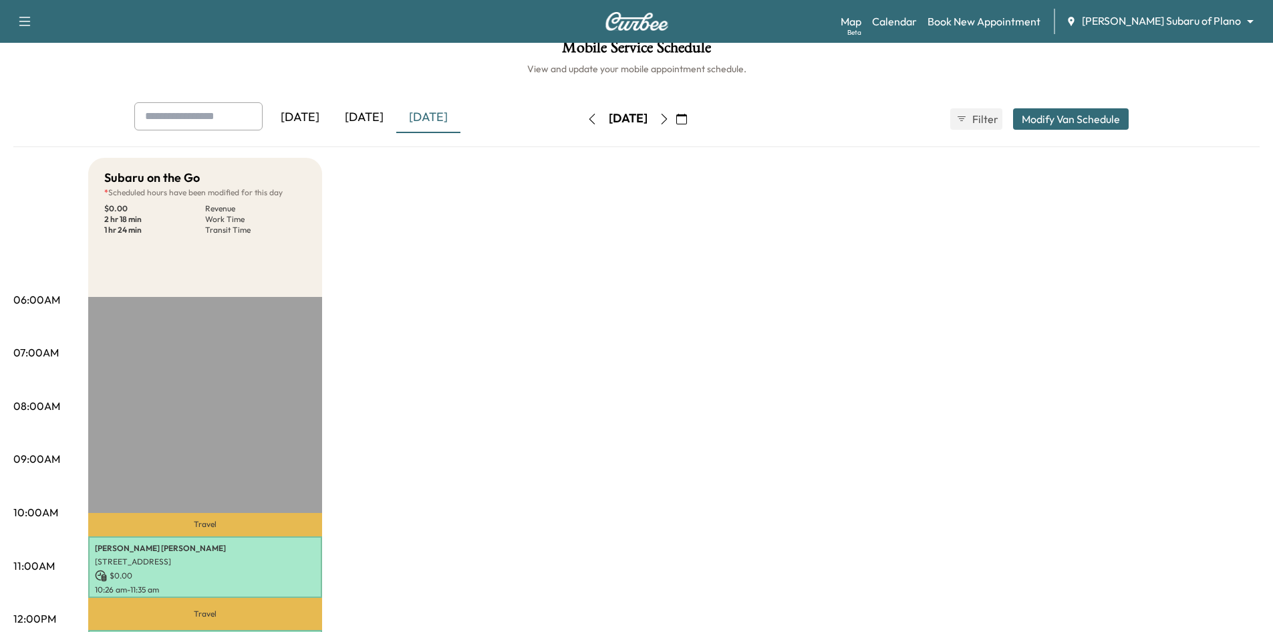
scroll to position [0, 0]
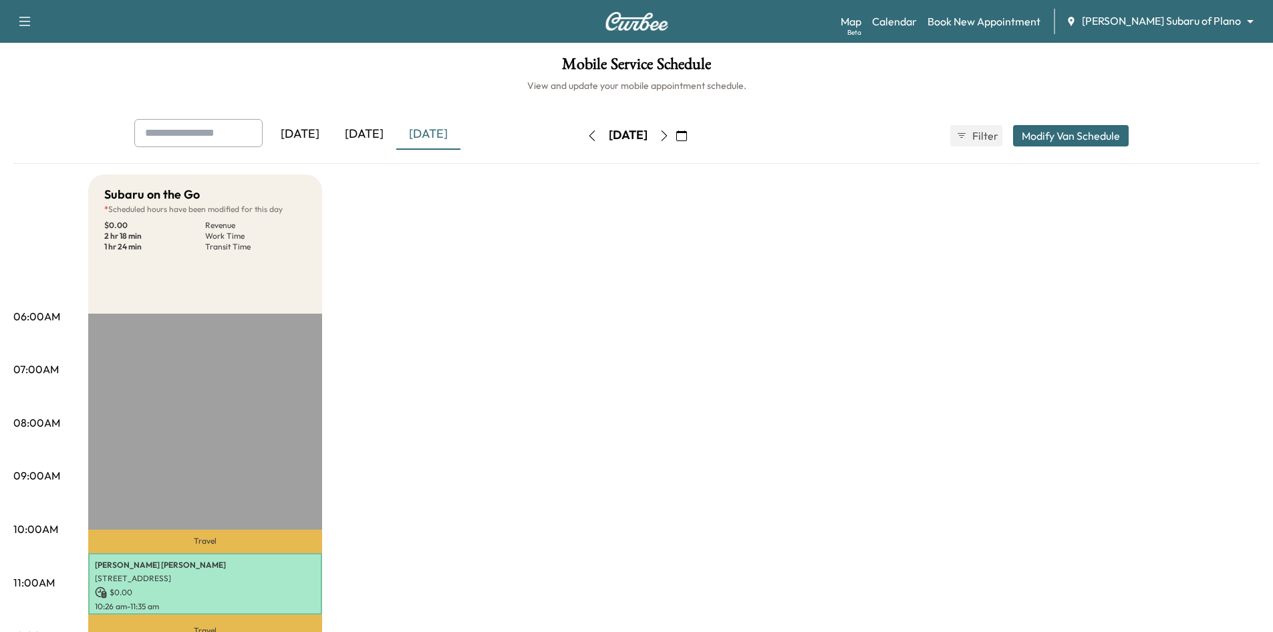
click at [372, 137] on div "[DATE]" at bounding box center [364, 134] width 64 height 31
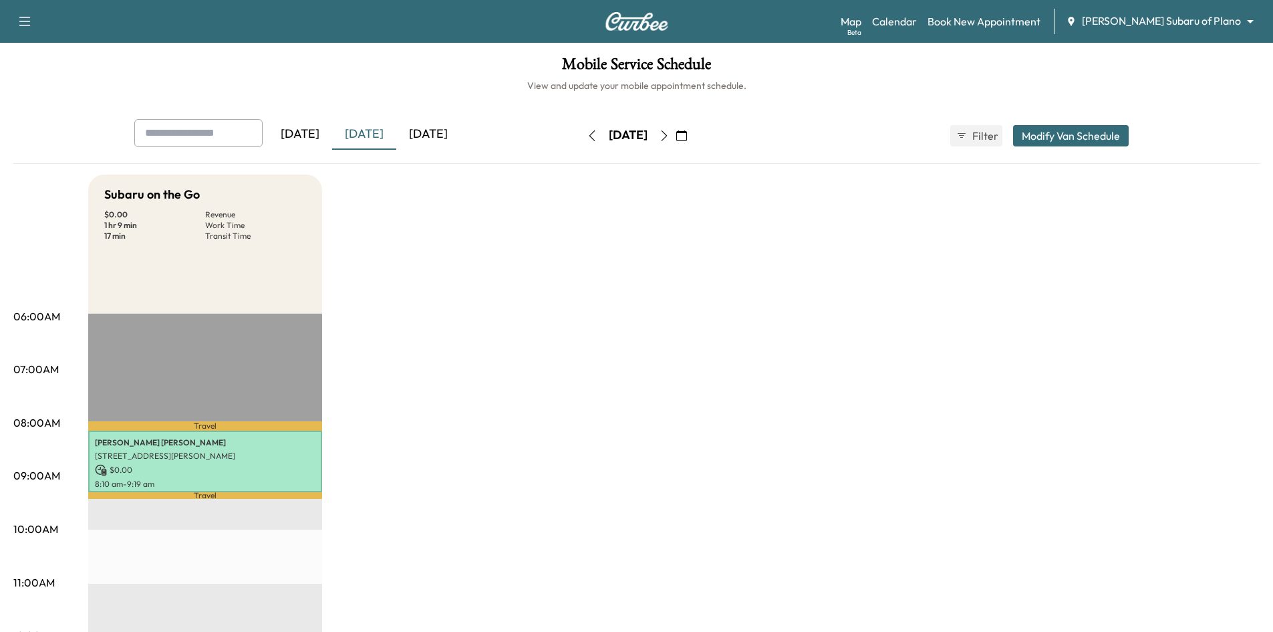
click at [443, 135] on div "[DATE]" at bounding box center [428, 134] width 64 height 31
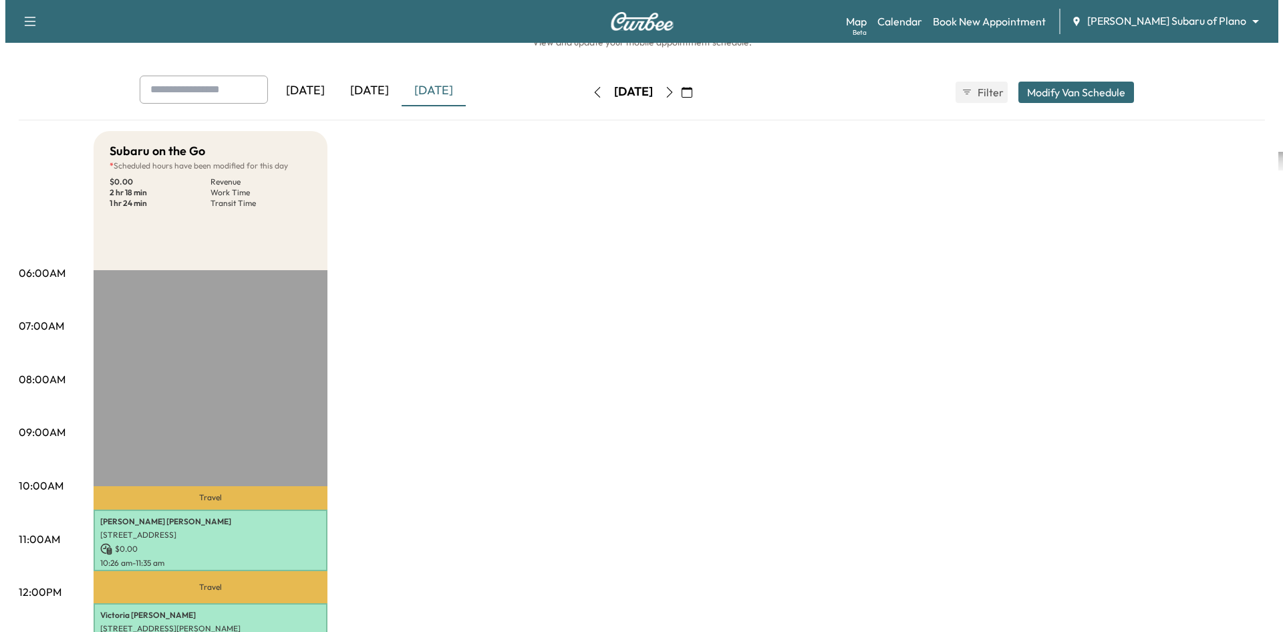
scroll to position [200, 0]
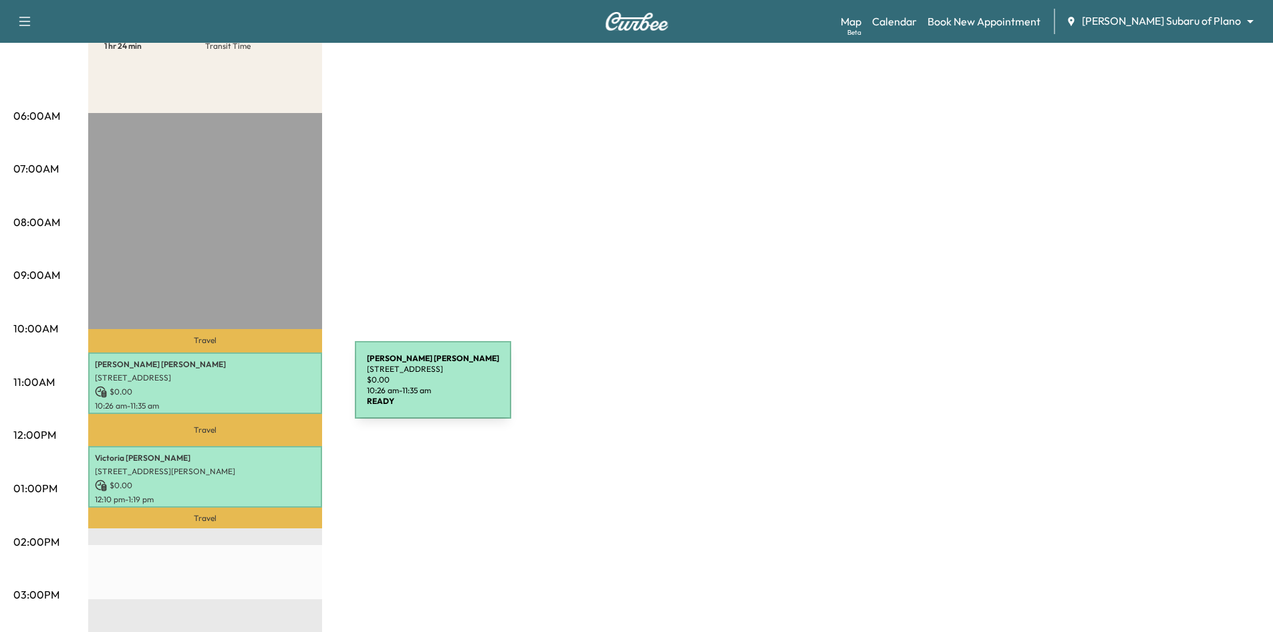
click at [253, 386] on p "$ 0.00" at bounding box center [205, 392] width 221 height 12
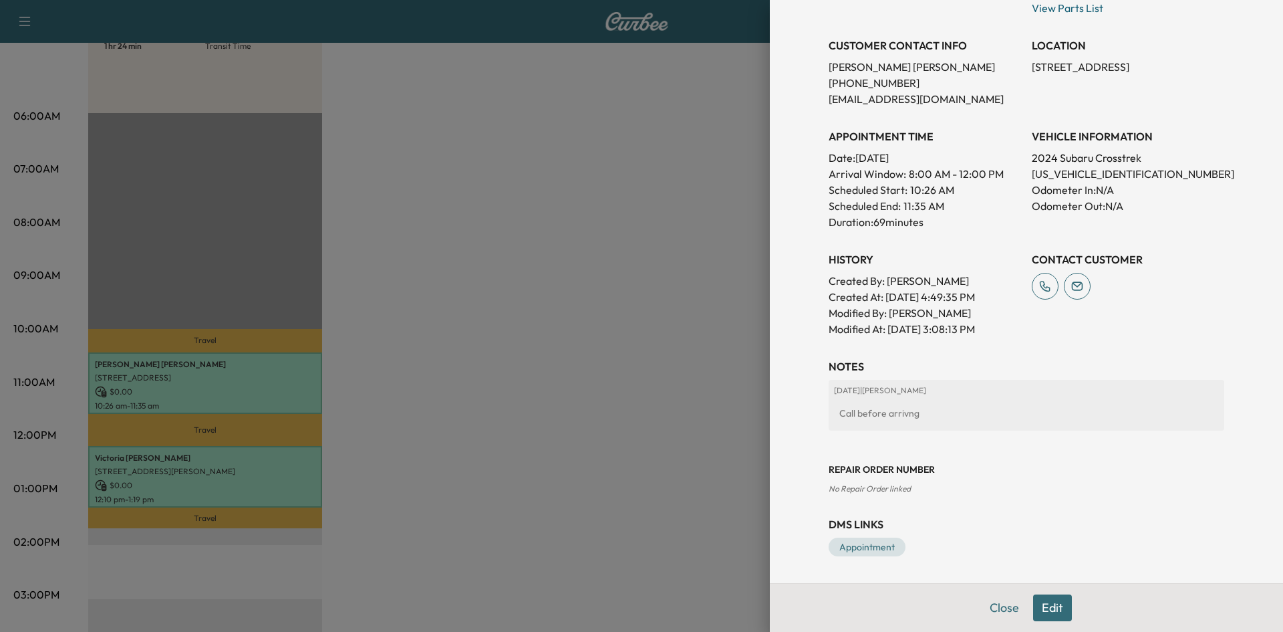
scroll to position [2, 0]
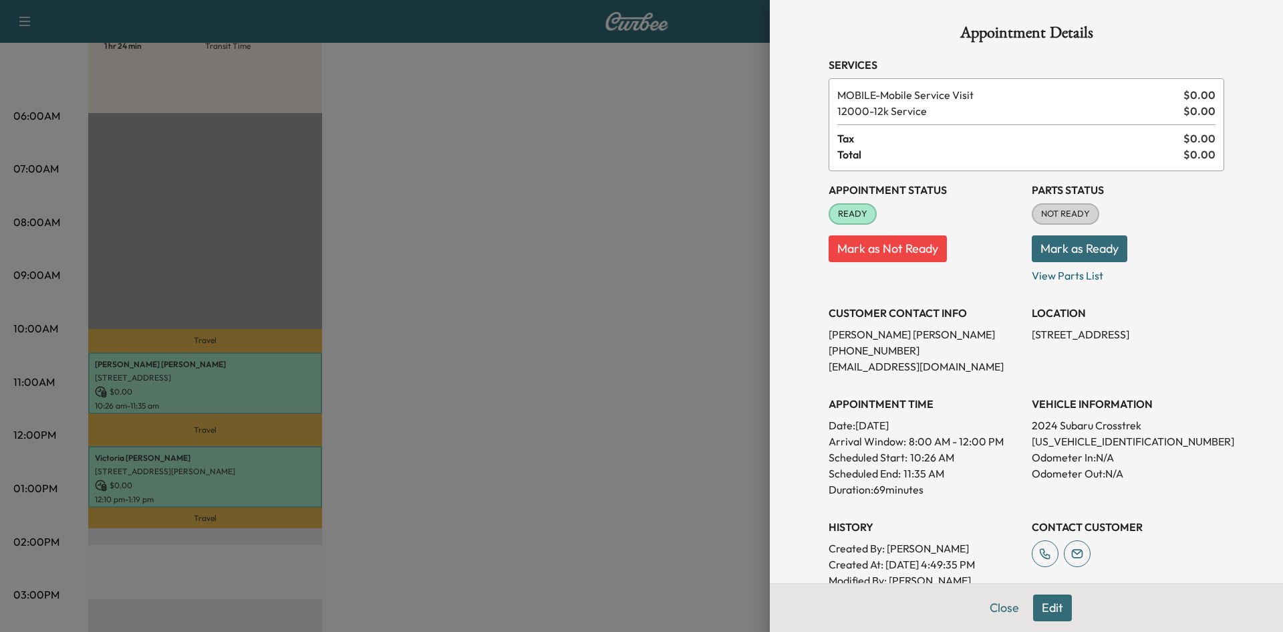
click at [243, 481] on div at bounding box center [641, 316] width 1283 height 632
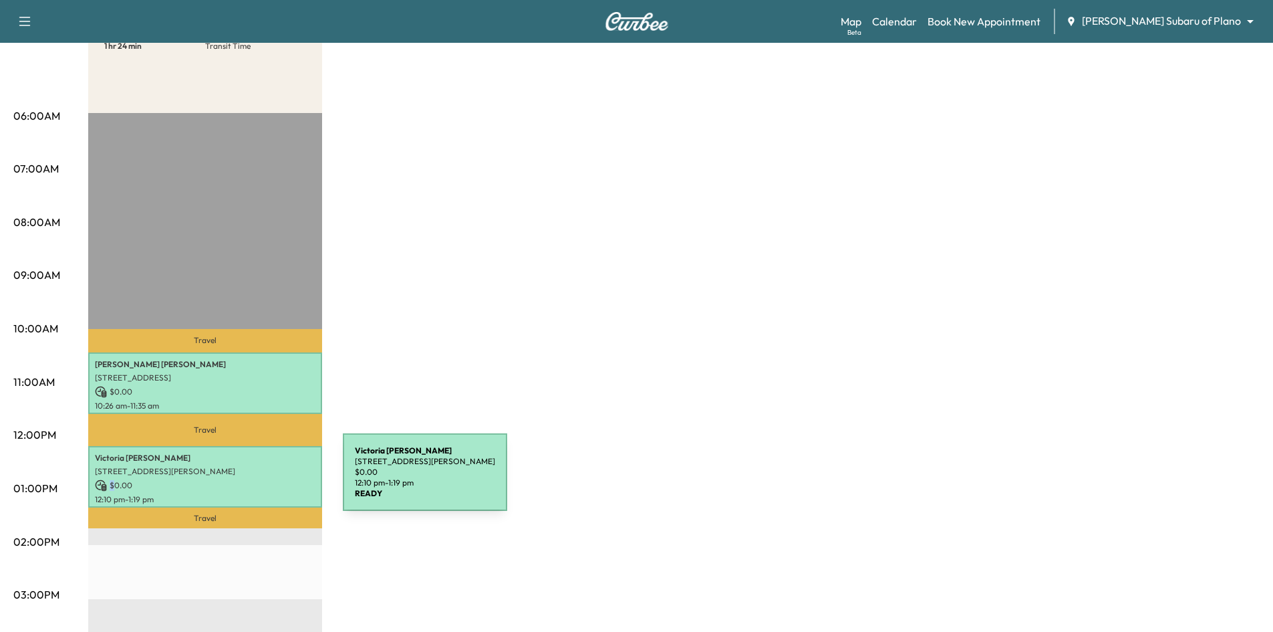
click at [243, 480] on p "$ 0.00" at bounding box center [205, 485] width 221 height 12
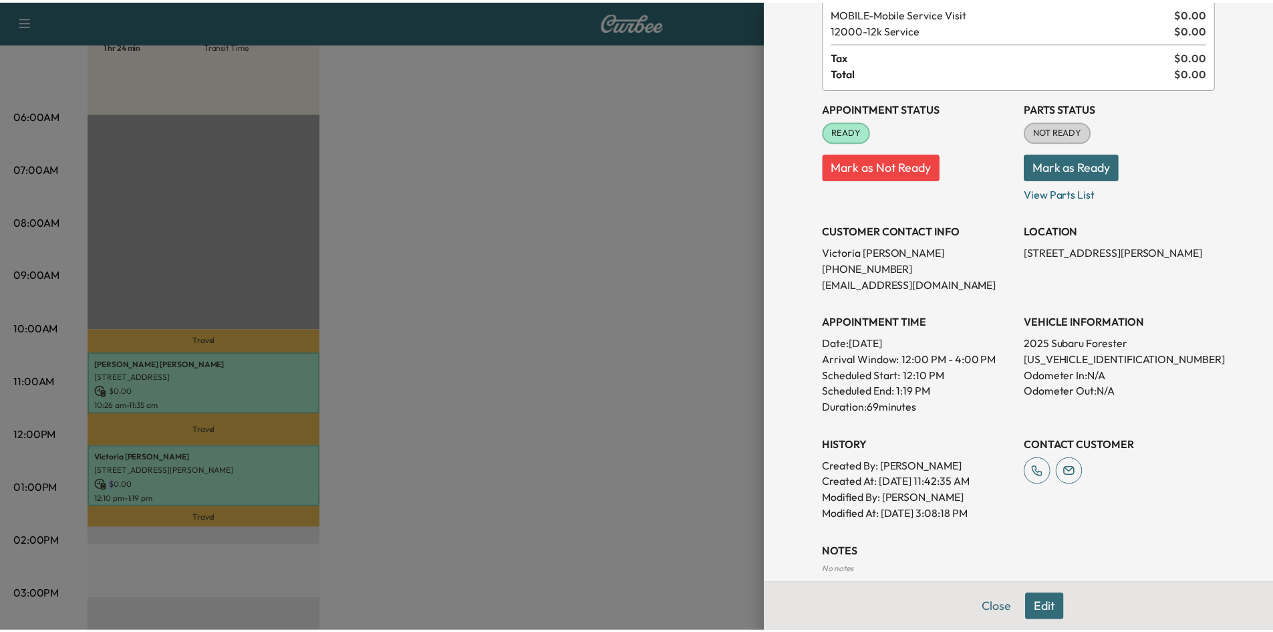
scroll to position [219, 0]
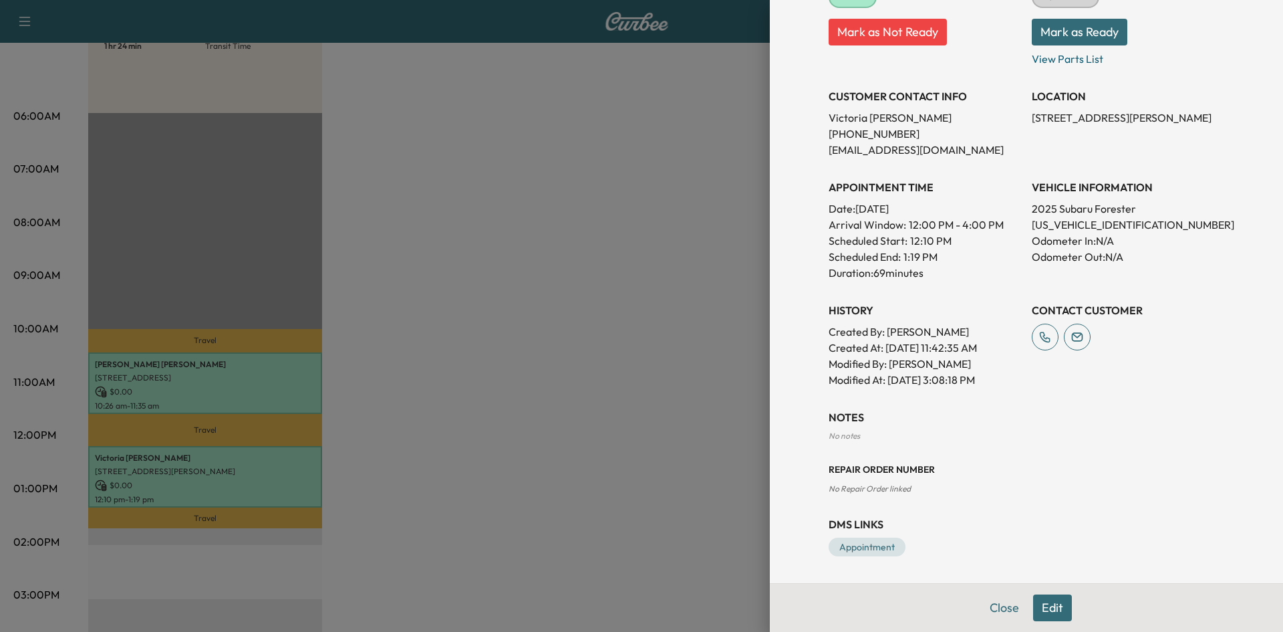
click at [628, 392] on div at bounding box center [641, 316] width 1283 height 632
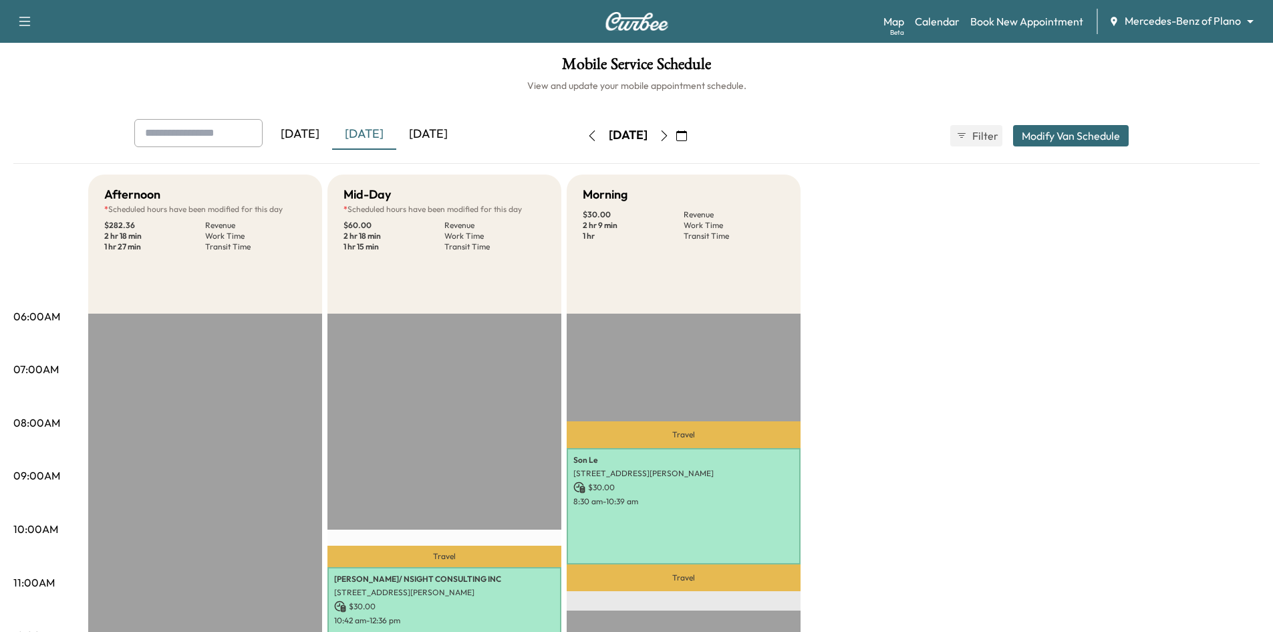
click at [670, 140] on icon "button" at bounding box center [664, 135] width 11 height 11
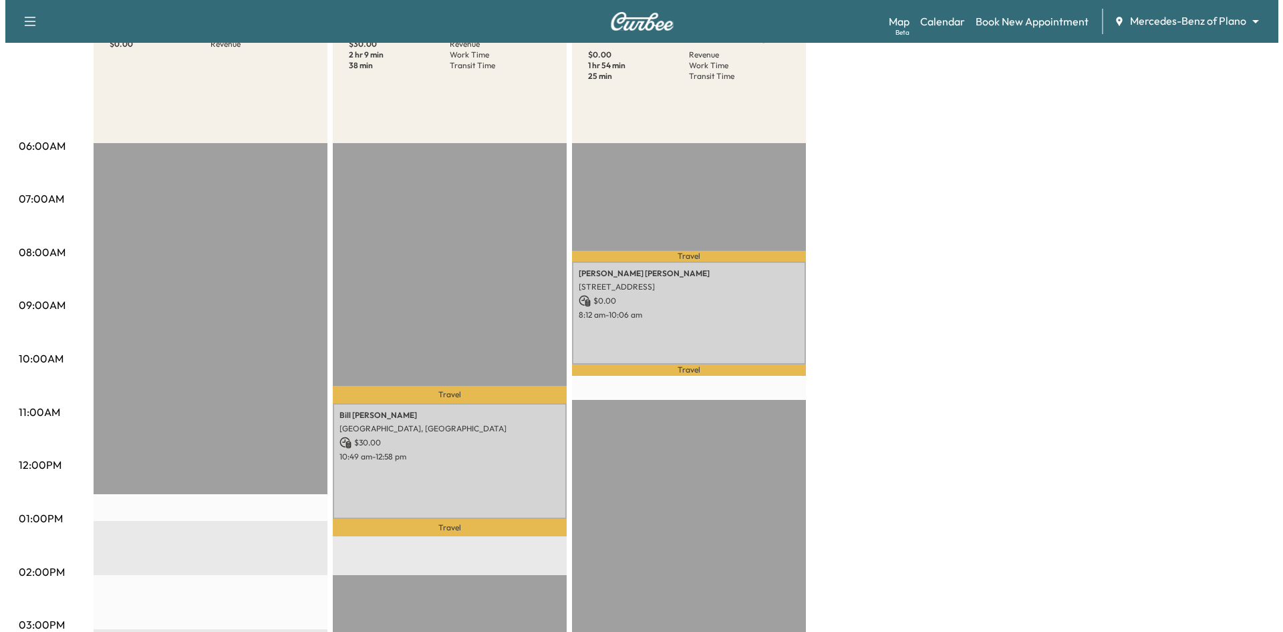
scroll to position [200, 0]
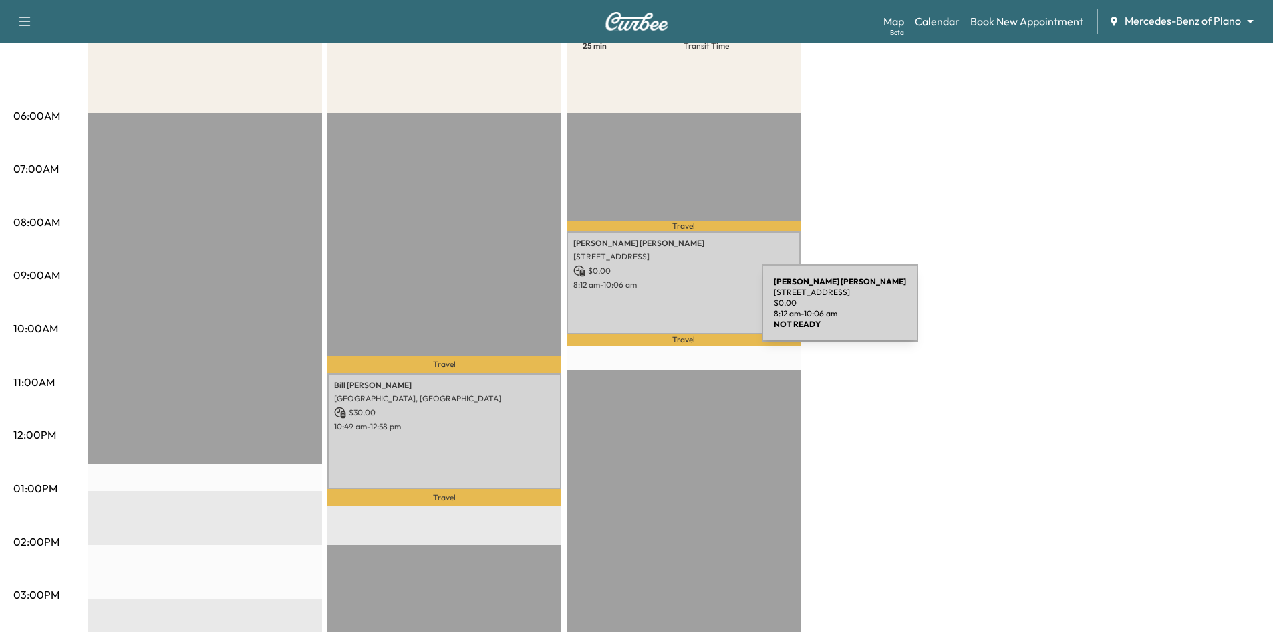
click at [678, 308] on div "Elizabeth Bowman 17020 Club Hill Dr, Dallas, TX 75248, USA $ 0.00 8:12 am - 10:…" at bounding box center [684, 282] width 234 height 102
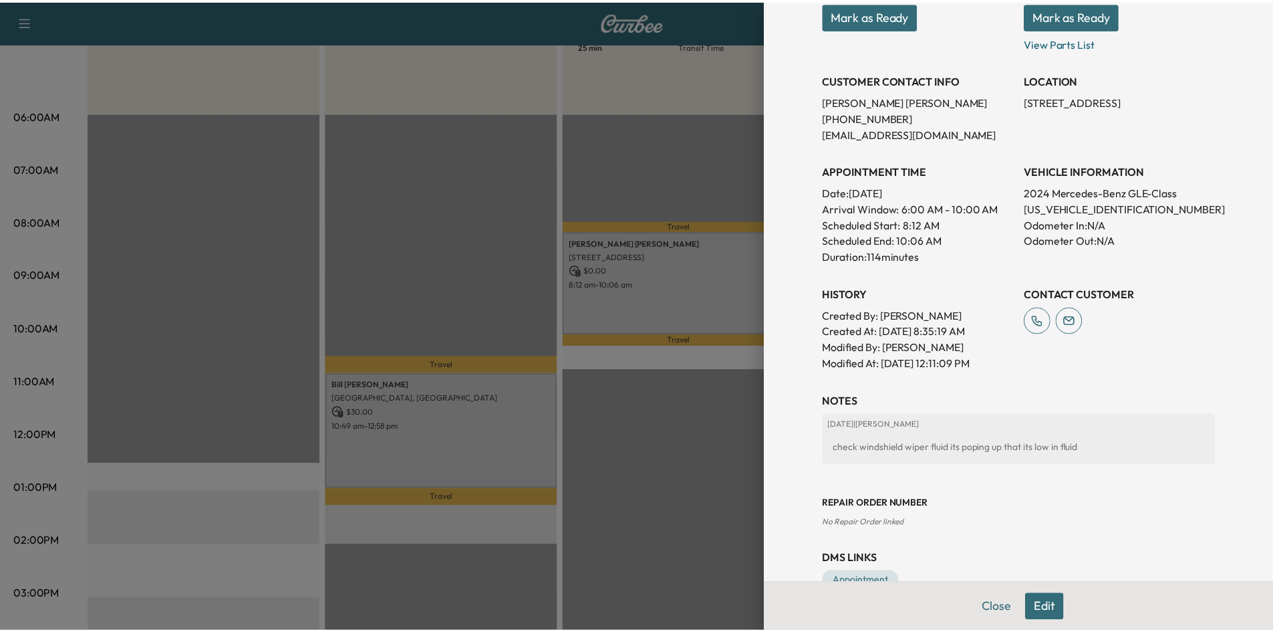
scroll to position [269, 0]
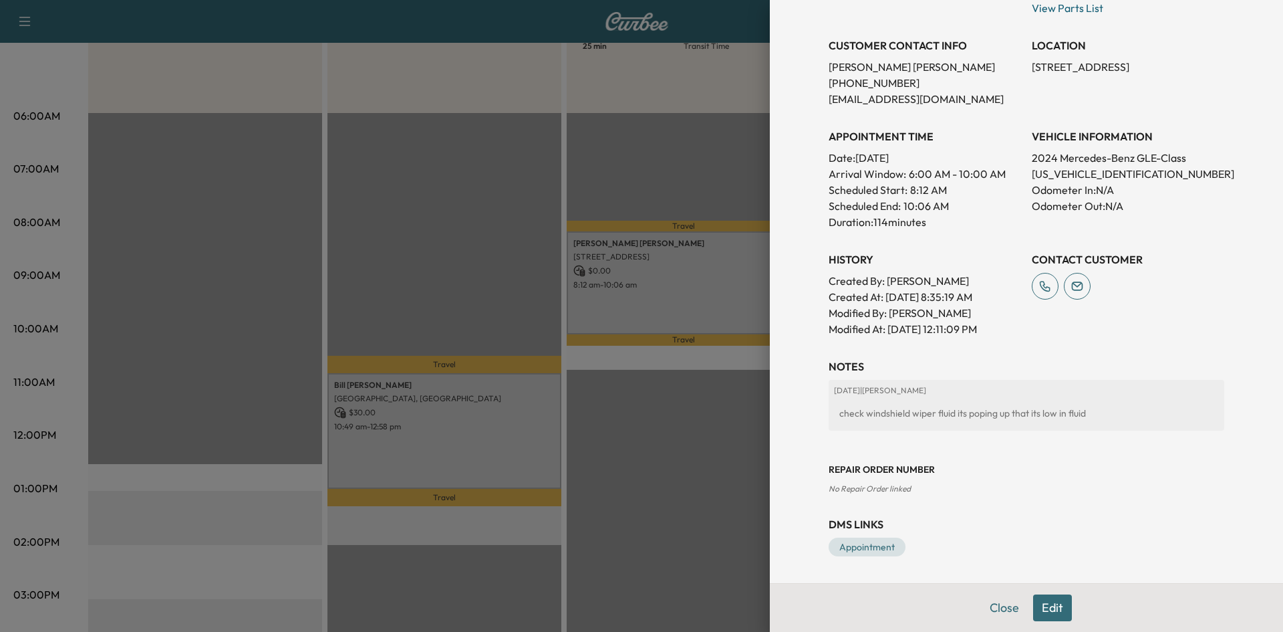
click at [658, 159] on div at bounding box center [641, 316] width 1283 height 632
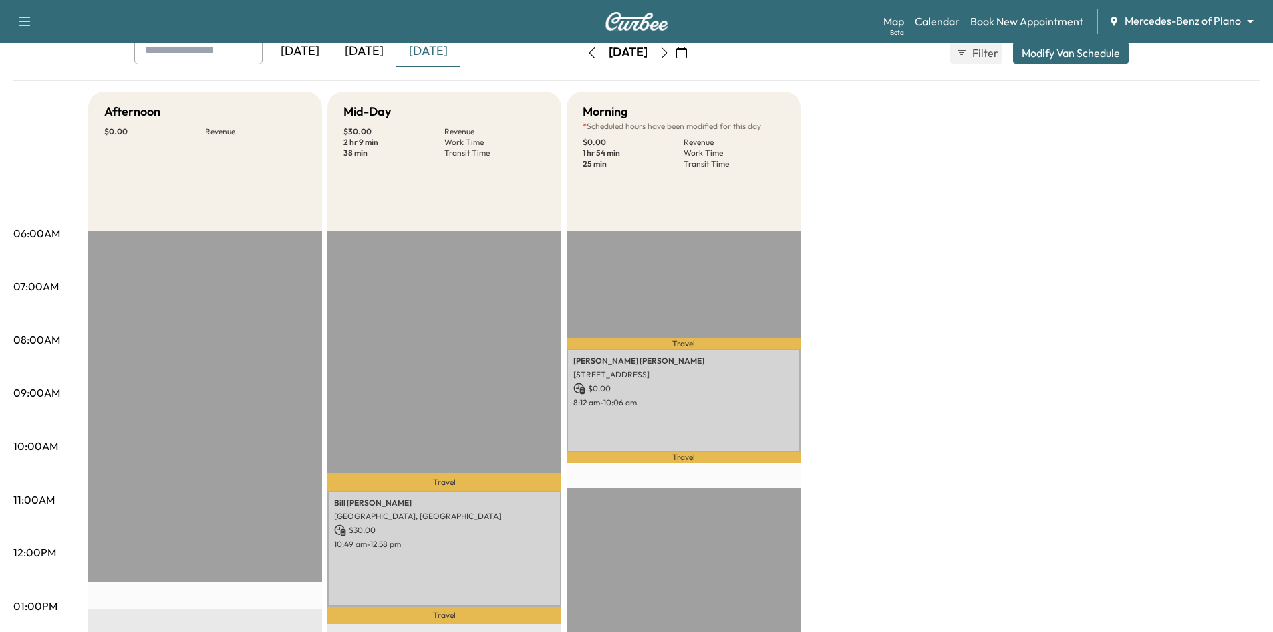
scroll to position [0, 0]
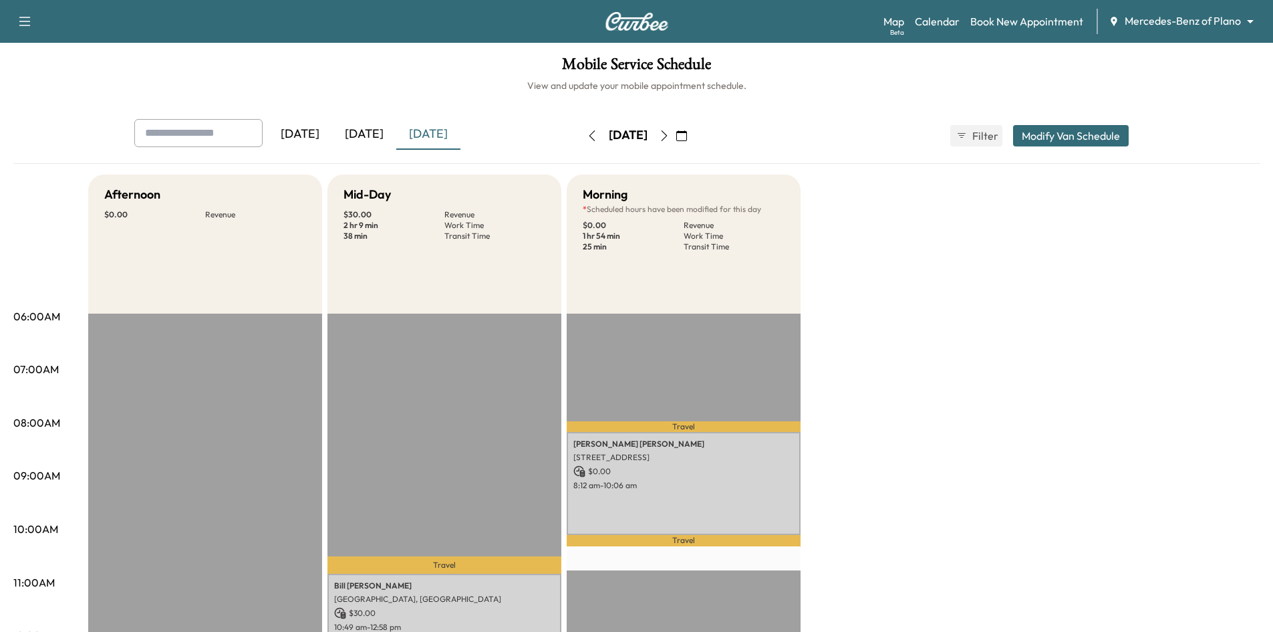
click at [366, 132] on div "[DATE]" at bounding box center [364, 134] width 64 height 31
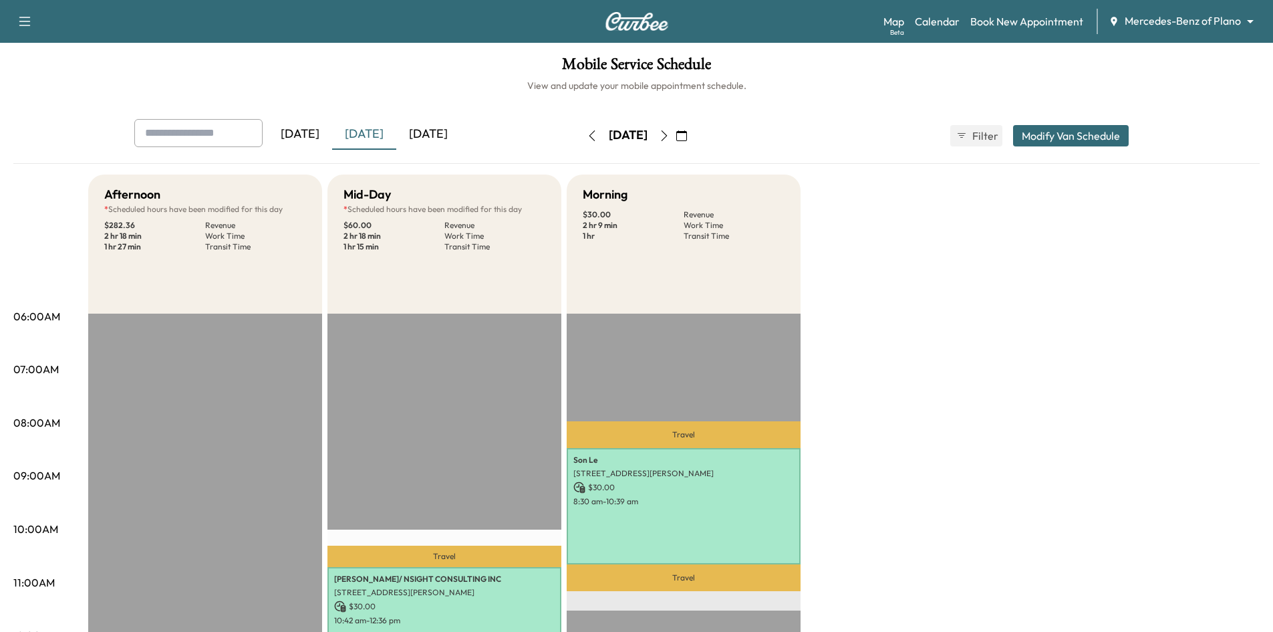
click at [670, 138] on icon "button" at bounding box center [664, 135] width 11 height 11
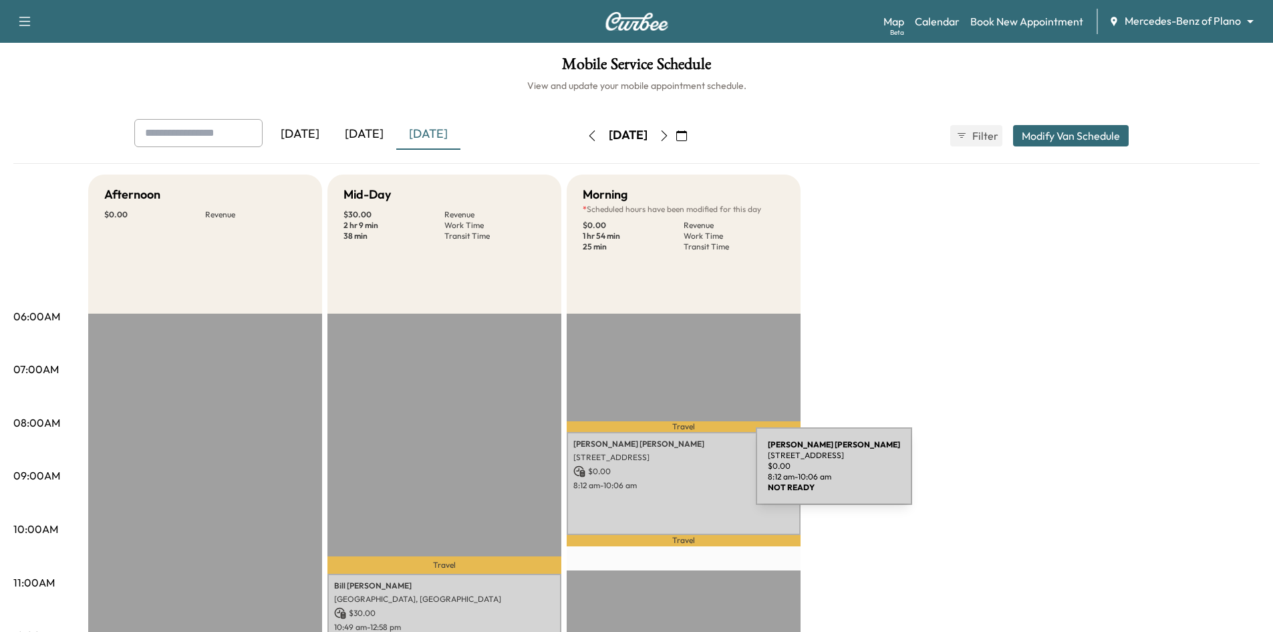
click at [656, 474] on p "$ 0.00" at bounding box center [683, 471] width 221 height 12
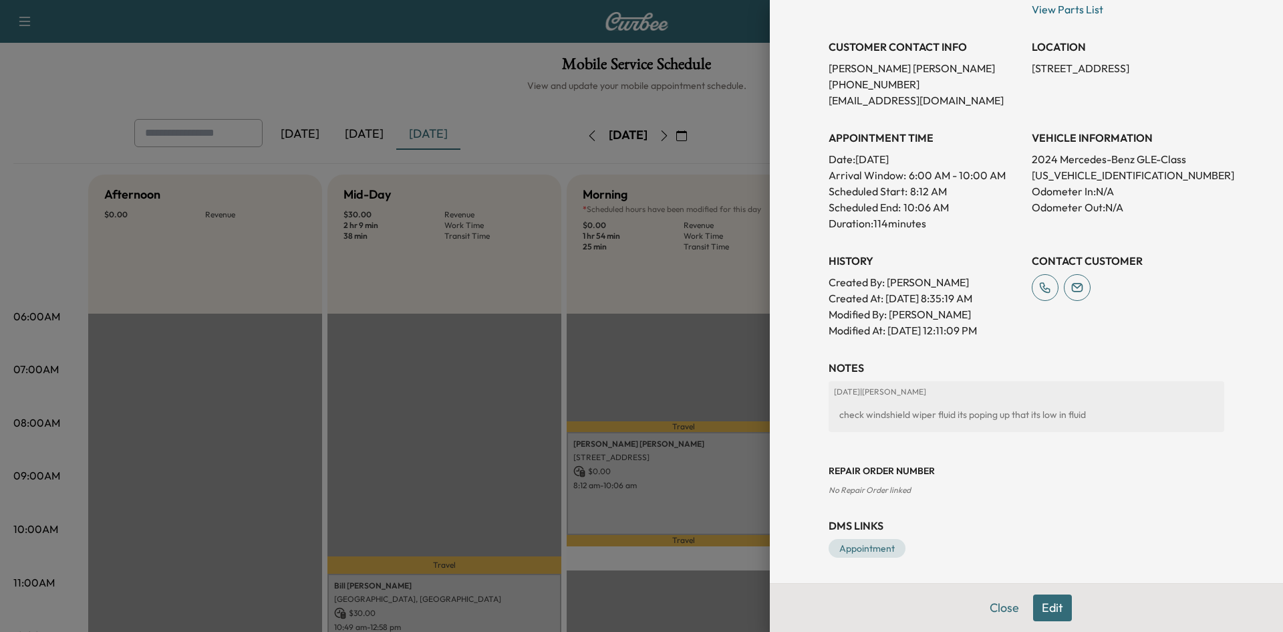
scroll to position [269, 0]
click at [1049, 609] on button "Edit" at bounding box center [1052, 607] width 39 height 27
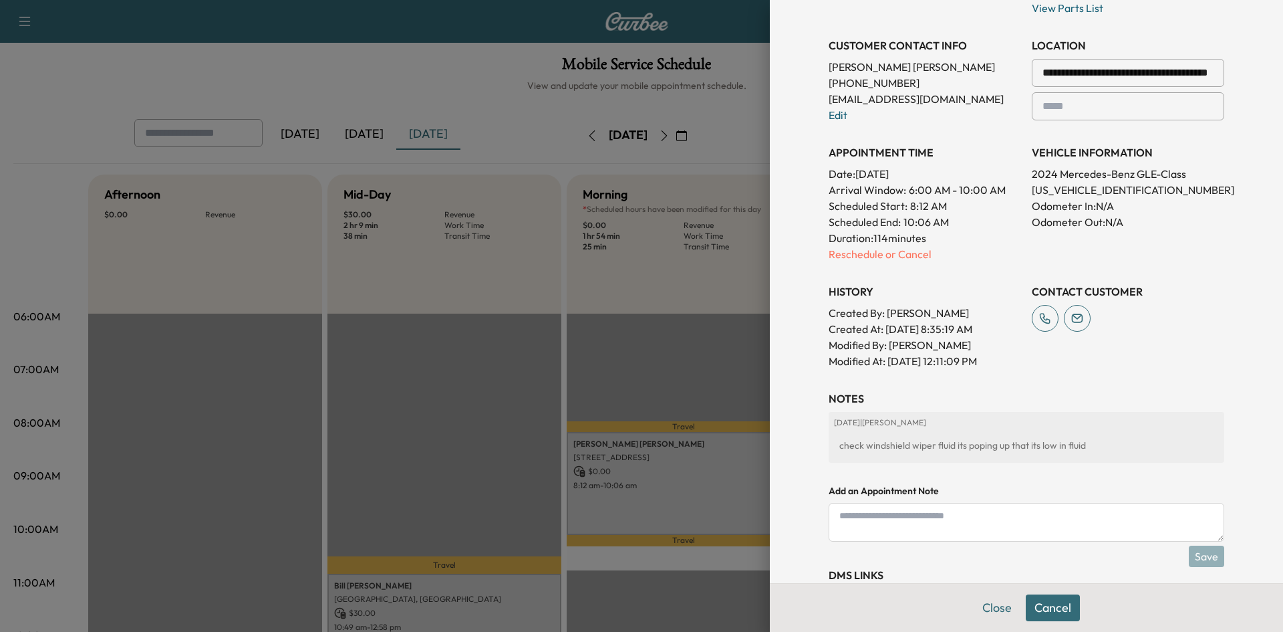
click at [942, 518] on textarea at bounding box center [1027, 522] width 396 height 39
paste textarea "**********"
drag, startPoint x: 827, startPoint y: 518, endPoint x: 886, endPoint y: 487, distance: 67.0
click at [829, 517] on textarea "**********" at bounding box center [1027, 522] width 396 height 39
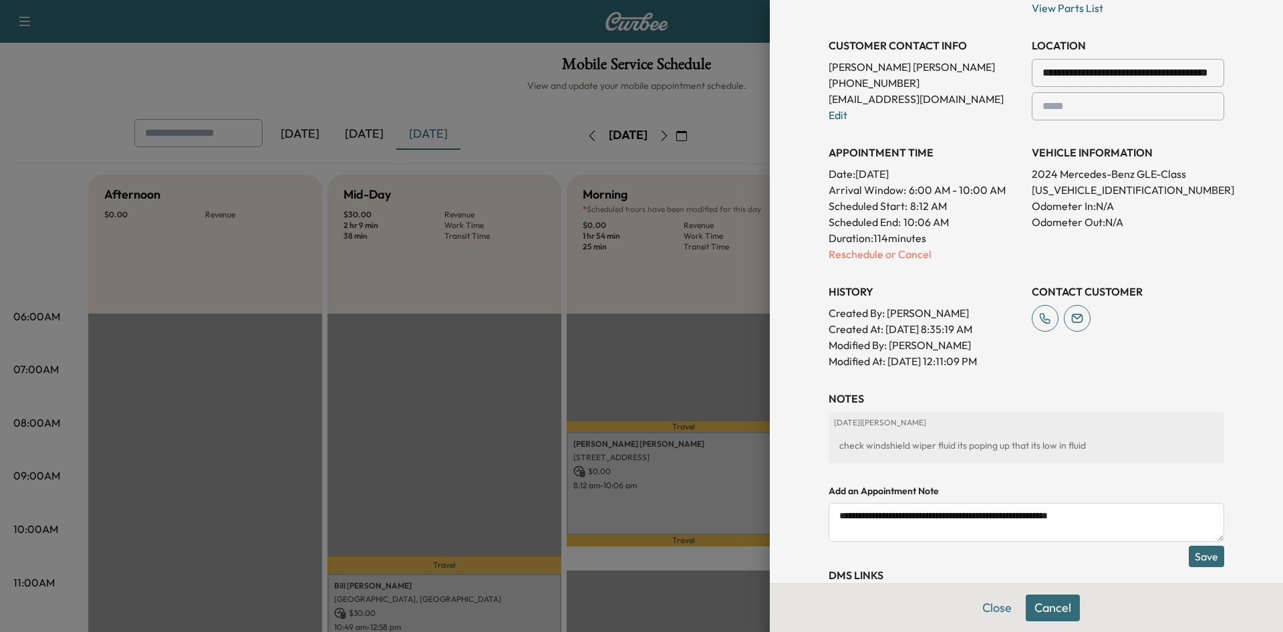
click at [831, 517] on textarea "**********" at bounding box center [1027, 522] width 396 height 39
click at [1109, 513] on textarea "**********" at bounding box center [1027, 522] width 396 height 39
type textarea "**********"
click at [1195, 560] on button "Save" at bounding box center [1206, 555] width 35 height 21
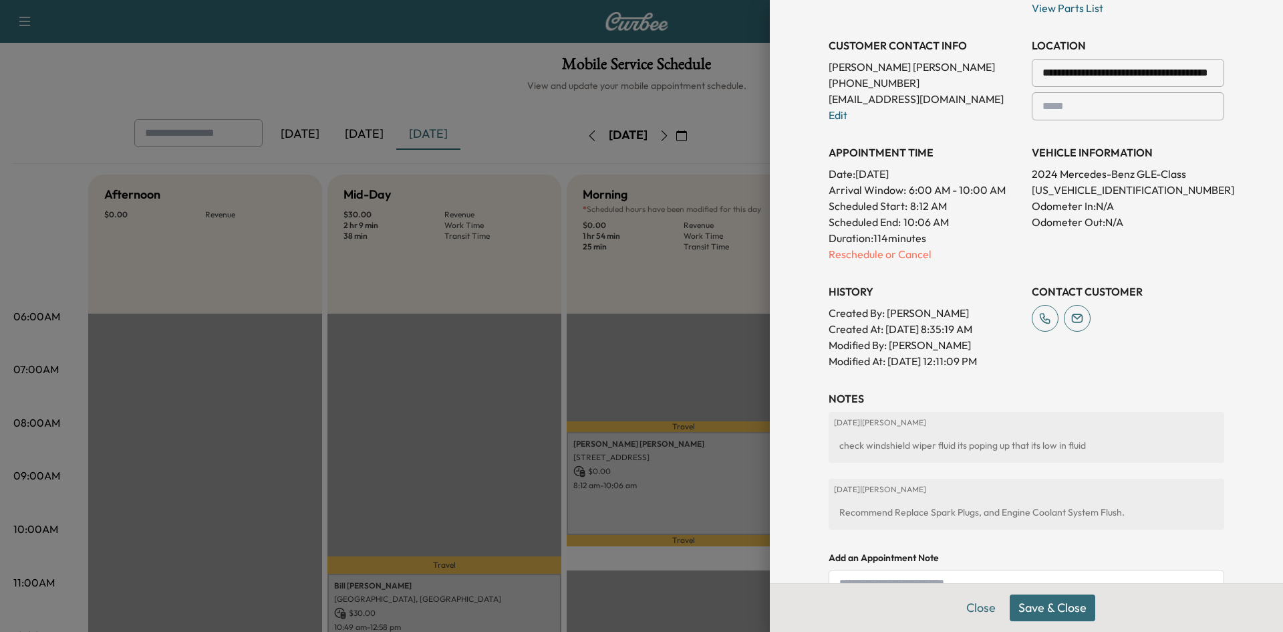
click at [614, 352] on div at bounding box center [641, 316] width 1283 height 632
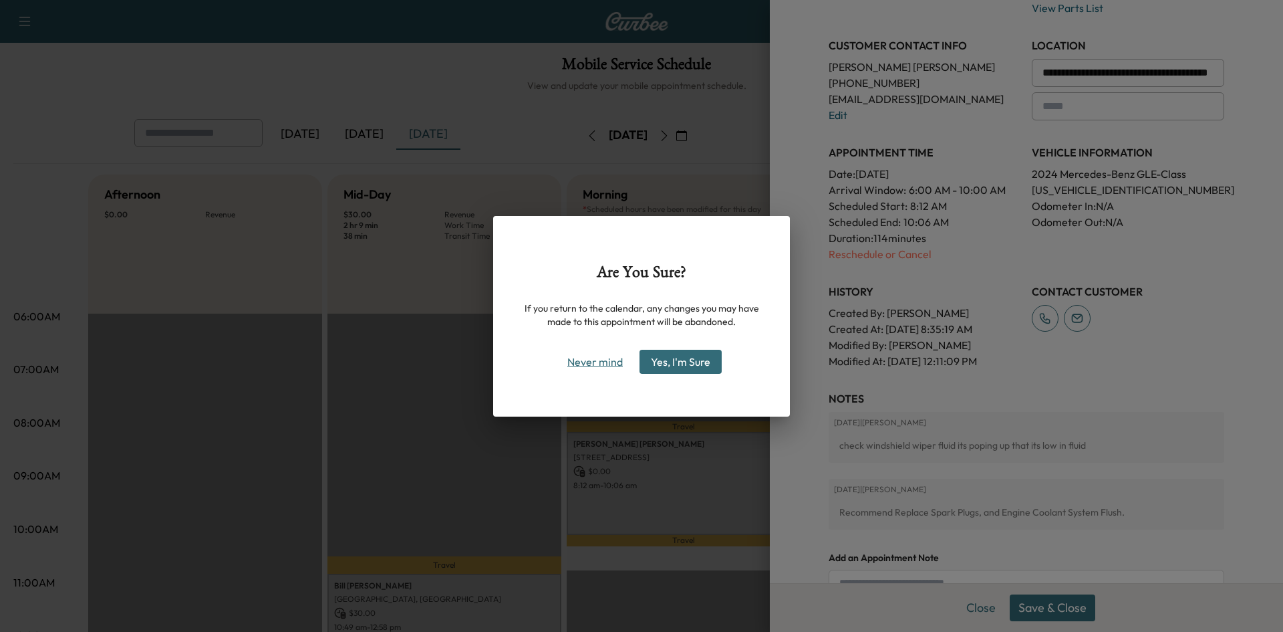
click at [606, 366] on button "Never mind" at bounding box center [595, 361] width 68 height 21
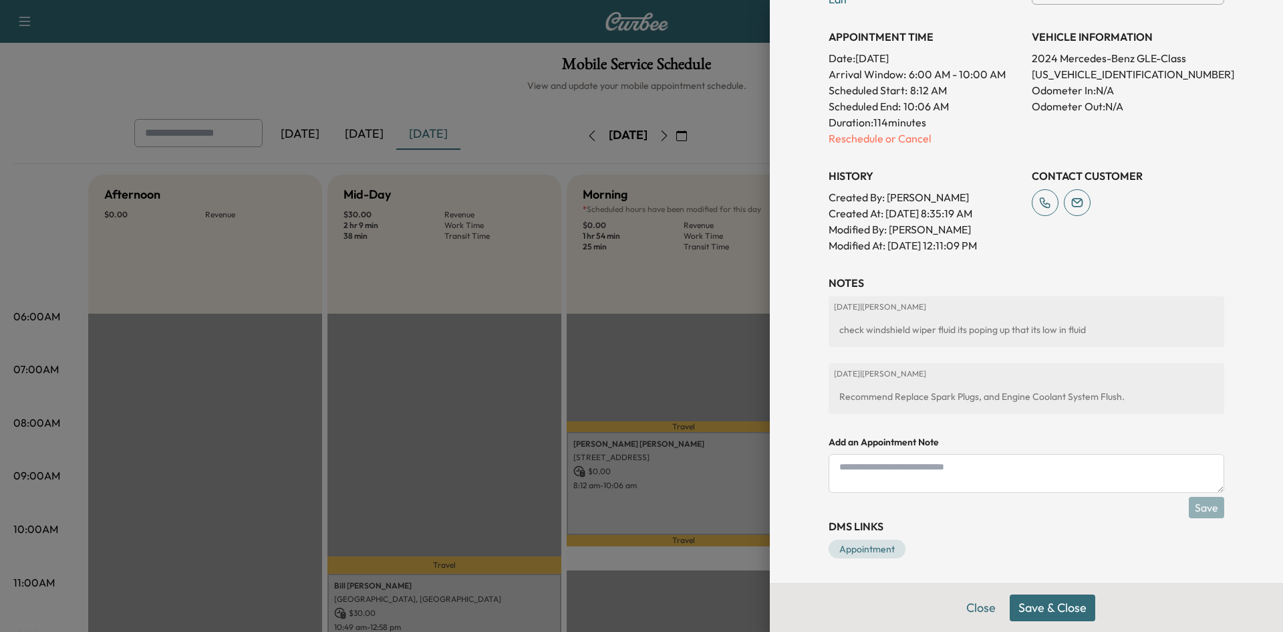
scroll to position [415, 0]
click at [1041, 613] on button "Save & Close" at bounding box center [1053, 607] width 86 height 27
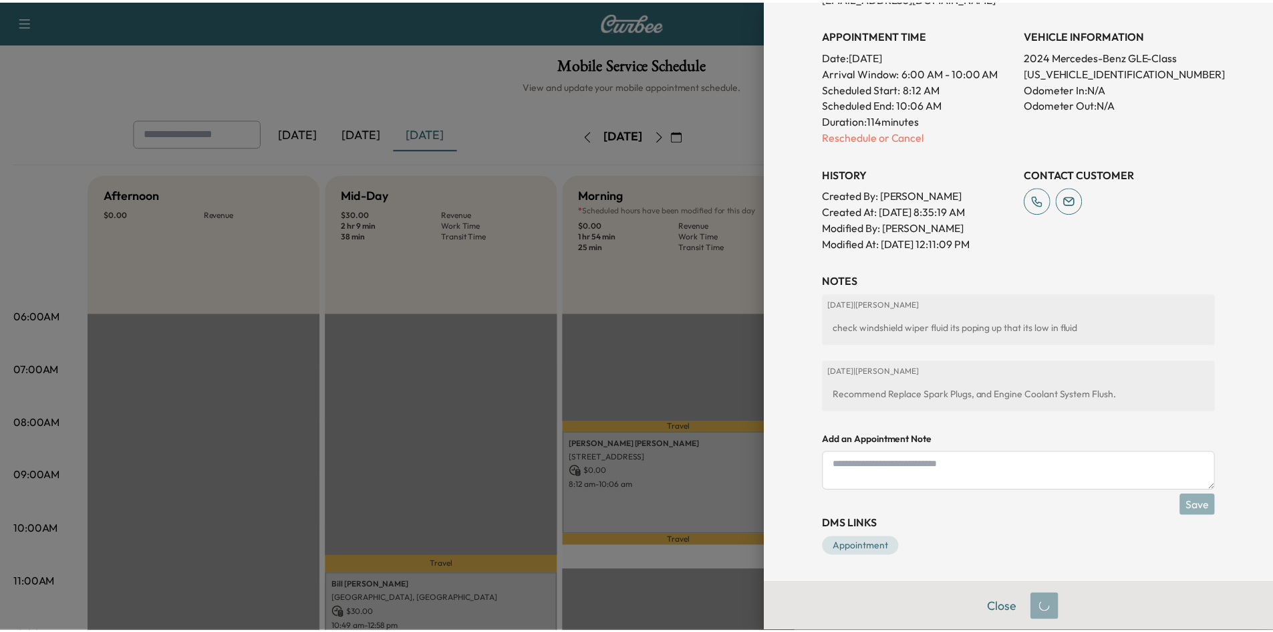
scroll to position [371, 0]
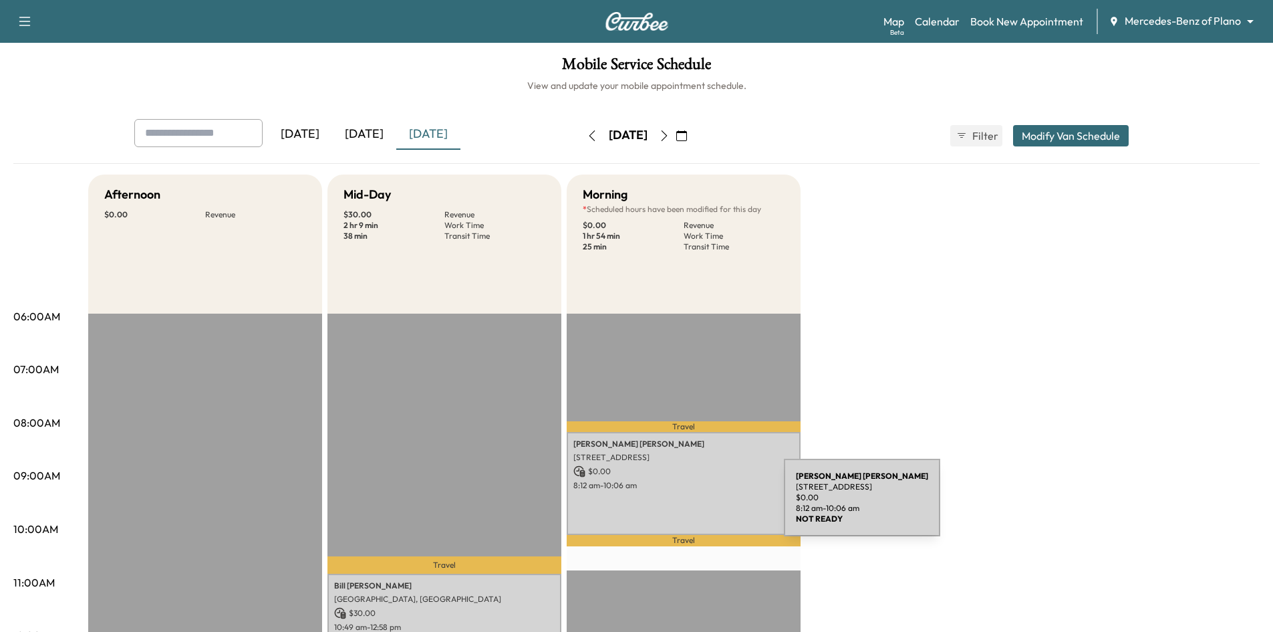
click at [684, 505] on div "Elizabeth Bowman 17020 Club Hill Dr, Dallas, TX 75248, USA $ 0.00 8:12 am - 10:…" at bounding box center [684, 483] width 234 height 102
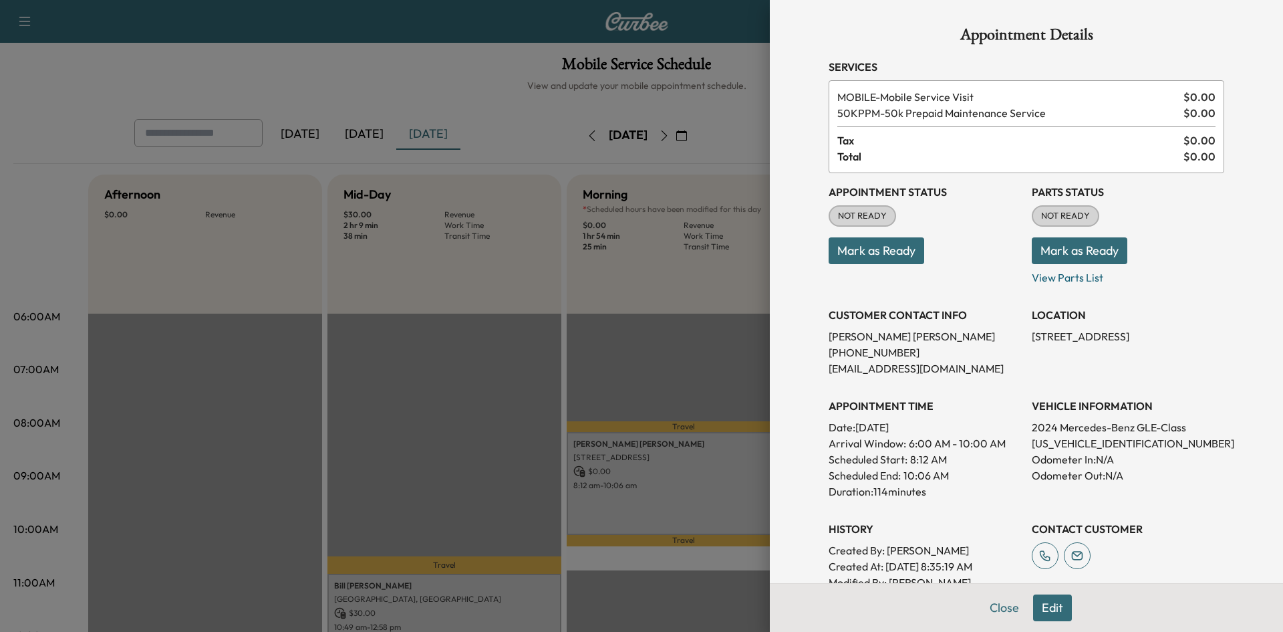
click at [879, 259] on button "Mark as Ready" at bounding box center [877, 250] width 96 height 27
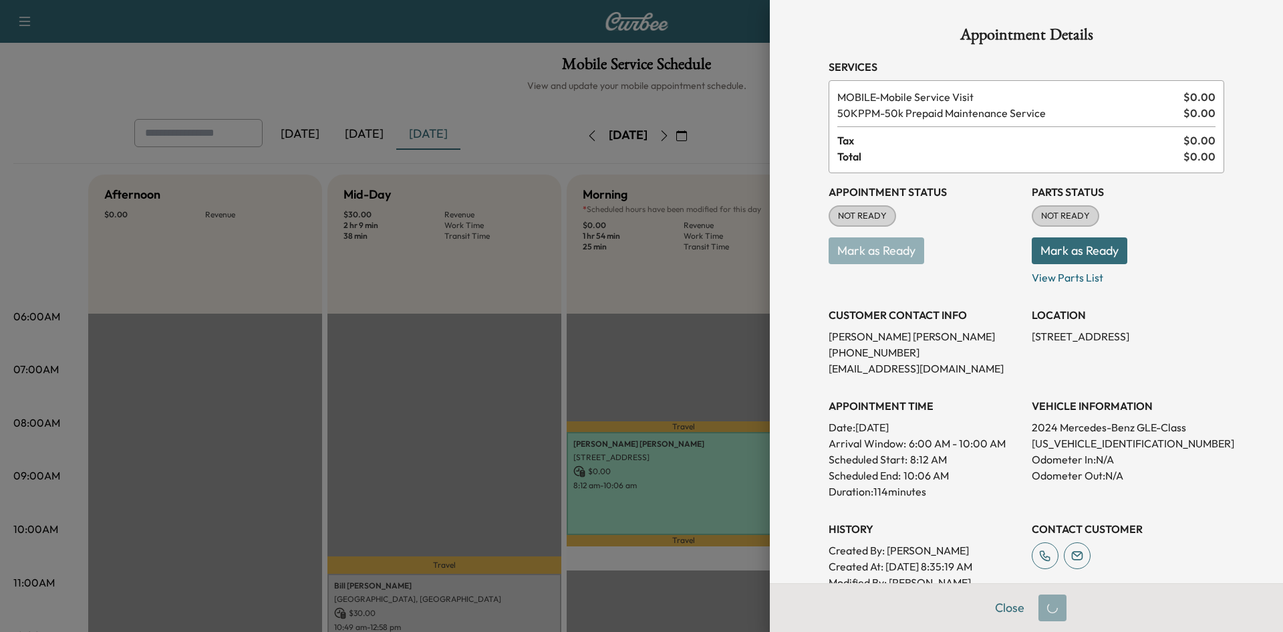
click at [590, 360] on div at bounding box center [641, 316] width 1283 height 632
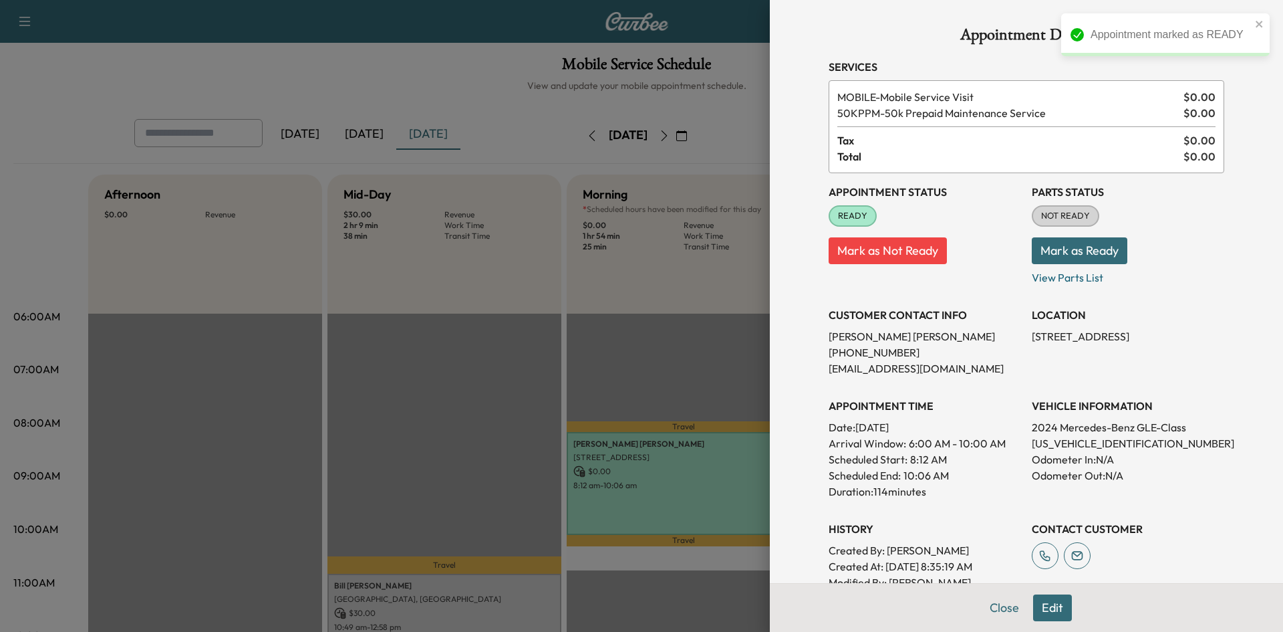
click at [590, 360] on div at bounding box center [641, 316] width 1283 height 632
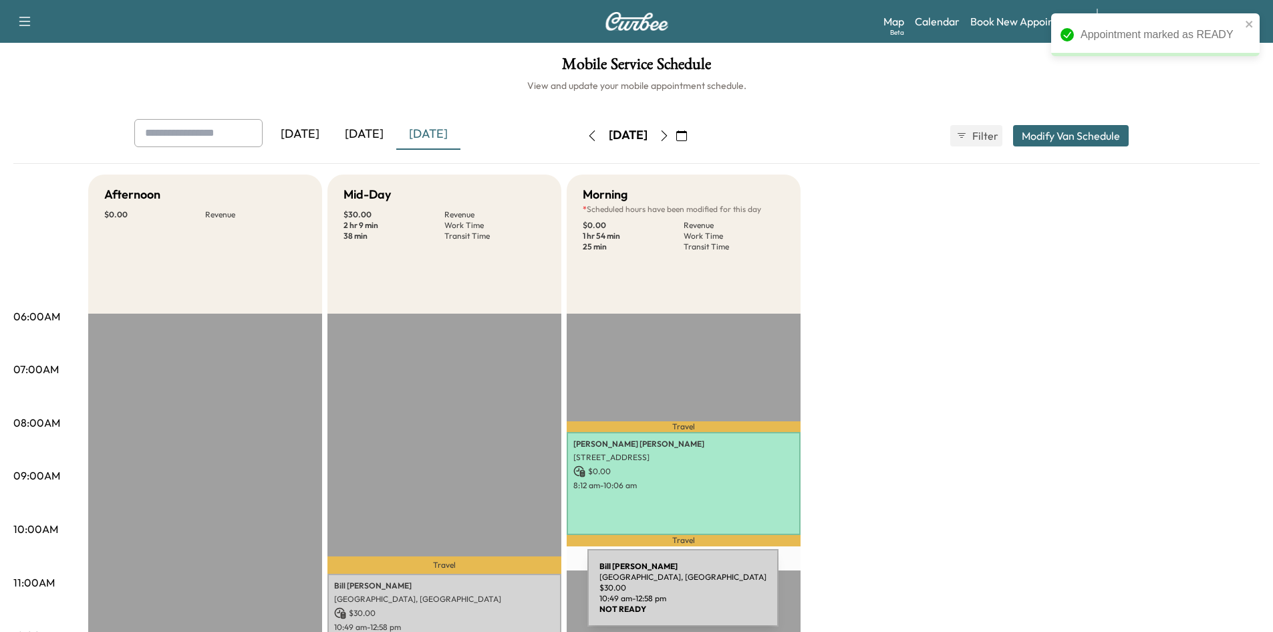
click at [489, 598] on p "Wilderness Ct, Fairview, TX 75069, USA" at bounding box center [444, 598] width 221 height 11
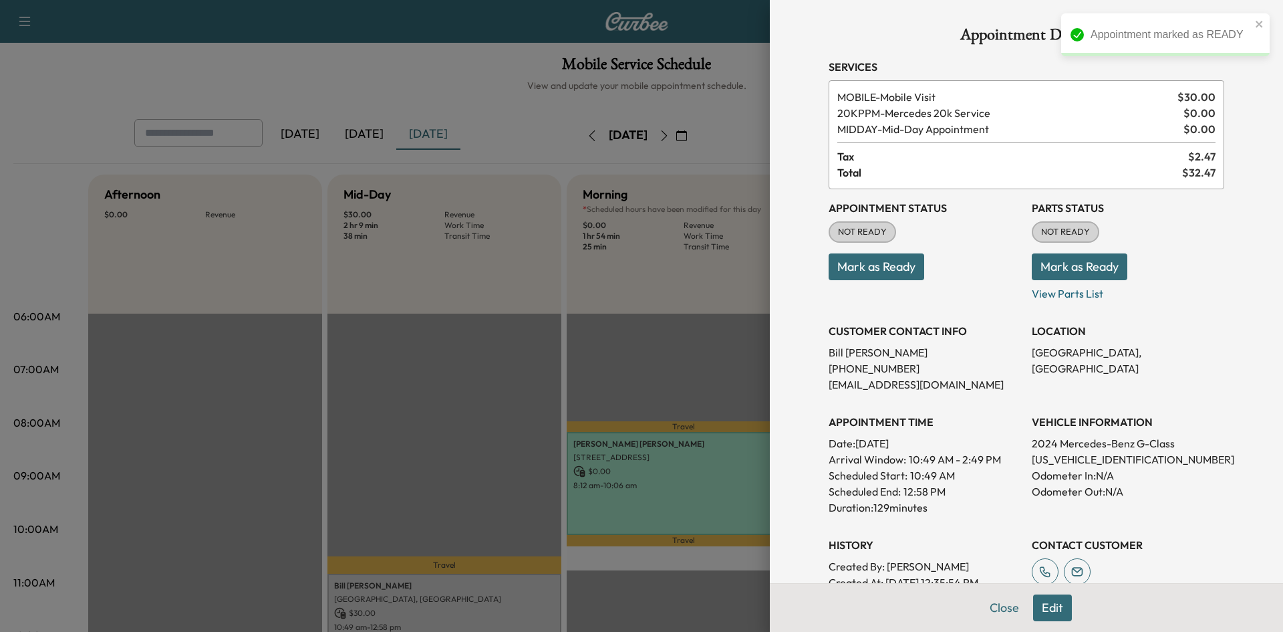
click at [903, 266] on button "Mark as Ready" at bounding box center [877, 266] width 96 height 27
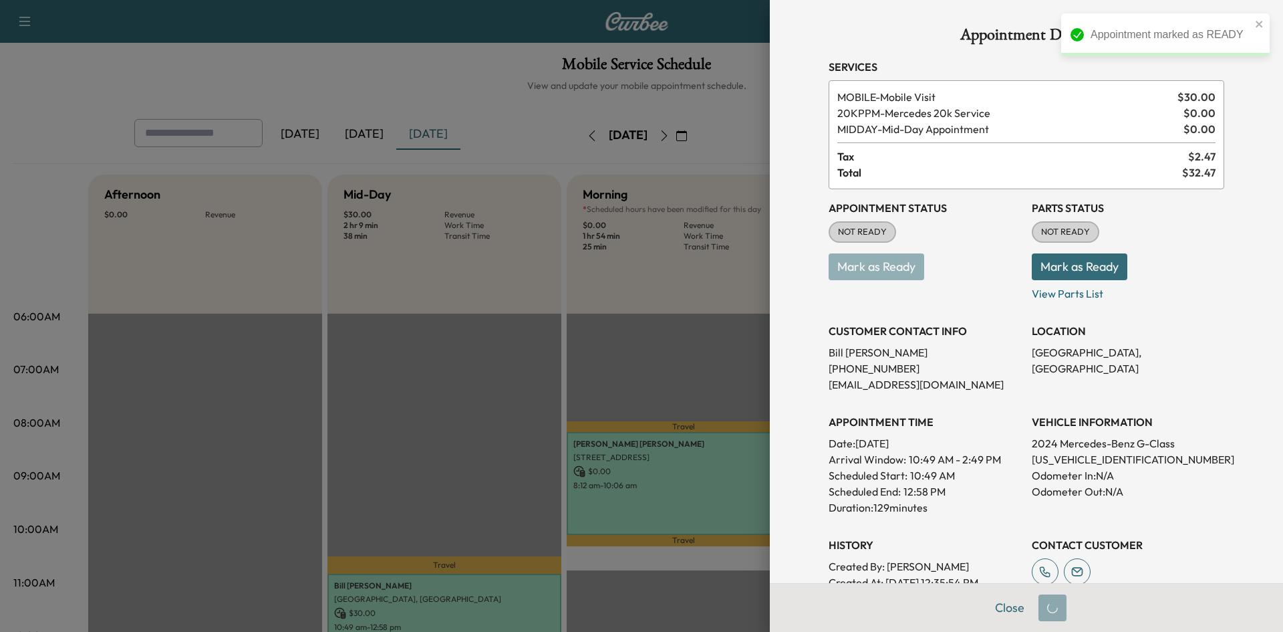
click at [608, 364] on div at bounding box center [641, 316] width 1283 height 632
click at [556, 367] on div at bounding box center [641, 316] width 1283 height 632
click at [543, 362] on div at bounding box center [641, 316] width 1283 height 632
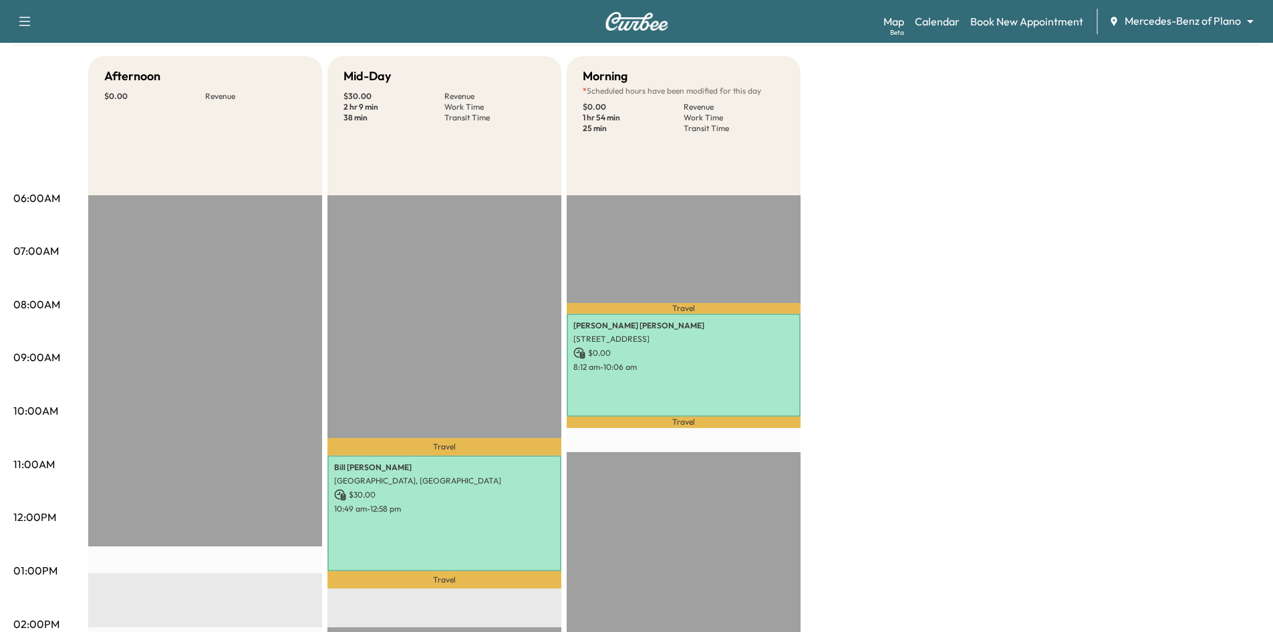
scroll to position [0, 0]
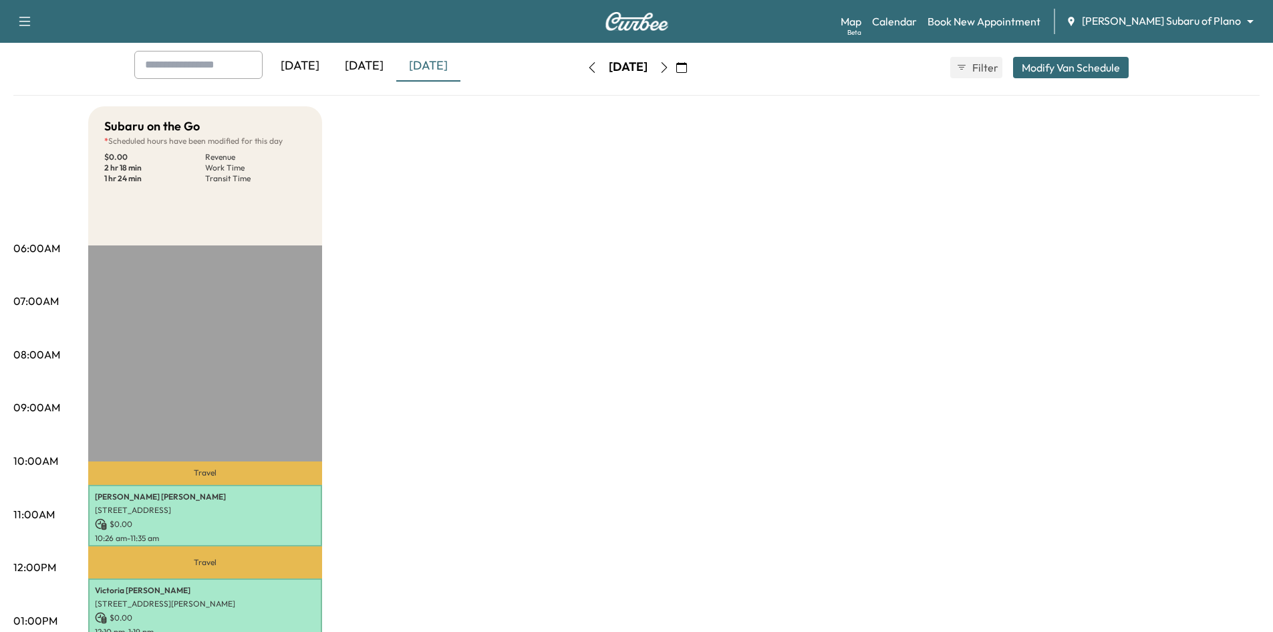
scroll to position [134, 0]
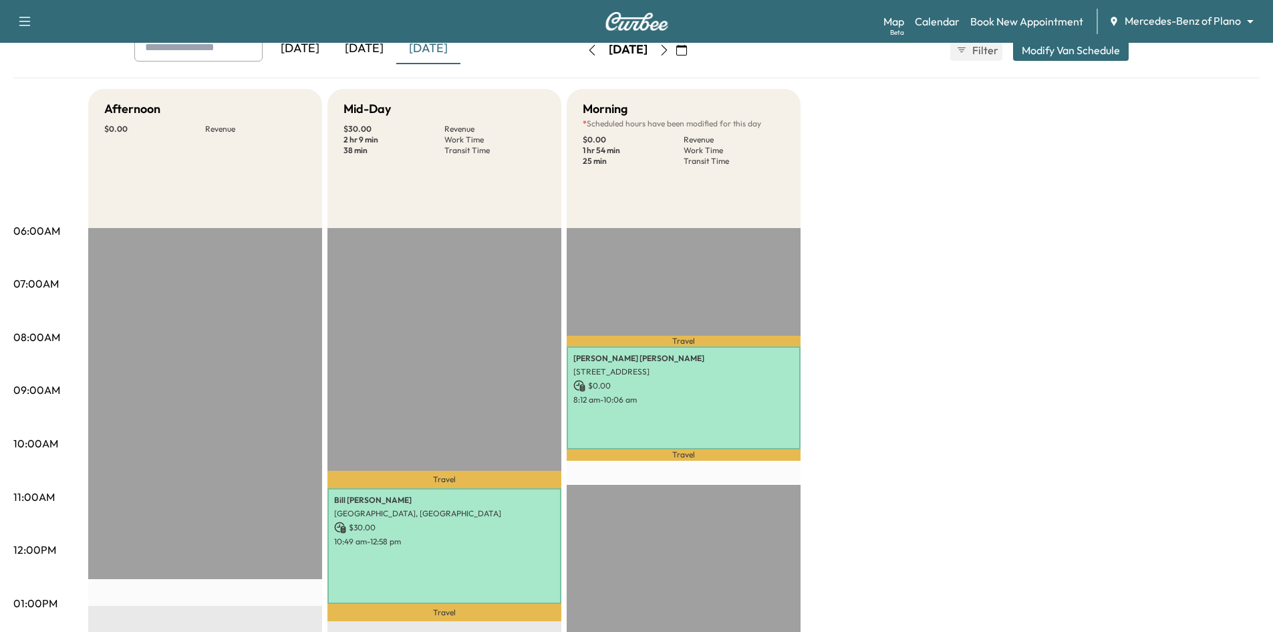
scroll to position [334, 0]
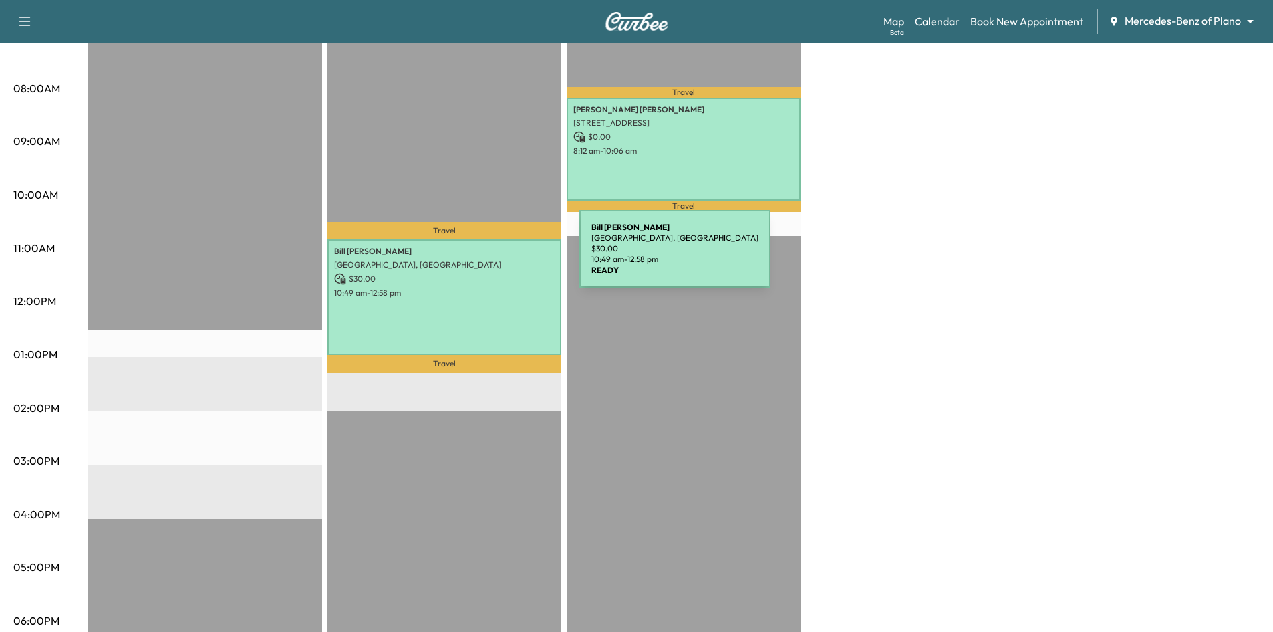
click at [479, 259] on p "Wilderness Ct, Fairview, TX 75069, USA" at bounding box center [444, 264] width 221 height 11
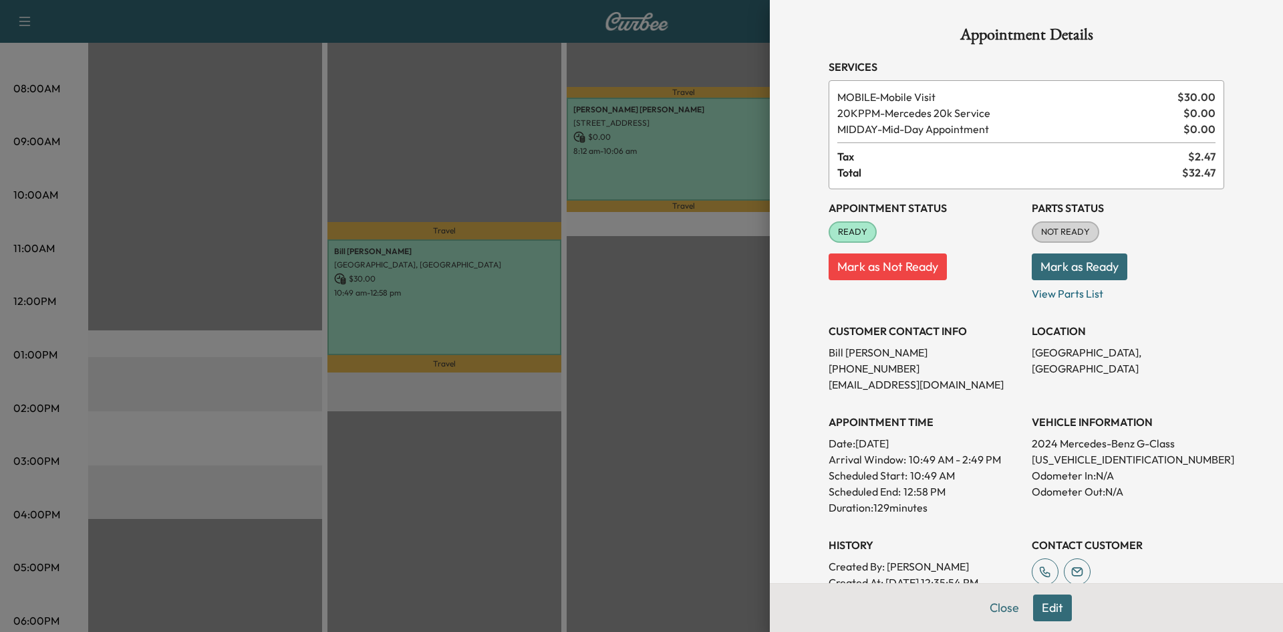
click at [481, 143] on div at bounding box center [641, 316] width 1283 height 632
